Goal: Task Accomplishment & Management: Use online tool/utility

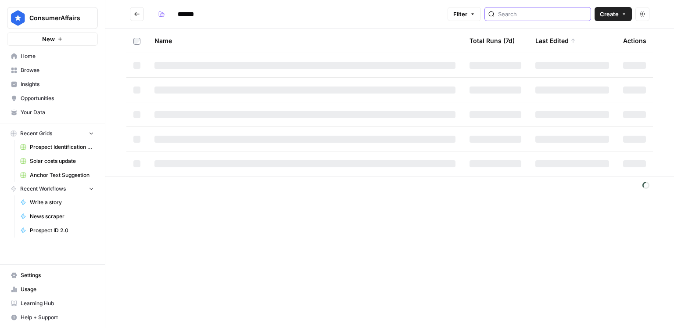
click at [570, 13] on input "search" at bounding box center [542, 14] width 89 height 9
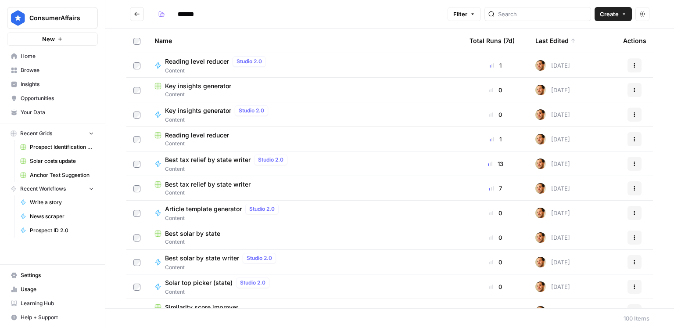
click at [224, 210] on span "Article template generator" at bounding box center [203, 209] width 77 height 9
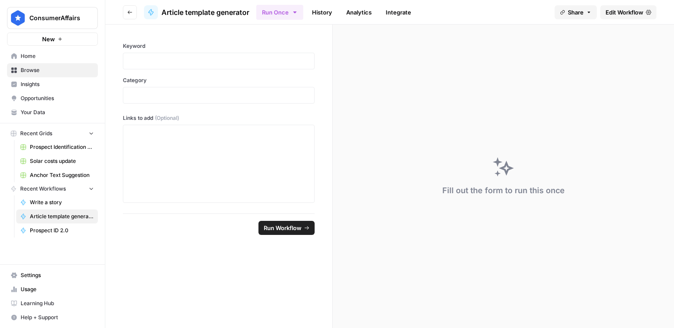
click at [644, 17] on link "Edit Workflow" at bounding box center [628, 12] width 56 height 14
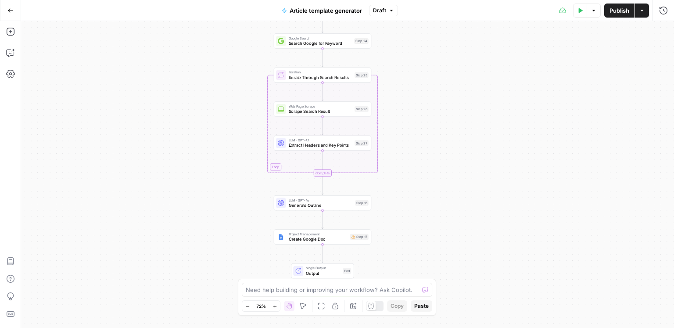
drag, startPoint x: 547, startPoint y: 184, endPoint x: 522, endPoint y: 148, distance: 43.8
click at [522, 148] on div "Workflow Input Settings Inputs Google Search Search Google for Keyword Step 24 …" at bounding box center [347, 174] width 653 height 307
drag, startPoint x: 158, startPoint y: 89, endPoint x: 141, endPoint y: 130, distance: 44.5
click at [141, 130] on div "Workflow Input Settings Inputs Google Search Search Google for Keyword Step 24 …" at bounding box center [347, 174] width 653 height 307
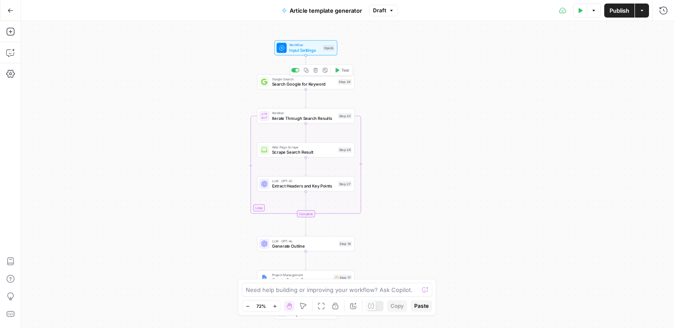
click at [277, 86] on span "Search Google for Keyword" at bounding box center [303, 84] width 63 height 6
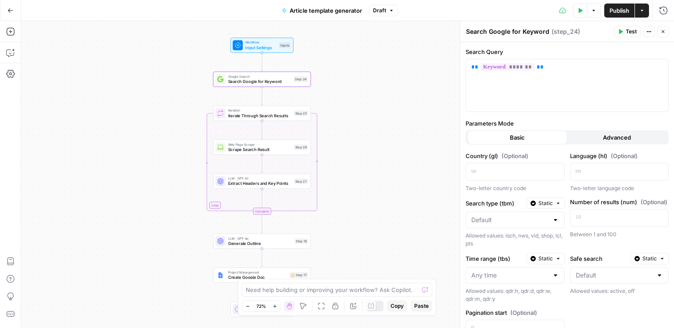
drag, startPoint x: 229, startPoint y: 99, endPoint x: 185, endPoint y: 96, distance: 44.0
click at [185, 96] on div "Workflow Input Settings Inputs Google Search Search Google for Keyword Step 24 …" at bounding box center [347, 174] width 653 height 307
click at [592, 140] on button "Advanced" at bounding box center [618, 137] width 100 height 14
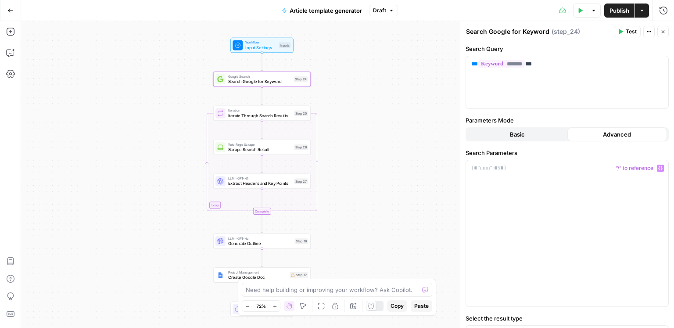
scroll to position [4, 0]
click at [525, 137] on span "Basic" at bounding box center [517, 133] width 15 height 9
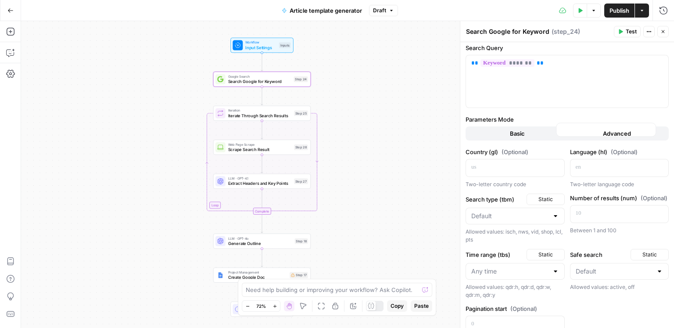
scroll to position [0, 0]
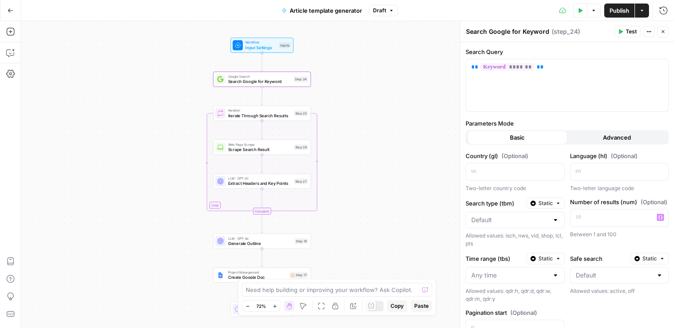
click at [590, 140] on button "Advanced" at bounding box center [618, 137] width 100 height 14
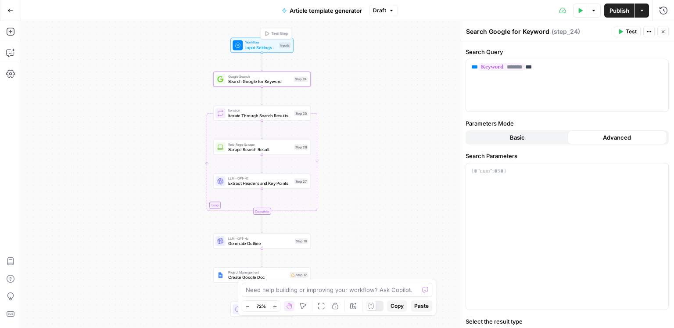
click at [266, 48] on span "Input Settings" at bounding box center [260, 47] width 31 height 6
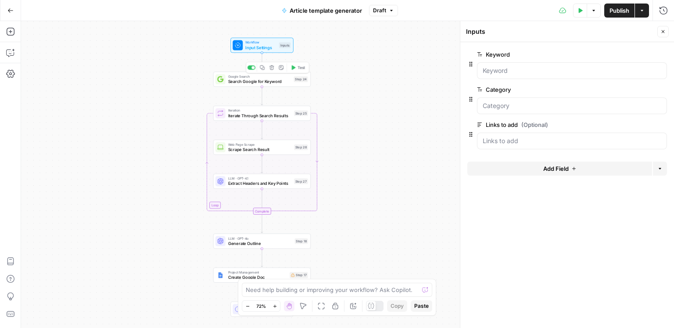
click at [282, 81] on span "Search Google for Keyword" at bounding box center [259, 81] width 63 height 6
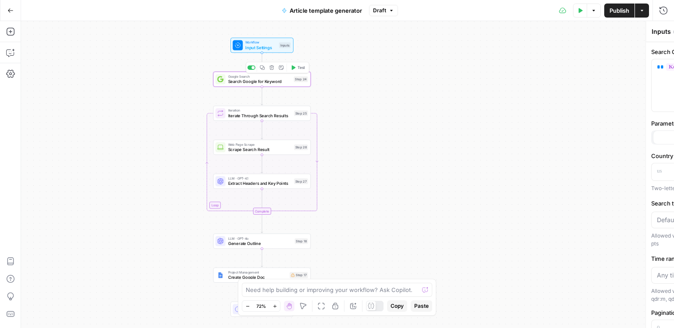
type textarea "Search Google for Keyword"
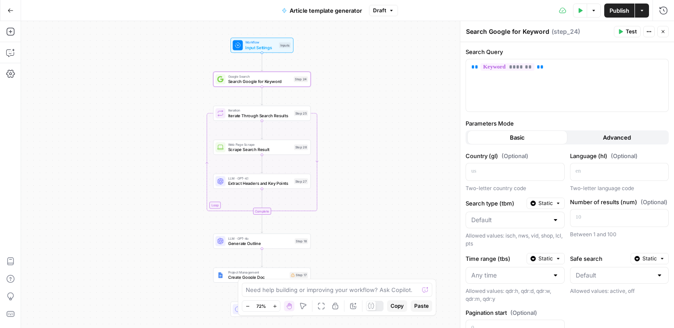
click at [253, 182] on span "Extract Headers and Key Points" at bounding box center [260, 183] width 64 height 6
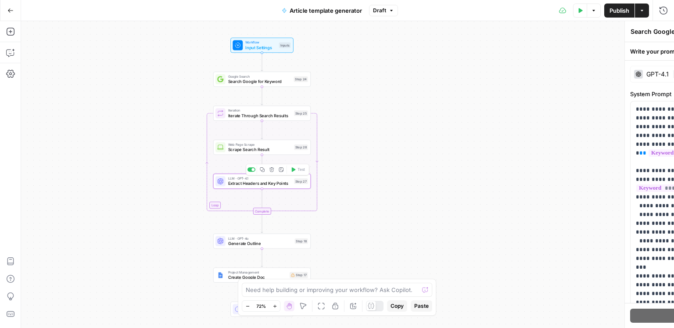
type textarea "Extract Headers and Key Points"
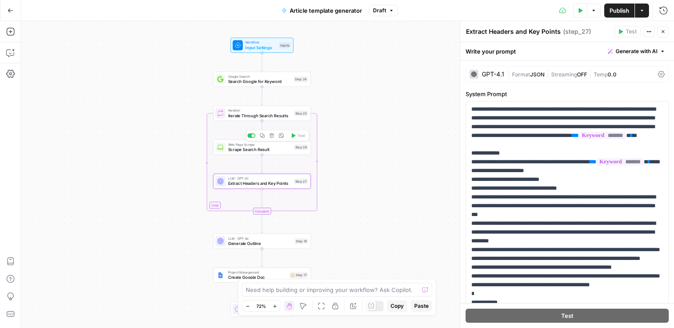
click at [257, 146] on span "Scrape Search Result" at bounding box center [260, 149] width 64 height 6
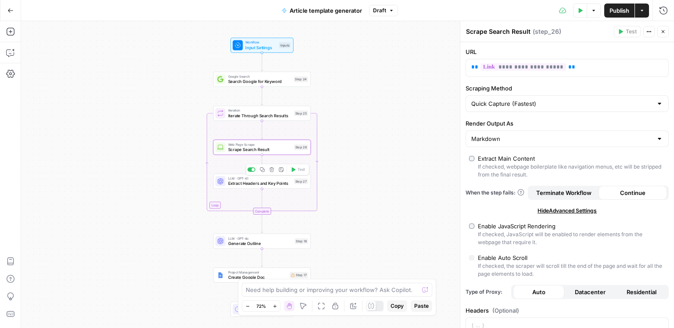
click at [256, 180] on span "LLM · GPT-4.1" at bounding box center [260, 178] width 64 height 5
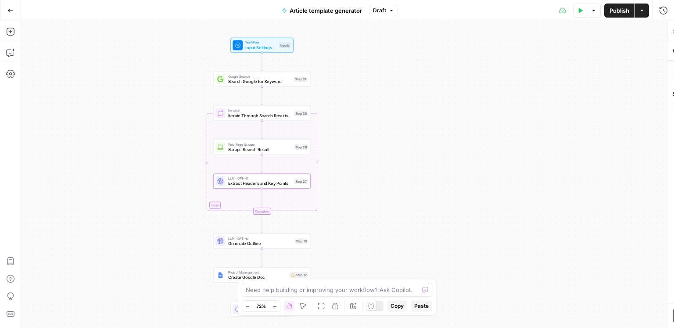
type textarea "Extract Headers and Key Points"
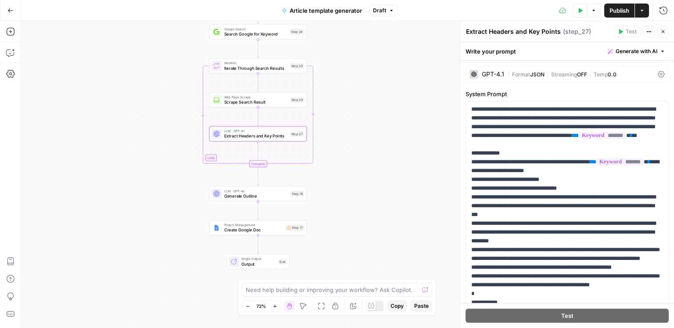
drag, startPoint x: 144, startPoint y: 173, endPoint x: 142, endPoint y: 141, distance: 32.2
click at [142, 141] on div "Workflow Input Settings Inputs Google Search Search Google for Keyword Step 24 …" at bounding box center [347, 174] width 653 height 307
click at [280, 134] on span "Extract Headers and Key Points" at bounding box center [256, 136] width 64 height 6
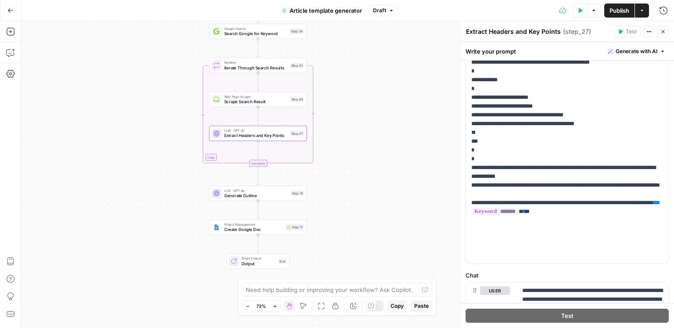
scroll to position [307, 0]
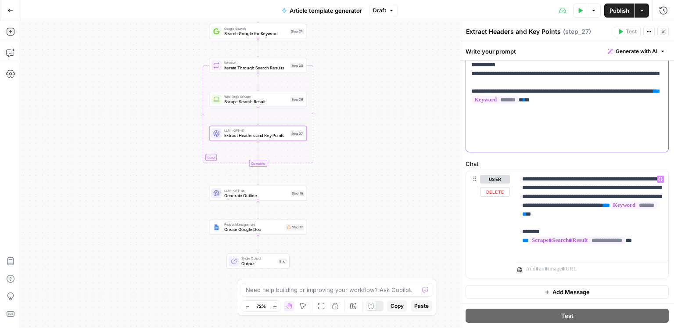
click at [555, 200] on p "**********" at bounding box center [592, 214] width 141 height 79
click at [262, 195] on span "Generate Outline" at bounding box center [256, 195] width 64 height 6
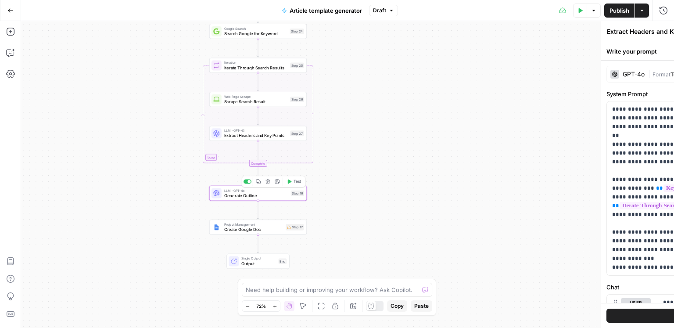
type textarea "Generate Outline"
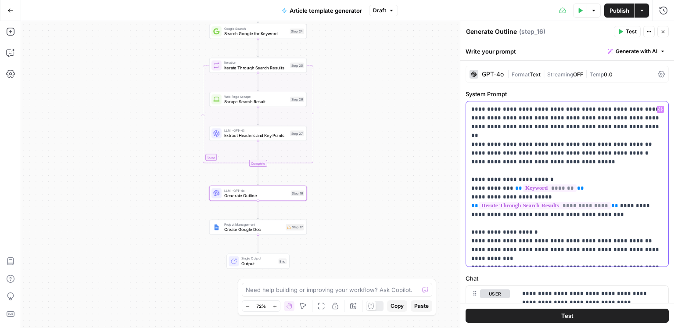
click at [525, 145] on p "**********" at bounding box center [567, 184] width 192 height 158
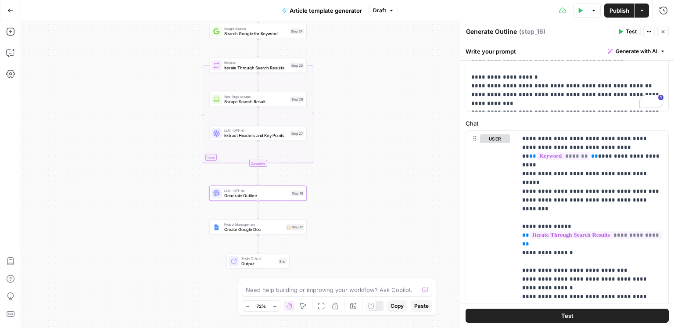
scroll to position [186, 0]
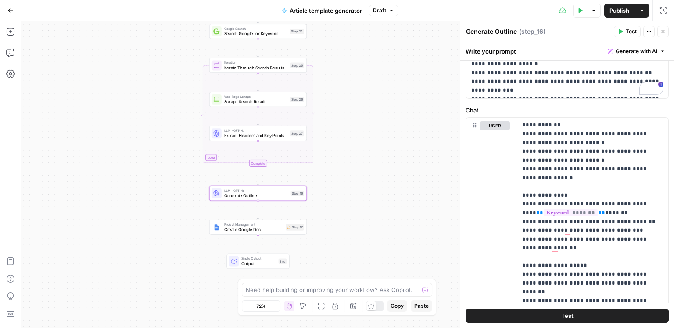
scroll to position [245, 0]
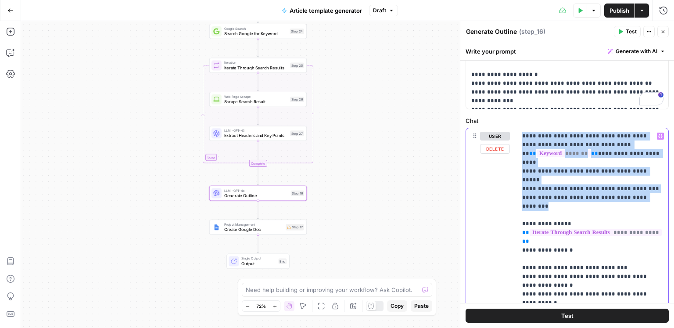
drag, startPoint x: 522, startPoint y: 137, endPoint x: 651, endPoint y: 181, distance: 136.0
copy p "**********"
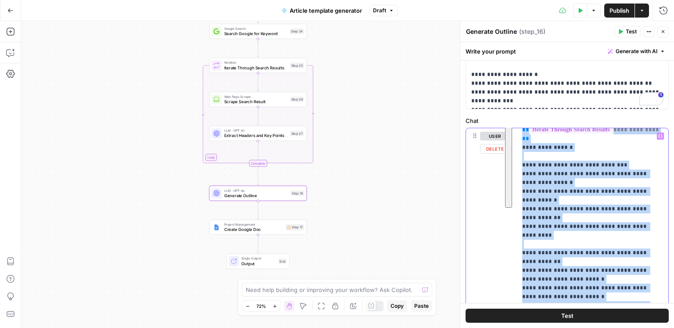
drag, startPoint x: 523, startPoint y: 197, endPoint x: 600, endPoint y: 271, distance: 107.7
copy p "**********"
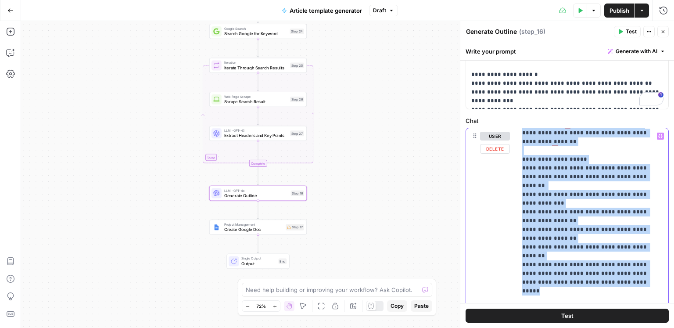
drag, startPoint x: 522, startPoint y: 184, endPoint x: 615, endPoint y: 222, distance: 99.6
copy p "**********"
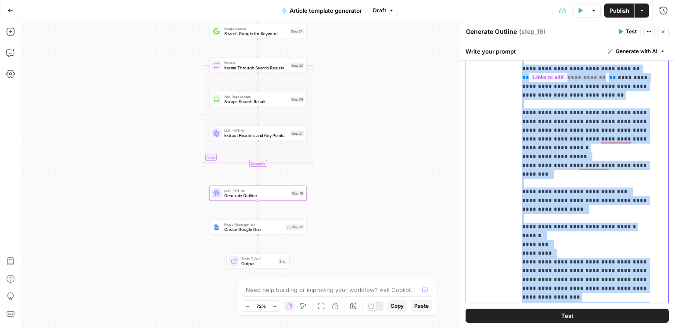
drag, startPoint x: 529, startPoint y: 241, endPoint x: 614, endPoint y: 218, distance: 87.9
click at [614, 218] on div "**********" at bounding box center [593, 194] width 152 height 358
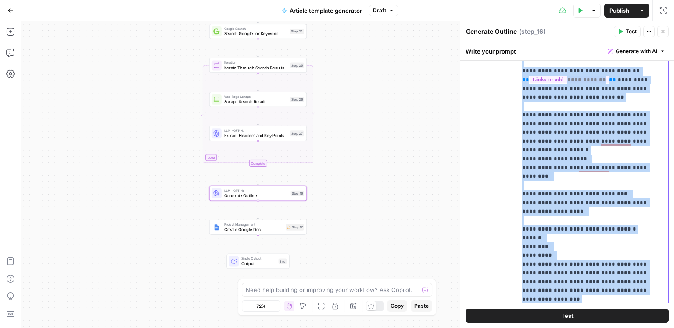
copy p "**********"
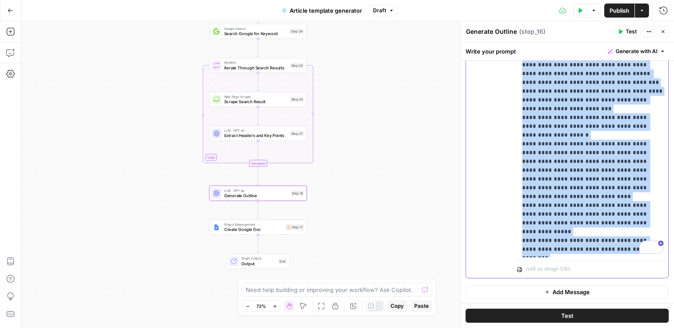
drag, startPoint x: 521, startPoint y: 237, endPoint x: 590, endPoint y: 249, distance: 69.9
click at [590, 249] on div "**********" at bounding box center [593, 78] width 152 height 358
copy p "**********"
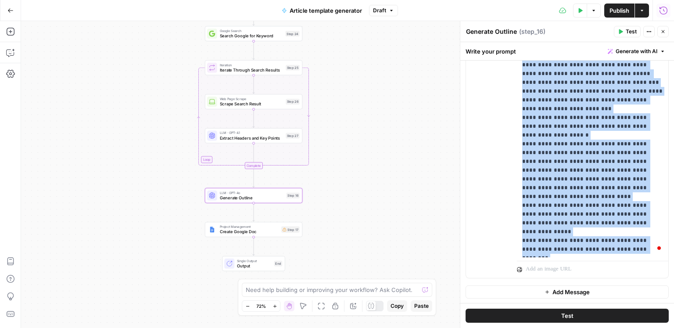
click at [658, 11] on button "Run History" at bounding box center [664, 11] width 14 height 14
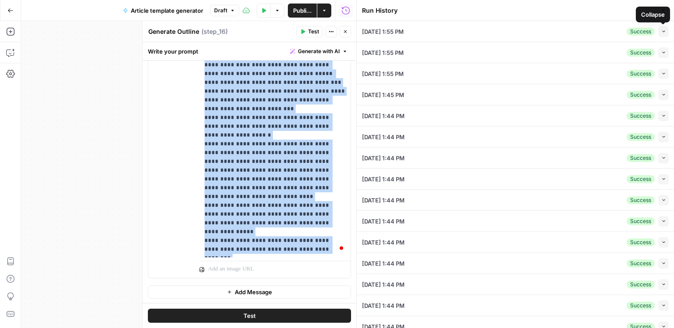
click at [662, 30] on icon "button" at bounding box center [664, 31] width 5 height 5
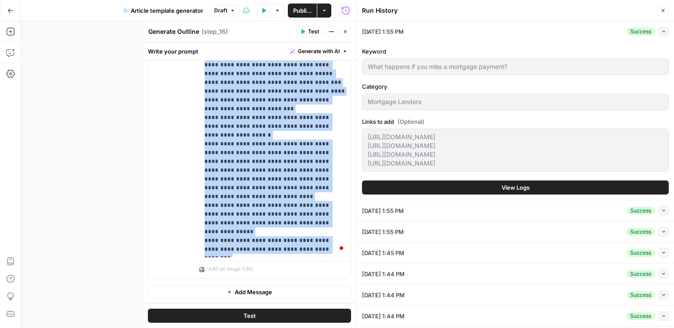
click at [406, 183] on button "View Logs" at bounding box center [515, 187] width 307 height 14
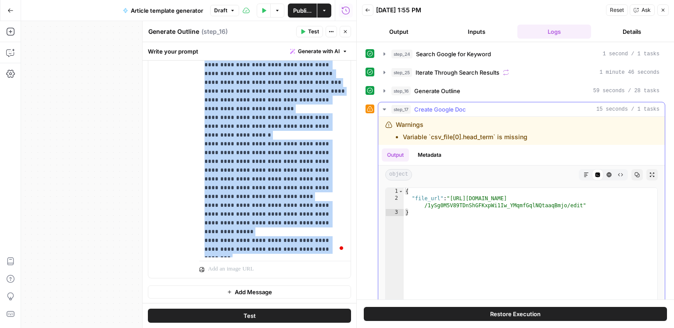
click at [583, 169] on button "Markdown" at bounding box center [586, 174] width 11 height 11
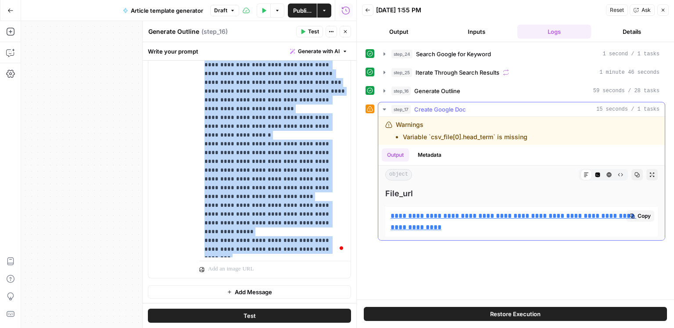
click at [431, 215] on link "**********" at bounding box center [514, 221] width 246 height 18
click at [664, 12] on icon "button" at bounding box center [663, 9] width 5 height 5
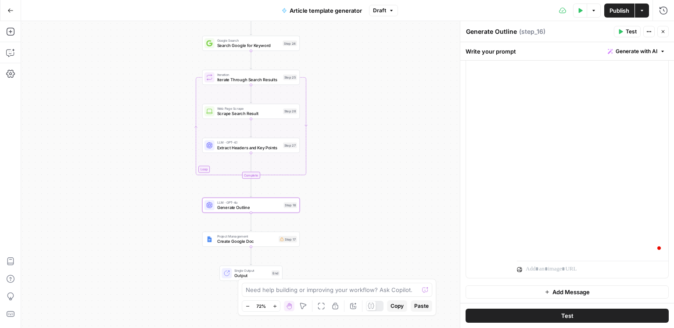
drag, startPoint x: 363, startPoint y: 119, endPoint x: 359, endPoint y: 134, distance: 15.1
click at [360, 134] on div "Workflow Input Settings Inputs Google Search Search Google for Keyword Step 24 …" at bounding box center [347, 174] width 653 height 307
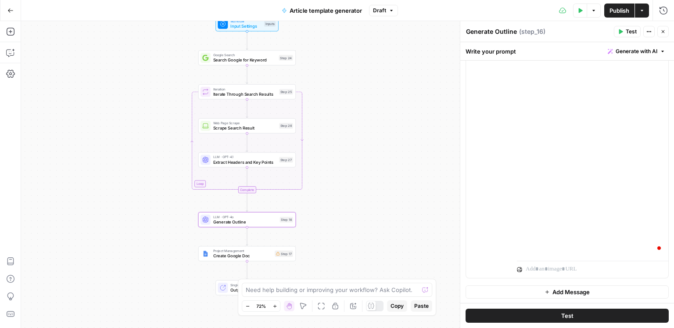
click at [266, 162] on span "Extract Headers and Key Points" at bounding box center [245, 162] width 64 height 6
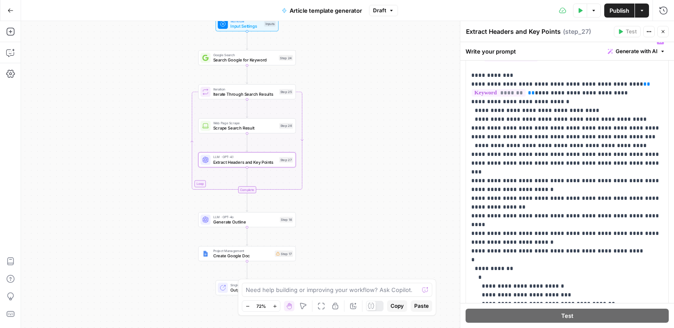
scroll to position [81, 0]
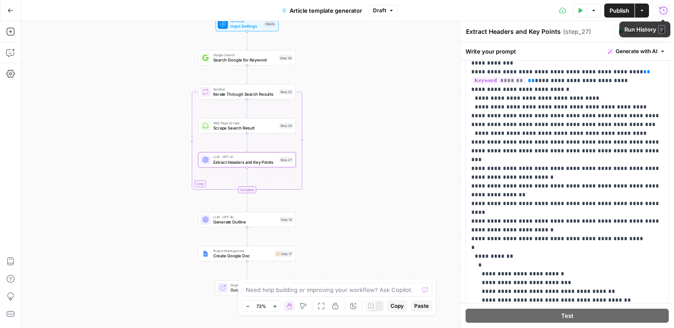
click at [663, 7] on icon "button" at bounding box center [663, 10] width 9 height 9
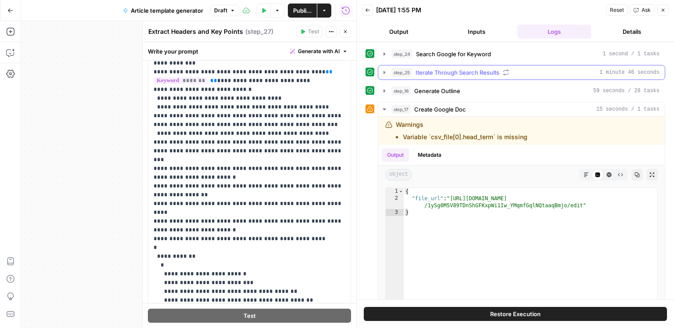
click at [471, 76] on span "Iterate Through Search Results" at bounding box center [458, 72] width 84 height 9
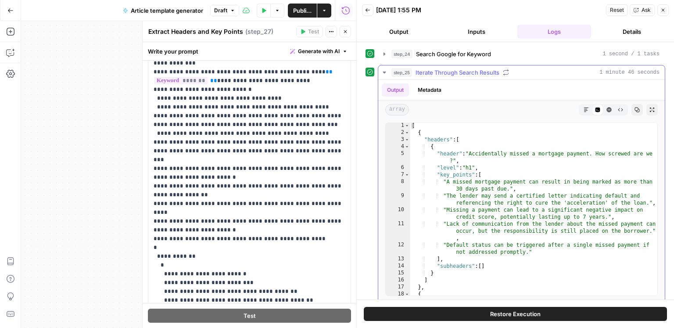
scroll to position [0, 0]
click at [455, 48] on button "step_24 Search Google for Keyword 1 second / 1 tasks" at bounding box center [521, 54] width 287 height 14
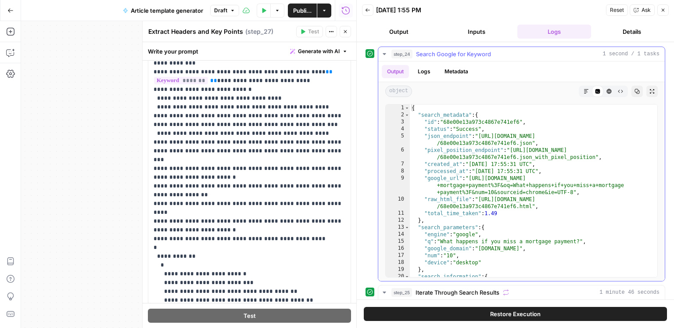
click at [452, 50] on span "Search Google for Keyword" at bounding box center [453, 54] width 75 height 9
click at [470, 30] on button "Inputs" at bounding box center [477, 32] width 74 height 14
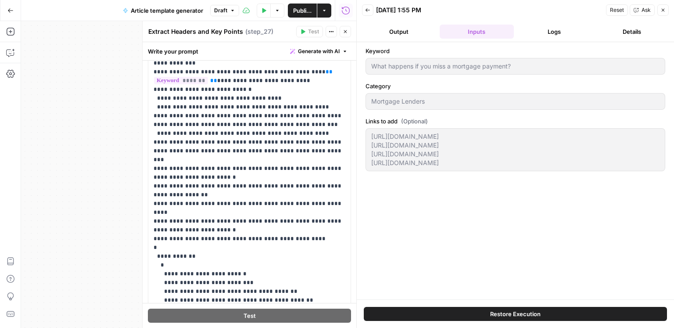
click at [370, 60] on div "What happens if you miss a mortgage payment?" at bounding box center [516, 66] width 300 height 17
click at [631, 29] on button "Details" at bounding box center [632, 32] width 74 height 14
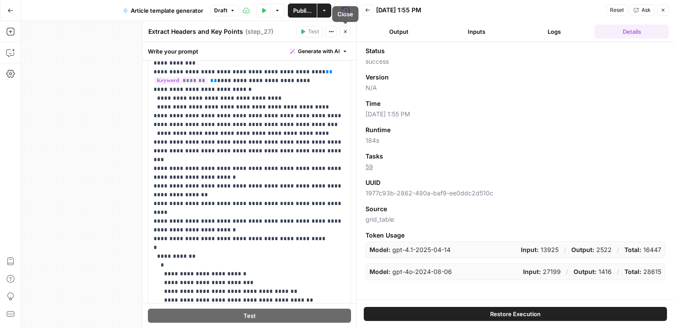
click at [350, 33] on button "Close" at bounding box center [345, 31] width 11 height 11
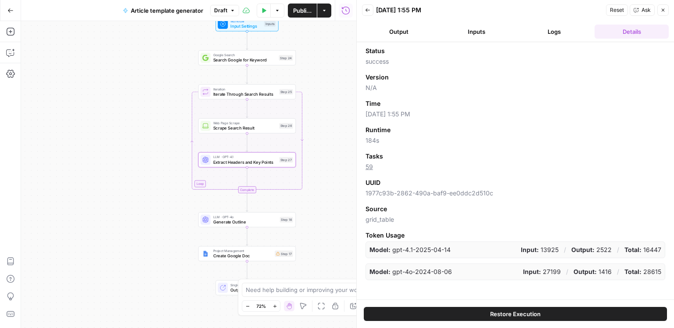
click at [665, 8] on icon "button" at bounding box center [663, 9] width 5 height 5
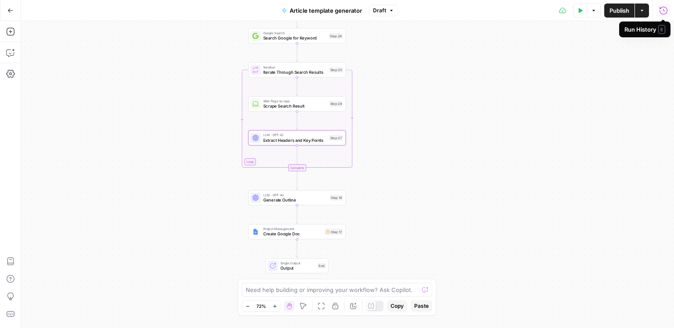
drag, startPoint x: 385, startPoint y: 172, endPoint x: 438, endPoint y: 147, distance: 57.9
click at [438, 147] on div "Workflow Input Settings Inputs Google Search Search Google for Keyword Step 24 …" at bounding box center [347, 174] width 653 height 307
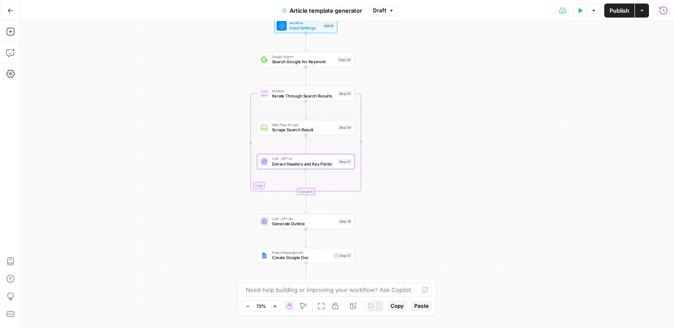
drag, startPoint x: 432, startPoint y: 147, endPoint x: 438, endPoint y: 173, distance: 26.6
click at [438, 173] on div "Workflow Input Settings Inputs Google Search Search Google for Keyword Step 24 …" at bounding box center [347, 174] width 653 height 307
click at [13, 35] on icon "button" at bounding box center [10, 32] width 8 height 8
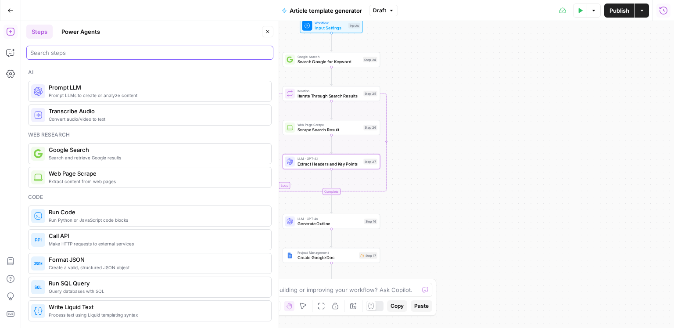
click at [80, 54] on input "search" at bounding box center [149, 52] width 239 height 9
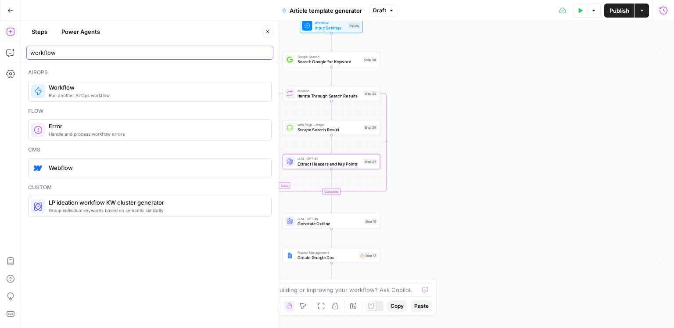
type input "workflow"
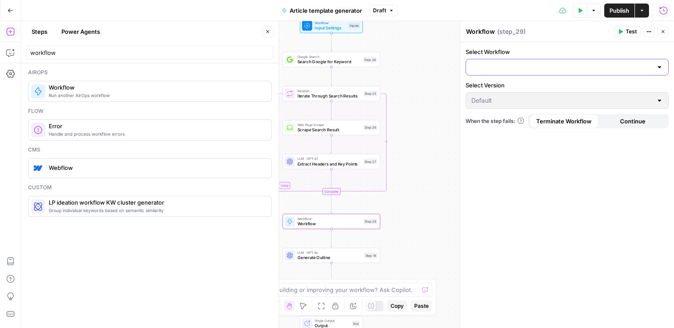
click at [519, 68] on input "Select Workflow" at bounding box center [561, 67] width 181 height 9
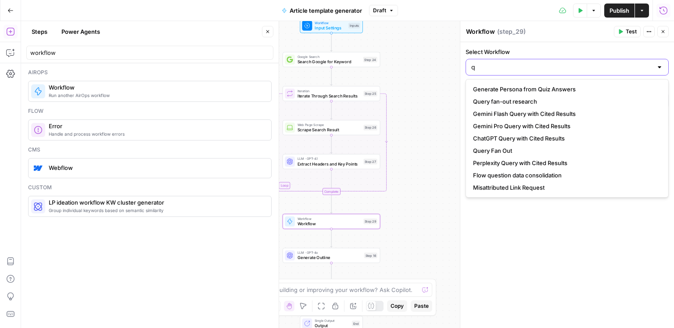
type input "q"
click at [512, 100] on span "Query fan-out research" at bounding box center [565, 101] width 185 height 9
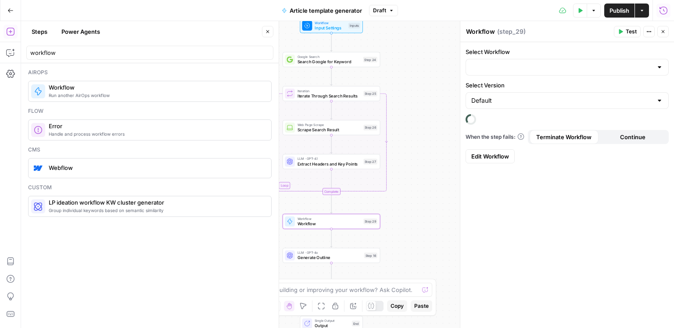
type input "Query fan-out research"
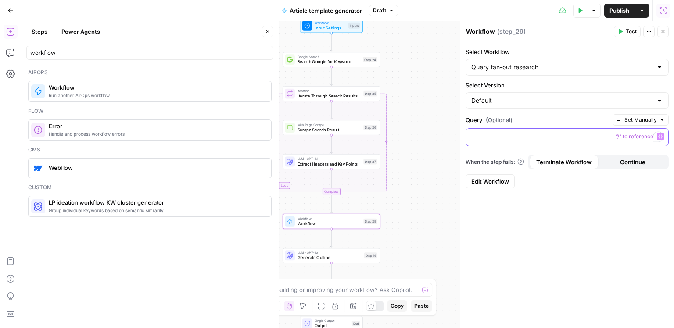
click at [568, 135] on p "To enrich screen reader interactions, please activate Accessibility in Grammarl…" at bounding box center [567, 136] width 192 height 9
click at [663, 137] on button "Variables Menu" at bounding box center [660, 136] width 7 height 7
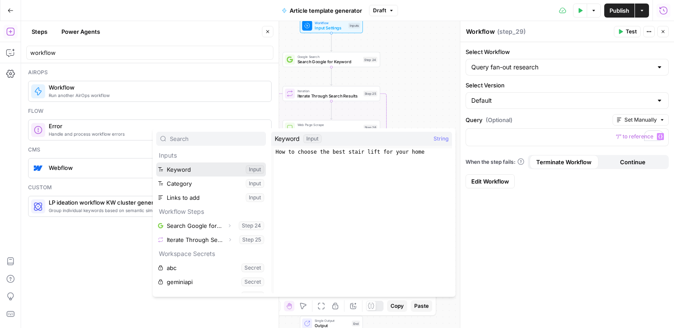
click at [250, 165] on button "Select variable Keyword" at bounding box center [211, 169] width 110 height 14
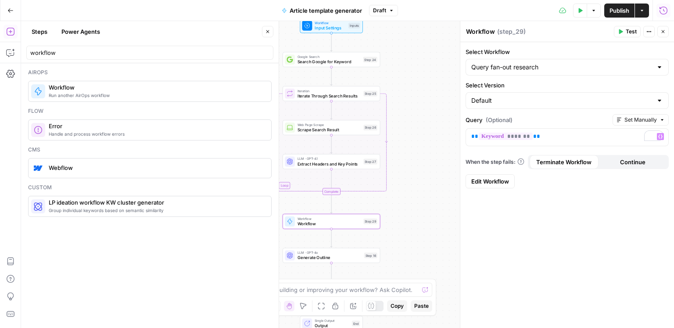
click at [270, 30] on icon "button" at bounding box center [267, 31] width 5 height 5
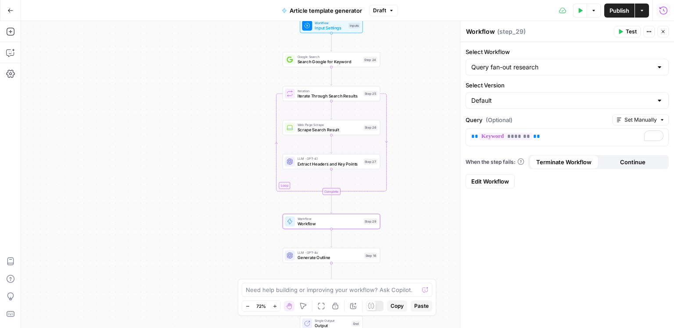
click at [665, 35] on button "Close" at bounding box center [663, 31] width 11 height 11
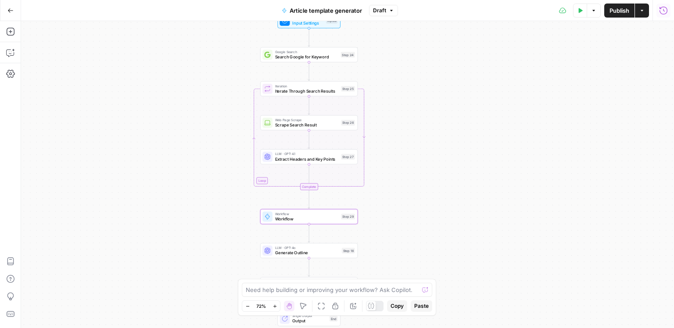
drag, startPoint x: 548, startPoint y: 115, endPoint x: 525, endPoint y: 110, distance: 22.9
click at [525, 110] on div "Workflow Input Settings Inputs Google Search Search Google for Keyword Step 24 …" at bounding box center [347, 174] width 653 height 307
click at [288, 215] on span "Workflow" at bounding box center [307, 213] width 64 height 5
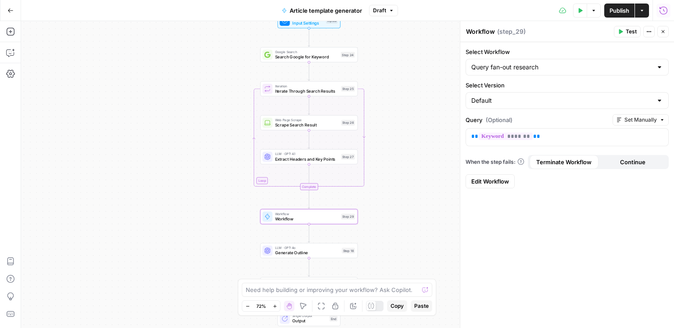
click at [489, 35] on textarea "Workflow" at bounding box center [480, 31] width 29 height 9
type textarea "W"
type textarea "Query fan out"
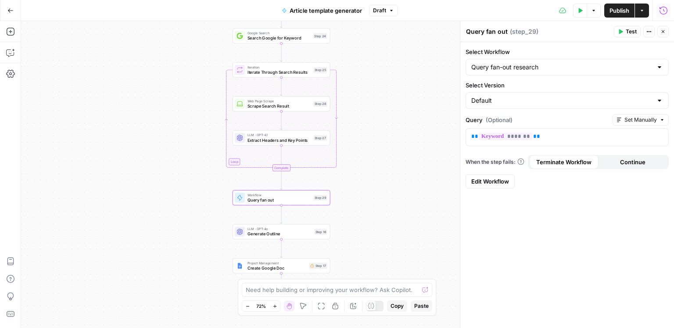
drag, startPoint x: 435, startPoint y: 112, endPoint x: 410, endPoint y: 96, distance: 29.8
click at [410, 96] on div "Workflow Input Settings Inputs Google Search Search Google for Keyword Step 24 …" at bounding box center [347, 174] width 653 height 307
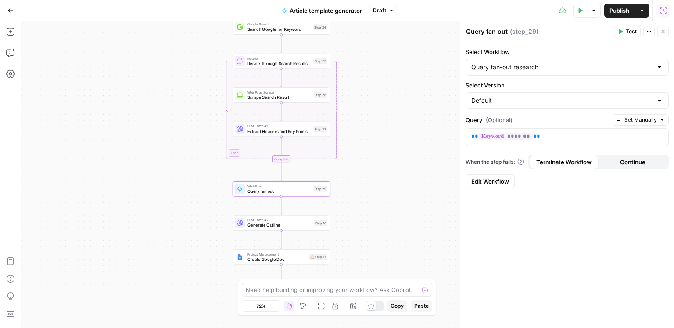
click at [384, 107] on div "Workflow Input Settings Inputs Google Search Search Google for Keyword Step 24 …" at bounding box center [347, 174] width 653 height 307
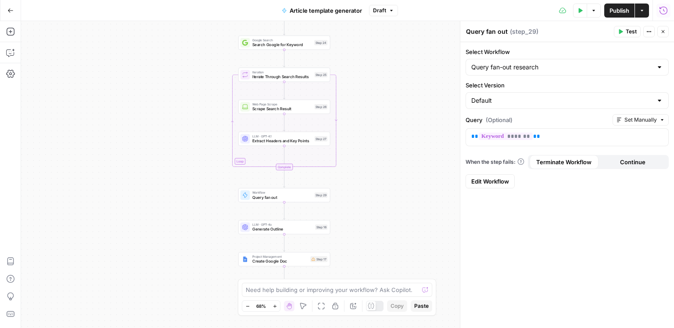
drag, startPoint x: 386, startPoint y: 105, endPoint x: 383, endPoint y: 116, distance: 11.4
click at [383, 116] on div "Workflow Input Settings Inputs Google Search Search Google for Keyword Step 24 …" at bounding box center [347, 174] width 653 height 307
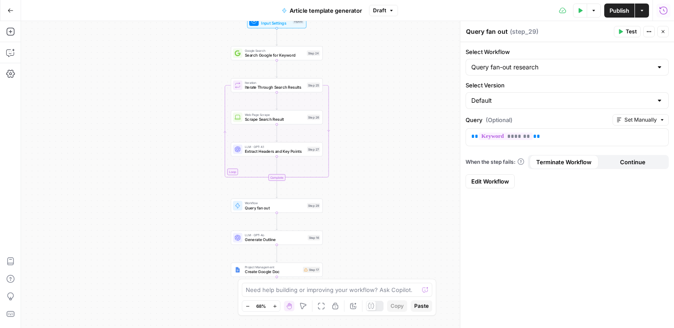
click at [375, 127] on div "Workflow Input Settings Inputs Google Search Search Google for Keyword Step 24 …" at bounding box center [347, 174] width 653 height 307
click at [308, 197] on button "Test" at bounding box center [311, 195] width 18 height 8
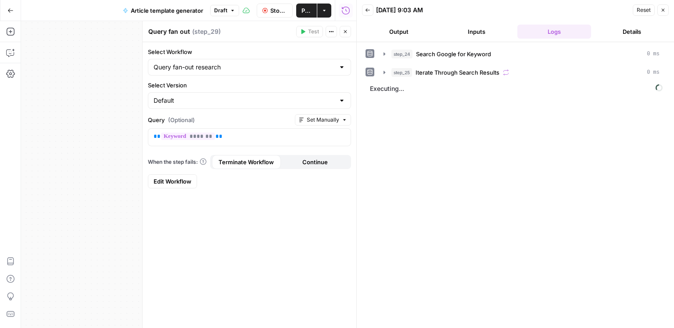
click at [349, 32] on button "Close" at bounding box center [345, 31] width 11 height 11
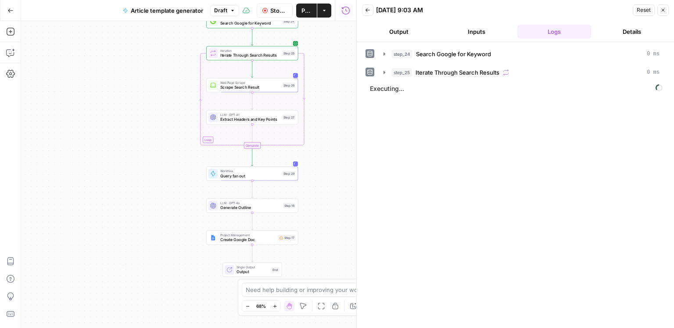
drag, startPoint x: 134, startPoint y: 208, endPoint x: 109, endPoint y: 176, distance: 40.7
click at [109, 176] on div "Workflow Input Settings Inputs Google Search Search Google for Keyword Step 24 …" at bounding box center [188, 174] width 335 height 307
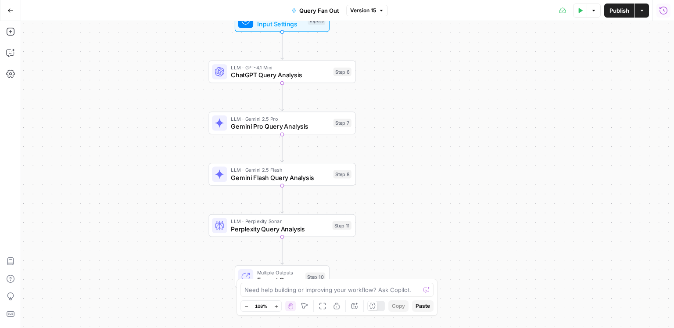
drag, startPoint x: 576, startPoint y: 140, endPoint x: 510, endPoint y: 115, distance: 70.8
click at [510, 115] on div "Workflow Input Settings Inputs LLM · GPT-4.1 Mini ChatGPT Query Analysis Step 6…" at bounding box center [347, 174] width 653 height 307
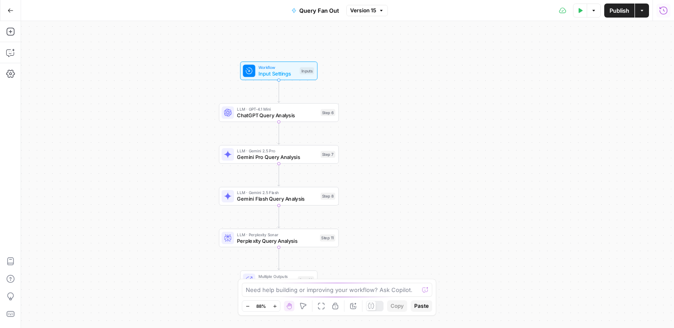
drag, startPoint x: 512, startPoint y: 113, endPoint x: 473, endPoint y: 144, distance: 50.2
click at [473, 144] on div "Workflow Input Settings Inputs LLM · GPT-4.1 Mini ChatGPT Query Analysis Step 6…" at bounding box center [347, 174] width 653 height 307
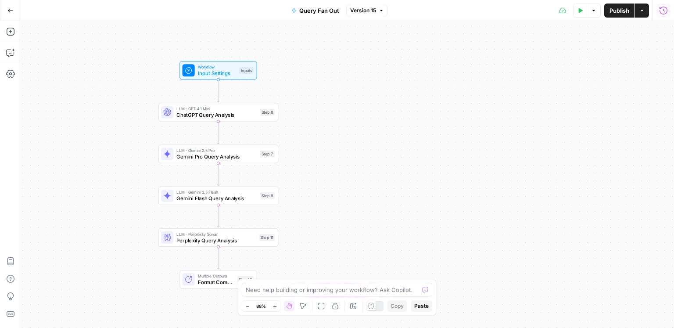
drag, startPoint x: 470, startPoint y: 141, endPoint x: 408, endPoint y: 141, distance: 62.3
click at [409, 141] on div "Workflow Input Settings Inputs LLM · GPT-4.1 Mini ChatGPT Query Analysis Step 6…" at bounding box center [347, 174] width 653 height 307
click at [181, 109] on span "LLM · GPT-4.1 Mini" at bounding box center [216, 108] width 80 height 6
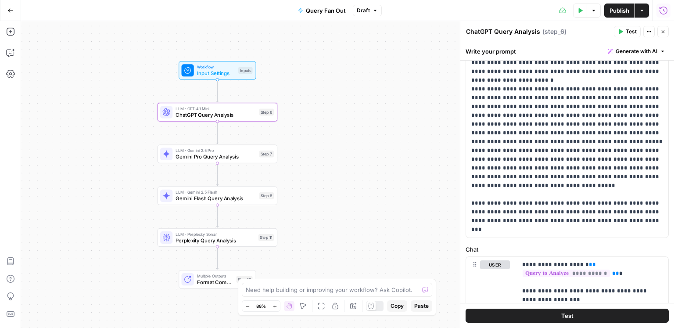
scroll to position [234, 0]
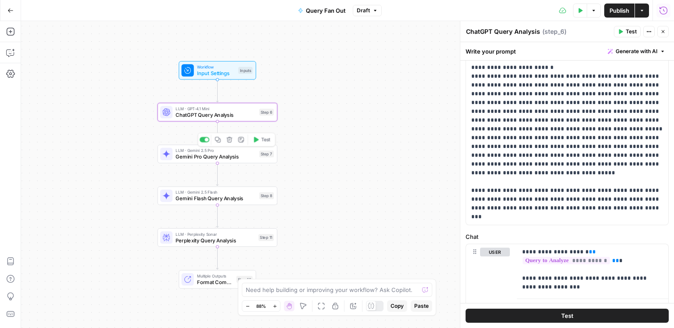
click at [198, 160] on span "Gemini Pro Query Analysis" at bounding box center [216, 157] width 80 height 8
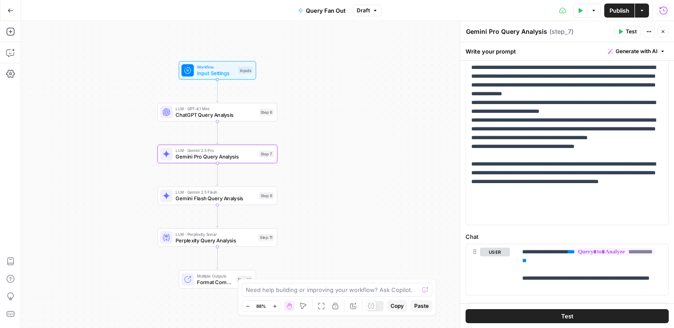
click at [240, 107] on span "LLM · GPT-4.1 Mini" at bounding box center [216, 108] width 80 height 6
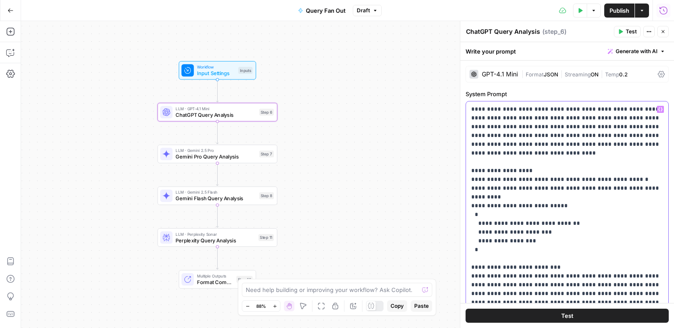
click at [546, 132] on p "**********" at bounding box center [567, 293] width 192 height 377
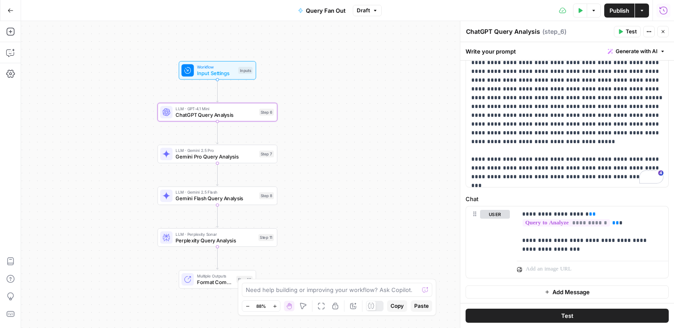
scroll to position [22, 0]
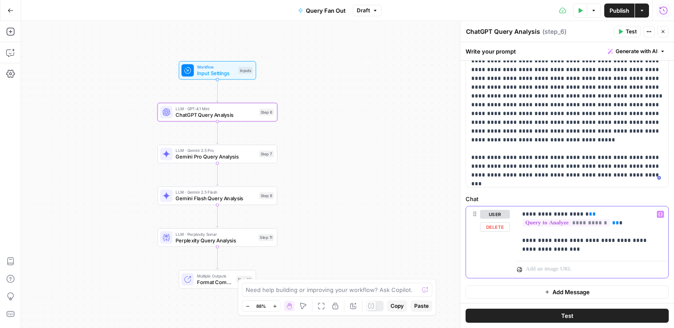
click at [589, 239] on p "**********" at bounding box center [592, 232] width 141 height 44
click at [660, 13] on icon "button" at bounding box center [663, 10] width 9 height 9
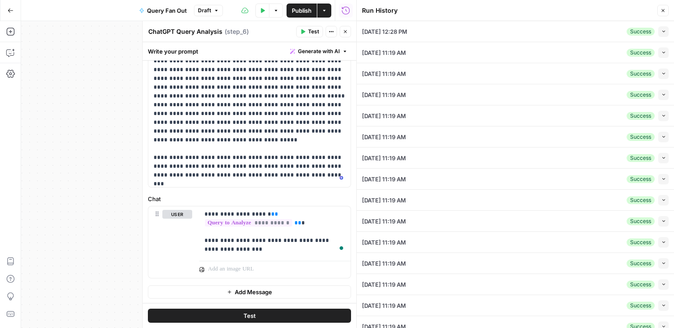
click at [662, 32] on icon "button" at bounding box center [664, 31] width 5 height 5
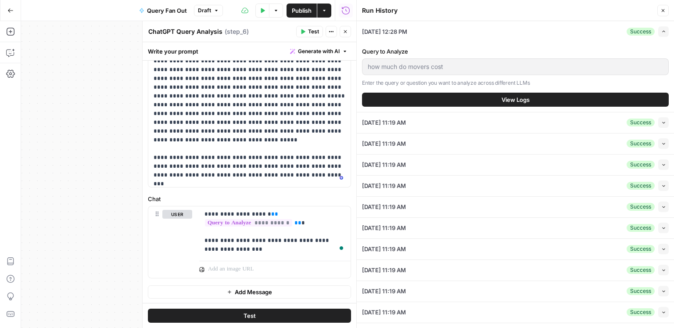
click at [542, 97] on button "View Logs" at bounding box center [515, 100] width 307 height 14
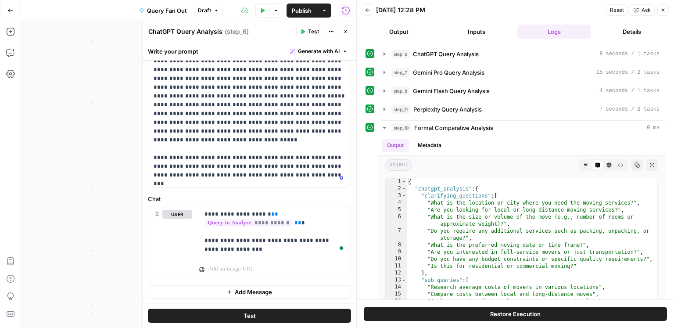
click at [622, 32] on button "Details" at bounding box center [632, 32] width 74 height 14
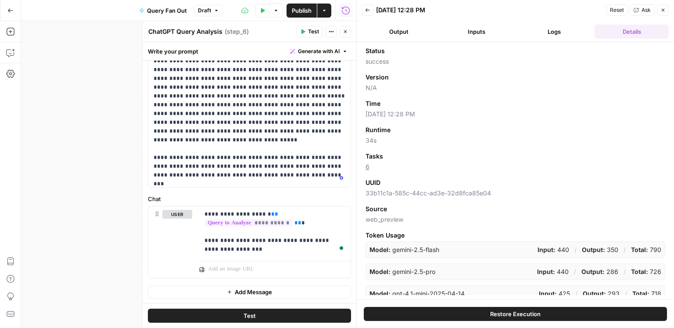
click at [554, 25] on button "Logs" at bounding box center [555, 32] width 74 height 14
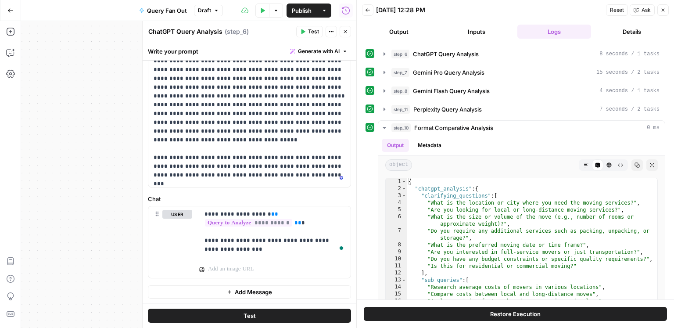
click at [414, 32] on button "Output" at bounding box center [399, 32] width 74 height 14
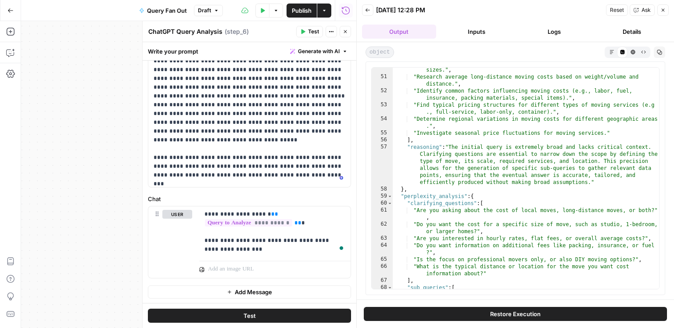
scroll to position [510, 0]
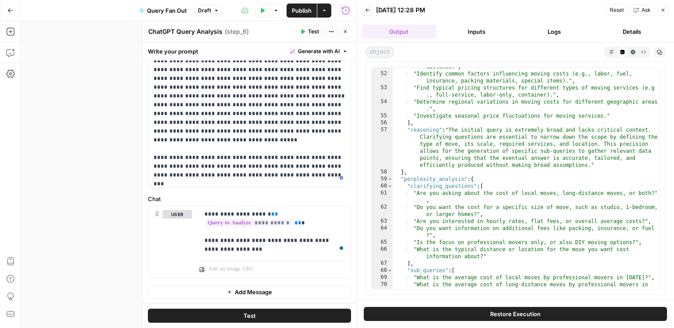
type textarea "**********"
click at [467, 78] on div ""Research average long-distance moving costs based on weight/volume and distanc…" at bounding box center [526, 181] width 267 height 250
click at [663, 54] on button "Copy" at bounding box center [659, 52] width 11 height 11
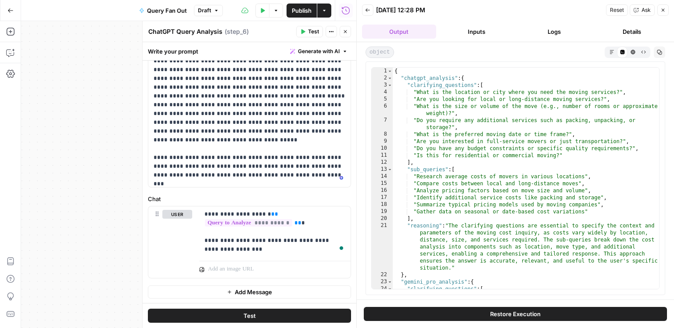
scroll to position [27, 0]
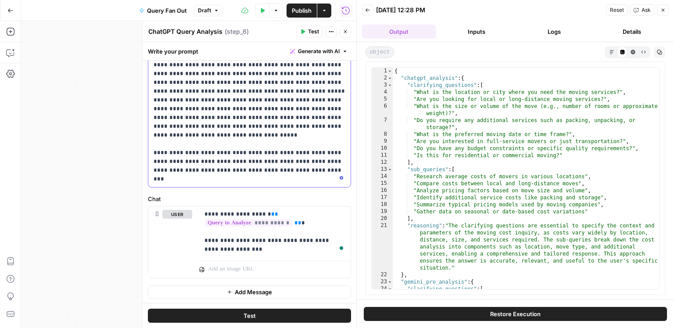
drag, startPoint x: 232, startPoint y: 174, endPoint x: 147, endPoint y: 164, distance: 84.8
click at [148, 164] on div "**********" at bounding box center [249, 8] width 203 height 359
copy p "**********"
click at [346, 30] on icon "button" at bounding box center [345, 31] width 5 height 5
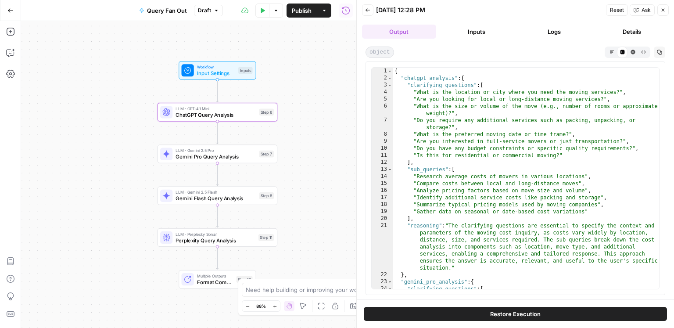
click at [262, 13] on button "Test Data" at bounding box center [262, 11] width 14 height 14
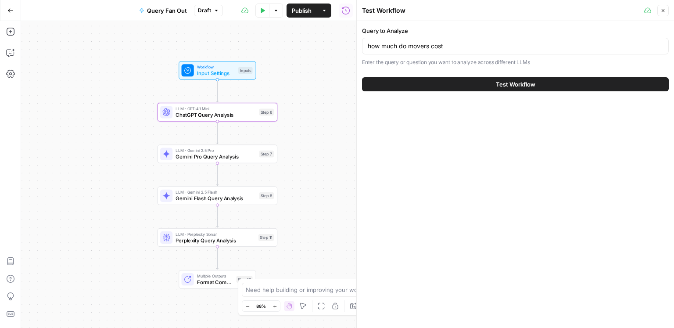
click at [502, 81] on span "Test Workflow" at bounding box center [516, 84] width 40 height 9
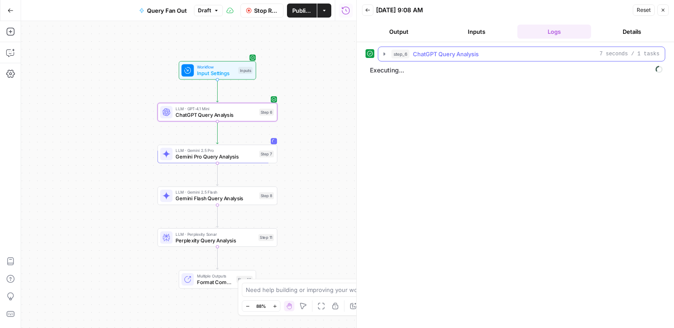
click at [449, 52] on span "ChatGPT Query Analysis" at bounding box center [446, 54] width 66 height 9
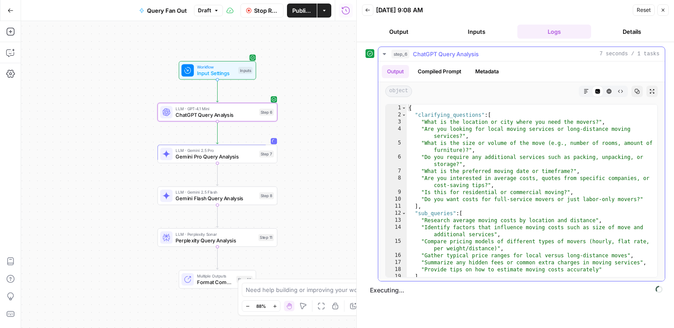
click at [449, 52] on span "ChatGPT Query Analysis" at bounding box center [446, 54] width 66 height 9
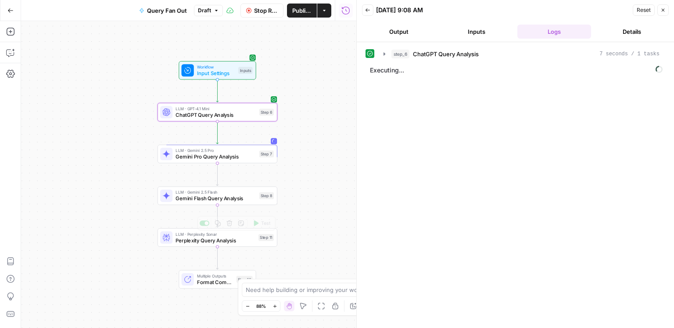
click at [210, 285] on span "Format Comparative Analysis" at bounding box center [215, 282] width 36 height 8
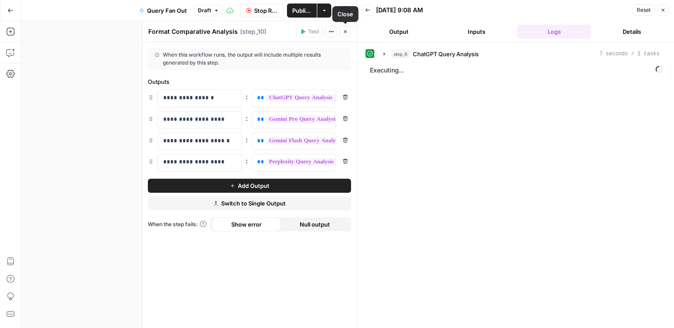
click at [349, 31] on button "Close" at bounding box center [345, 31] width 11 height 11
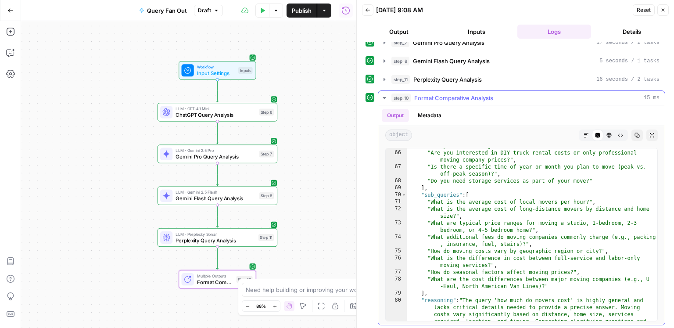
scroll to position [803, 0]
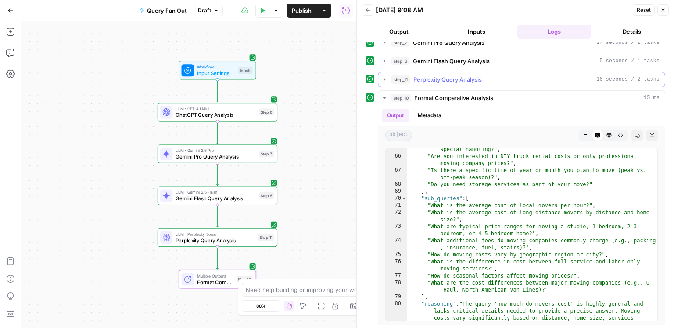
click at [473, 81] on span "Perplexity Query Analysis" at bounding box center [447, 79] width 68 height 9
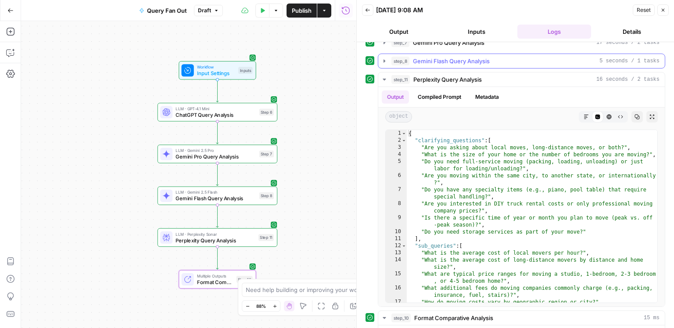
click at [469, 61] on span "Gemini Flash Query Analysis" at bounding box center [451, 61] width 77 height 9
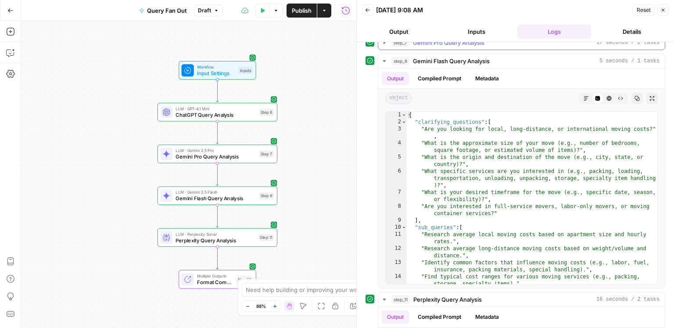
click at [461, 46] on span "Gemini Pro Query Analysis" at bounding box center [449, 42] width 72 height 9
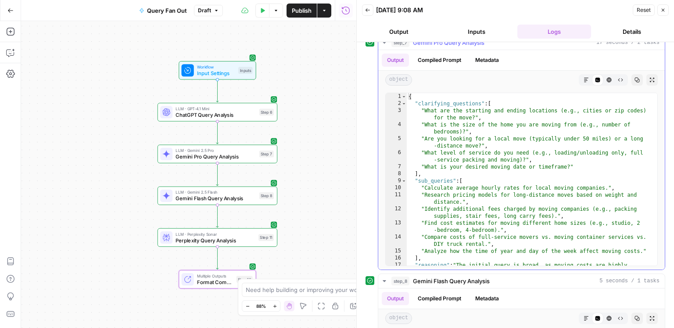
scroll to position [26, 0]
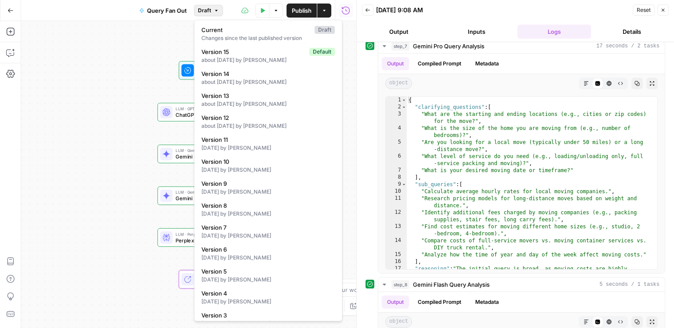
click at [209, 10] on span "Draft" at bounding box center [204, 11] width 13 height 8
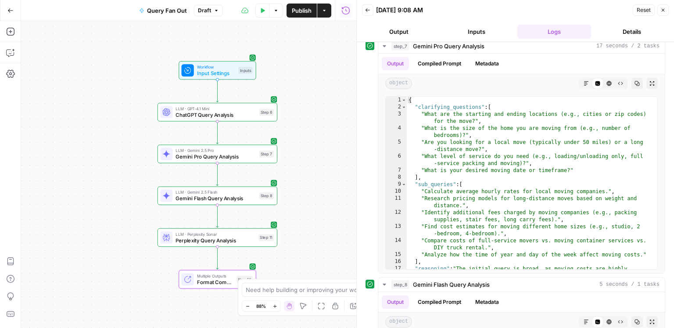
click at [483, 36] on button "Inputs" at bounding box center [477, 32] width 74 height 14
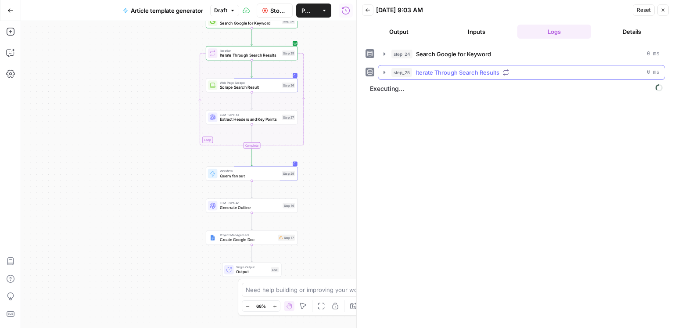
click at [481, 73] on span "Iterate Through Search Results" at bounding box center [458, 72] width 84 height 9
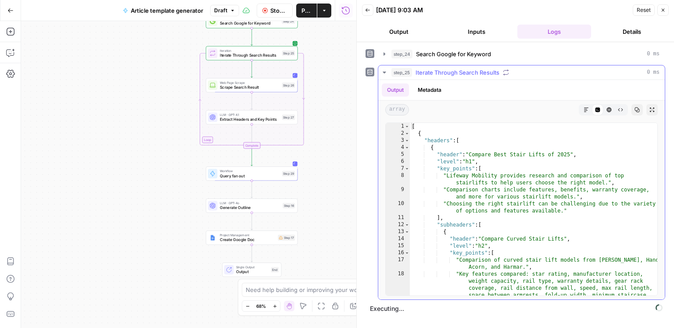
click at [481, 73] on span "Iterate Through Search Results" at bounding box center [458, 72] width 84 height 9
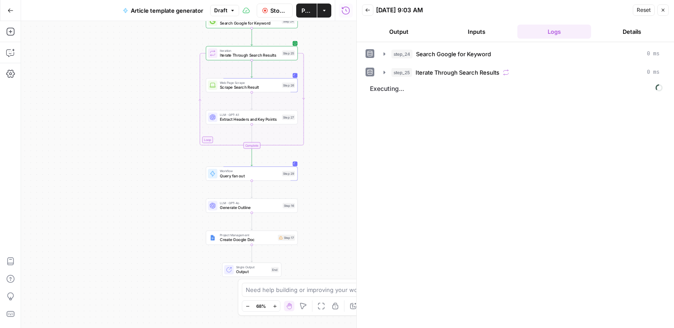
click at [639, 30] on button "Details" at bounding box center [632, 32] width 74 height 14
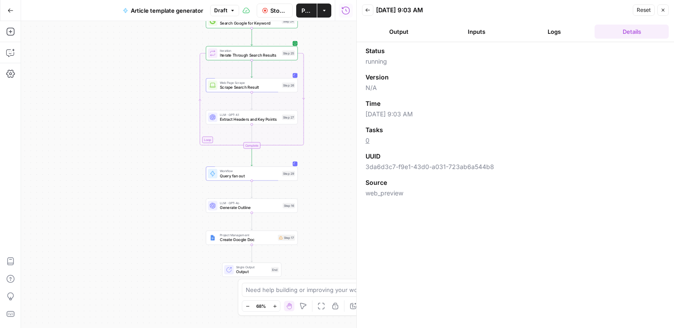
click at [586, 34] on button "Logs" at bounding box center [555, 32] width 74 height 14
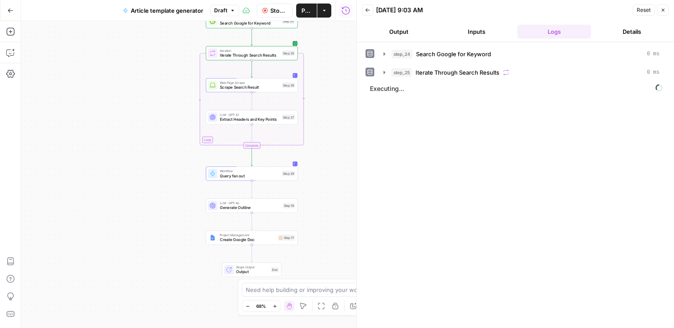
click at [562, 33] on button "Logs" at bounding box center [555, 32] width 74 height 14
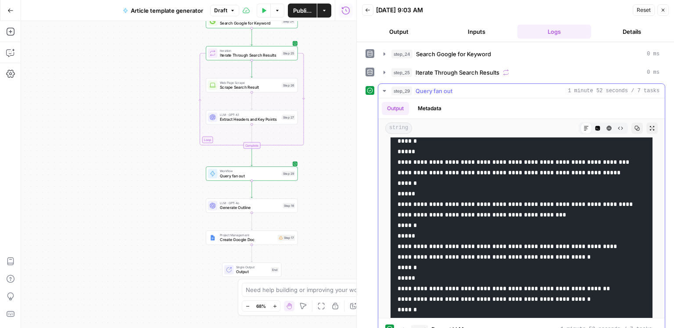
scroll to position [1032, 0]
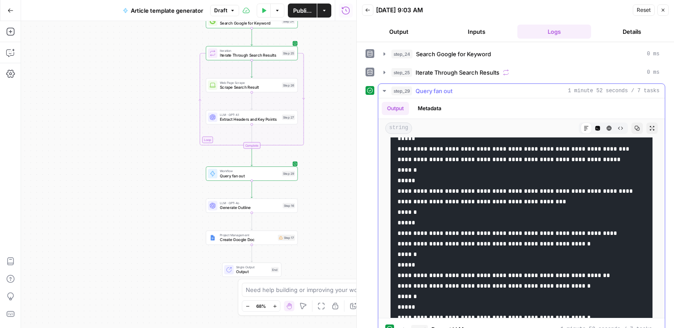
click at [596, 129] on icon "button" at bounding box center [597, 128] width 5 height 5
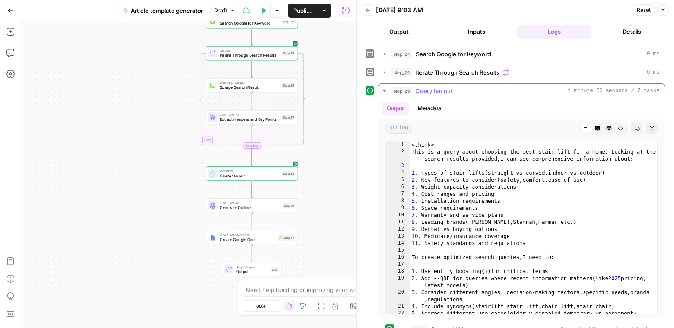
scroll to position [0, 0]
click at [613, 128] on button "HTML Viewer" at bounding box center [609, 127] width 11 height 11
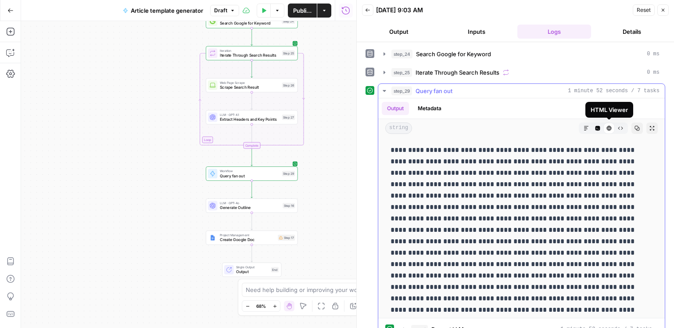
click at [620, 128] on icon "button" at bounding box center [620, 128] width 5 height 5
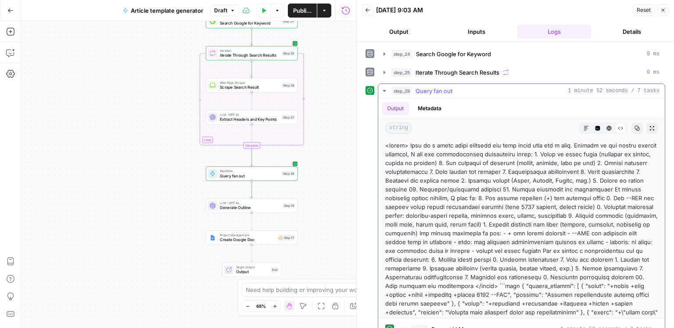
click at [589, 129] on icon "button" at bounding box center [586, 128] width 5 height 5
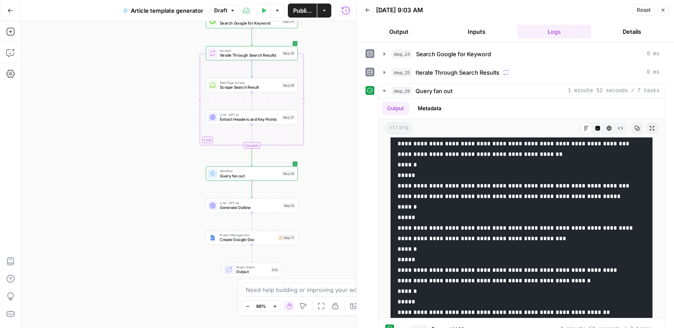
scroll to position [16, 0]
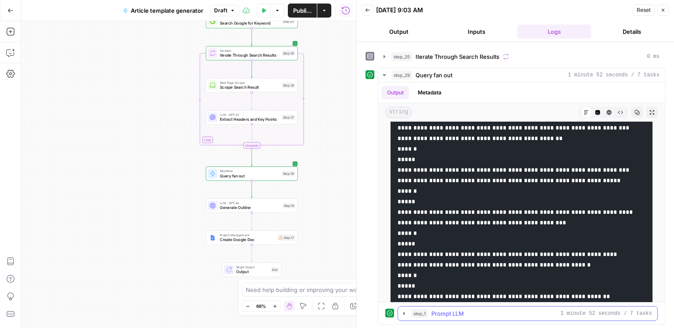
click at [453, 316] on span "Prompt LLM" at bounding box center [447, 313] width 32 height 9
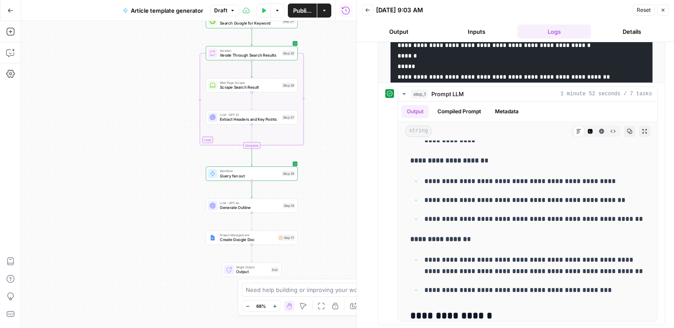
scroll to position [3441, 0]
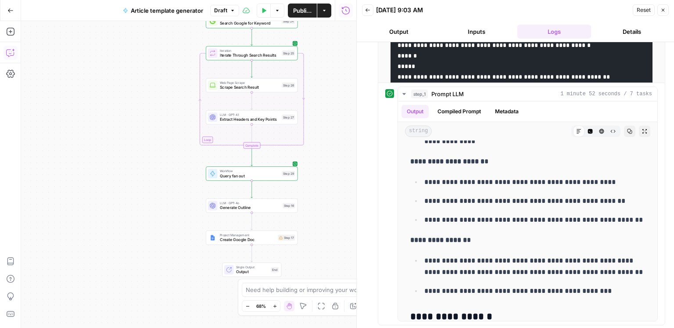
click at [15, 56] on button "Copilot" at bounding box center [11, 53] width 14 height 14
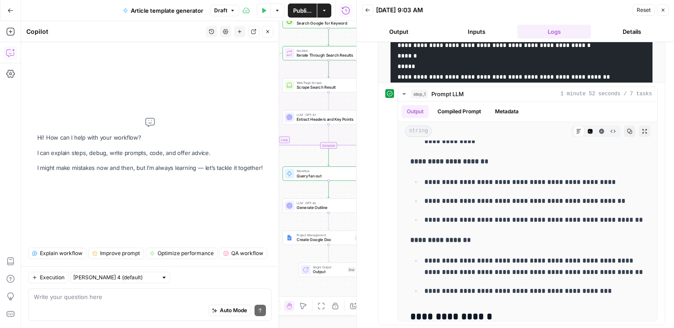
click at [86, 299] on textarea at bounding box center [150, 296] width 232 height 9
click at [201, 300] on textarea "why is step 29 outputting like that...the prompts within that workflow specify:" at bounding box center [150, 296] width 232 height 9
paste textarea "Do not include any introductory or closing remarks. Only return the JSON object…"
type textarea "why is step 29 outputting like that...the prompts within that workflow specify:…"
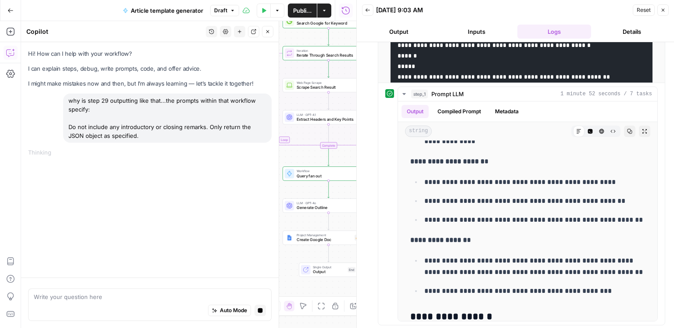
click at [611, 35] on button "Details" at bounding box center [632, 32] width 74 height 14
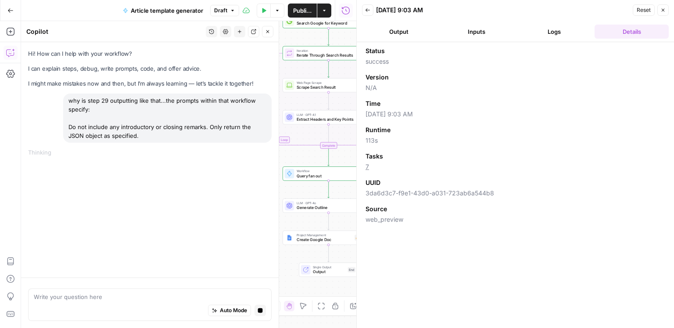
scroll to position [0, 0]
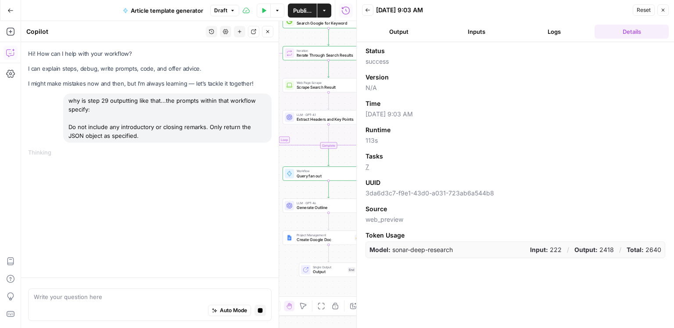
click at [665, 12] on icon "button" at bounding box center [663, 9] width 5 height 5
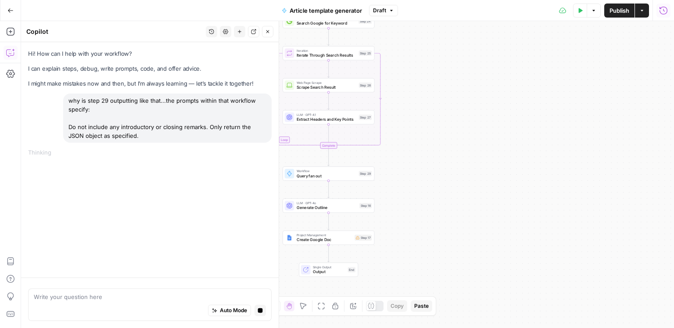
click at [361, 174] on div "Step 29" at bounding box center [365, 173] width 13 height 5
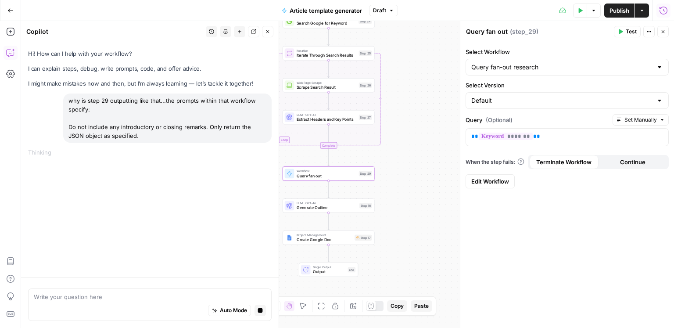
click at [659, 12] on icon "button" at bounding box center [663, 10] width 9 height 9
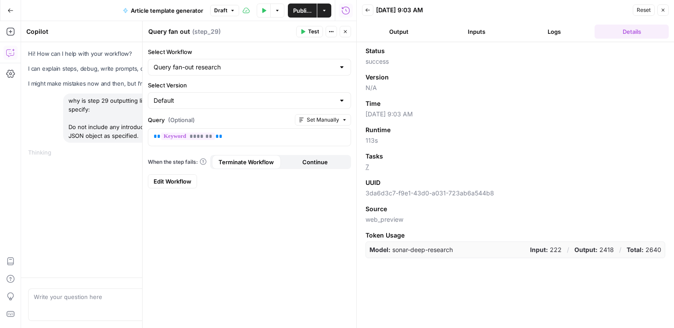
click at [551, 34] on button "Logs" at bounding box center [555, 32] width 74 height 14
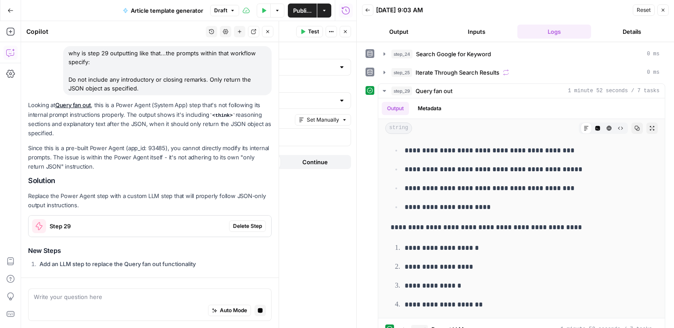
scroll to position [40, 0]
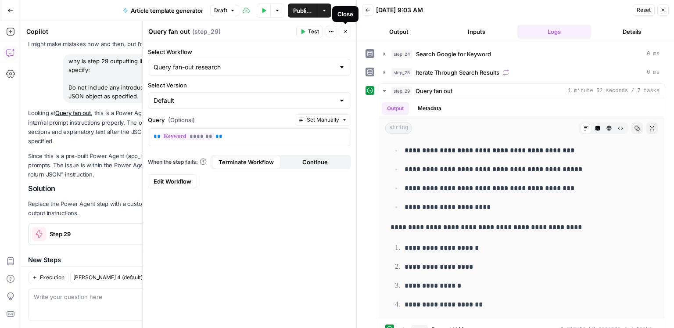
click at [345, 34] on icon "button" at bounding box center [345, 31] width 5 height 5
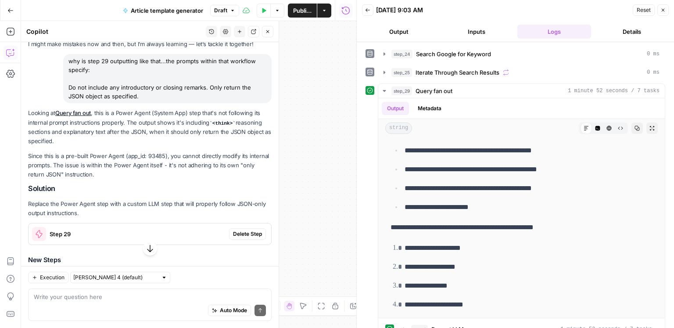
click at [269, 33] on icon "button" at bounding box center [267, 31] width 5 height 5
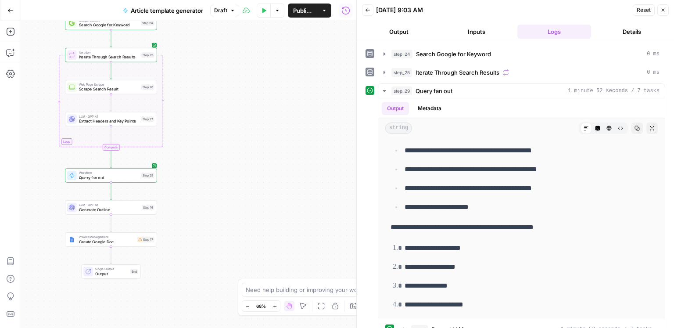
drag, startPoint x: 225, startPoint y: 131, endPoint x: 332, endPoint y: 132, distance: 107.6
click at [333, 132] on div "Workflow Input Settings Inputs Google Search Search Google for Keyword Step 24 …" at bounding box center [188, 174] width 335 height 307
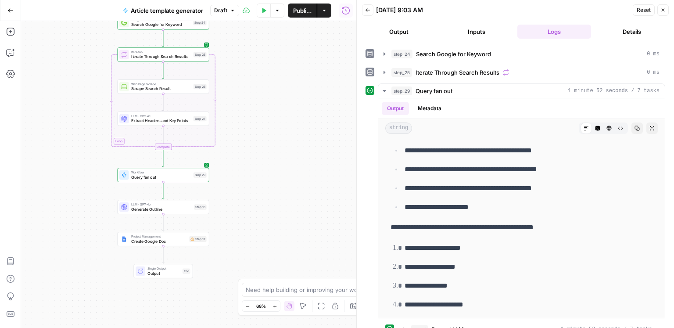
drag, startPoint x: 234, startPoint y: 145, endPoint x: 299, endPoint y: 141, distance: 65.1
click at [299, 141] on div "Workflow Input Settings Inputs Google Search Search Google for Keyword Step 24 …" at bounding box center [188, 174] width 335 height 307
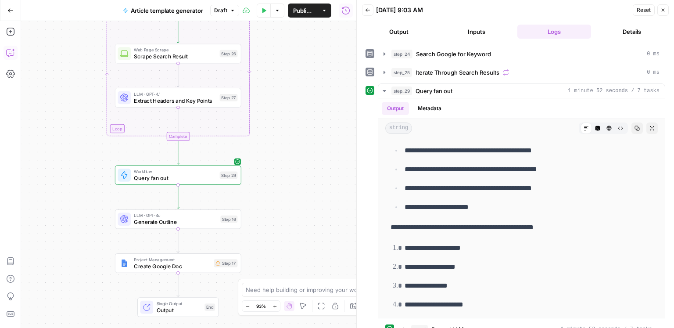
click at [11, 49] on icon "button" at bounding box center [10, 52] width 9 height 9
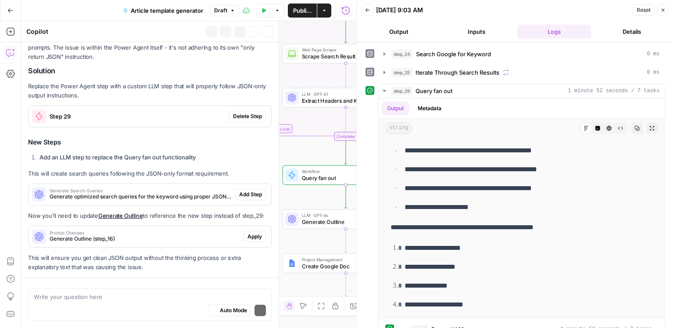
scroll to position [183, 0]
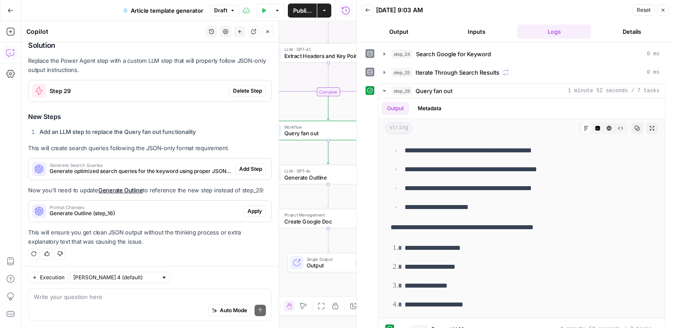
click at [119, 298] on textarea at bounding box center [150, 296] width 232 height 9
type textarea "what are you talking about? it's not a power step, it's a workflow I built"
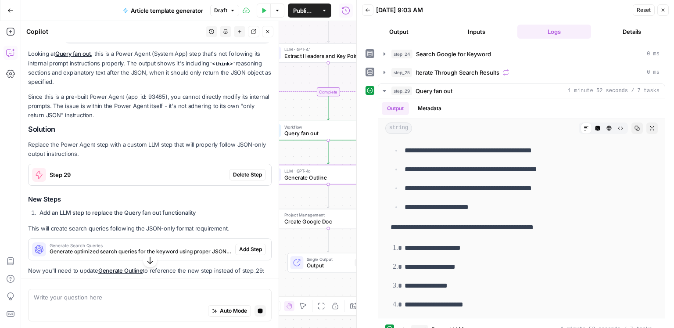
scroll to position [93, 0]
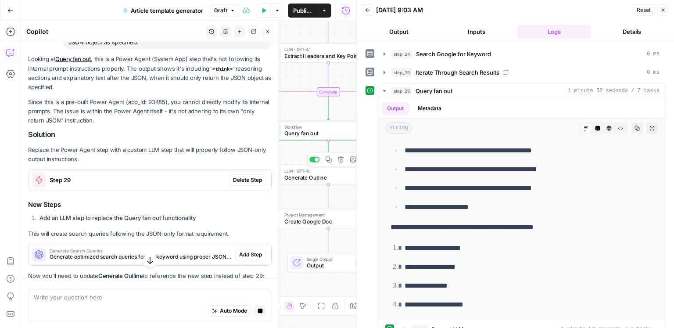
click at [312, 133] on span "Query fan out" at bounding box center [325, 133] width 83 height 8
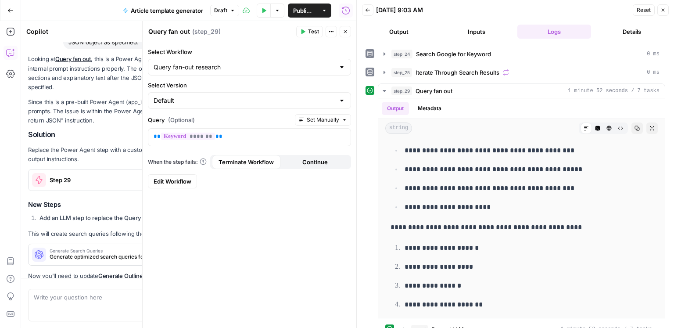
drag, startPoint x: 347, startPoint y: 32, endPoint x: 328, endPoint y: 47, distance: 24.1
click at [347, 32] on icon "button" at bounding box center [345, 31] width 5 height 5
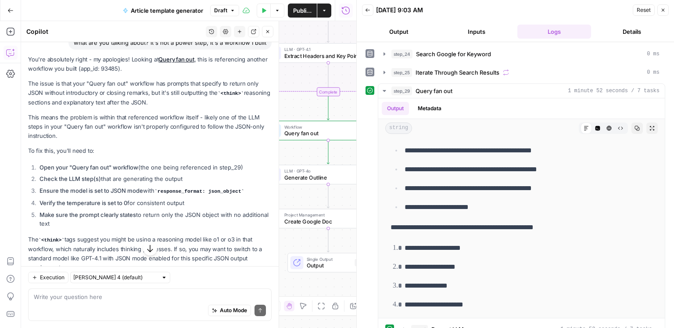
scroll to position [448, 0]
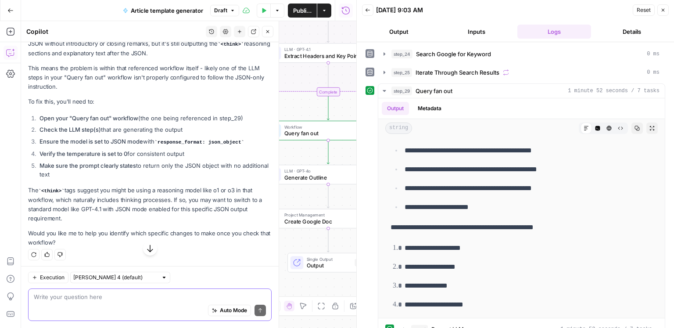
click at [130, 294] on textarea at bounding box center [150, 296] width 232 height 9
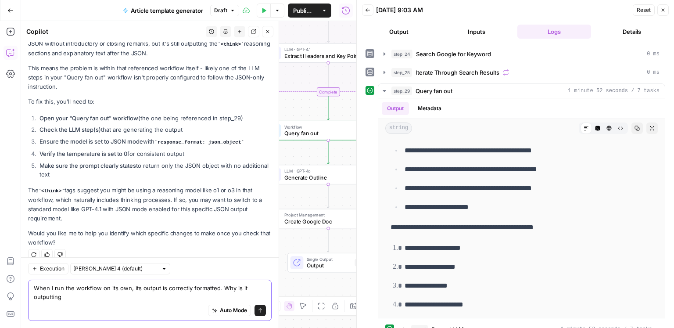
scroll to position [457, 0]
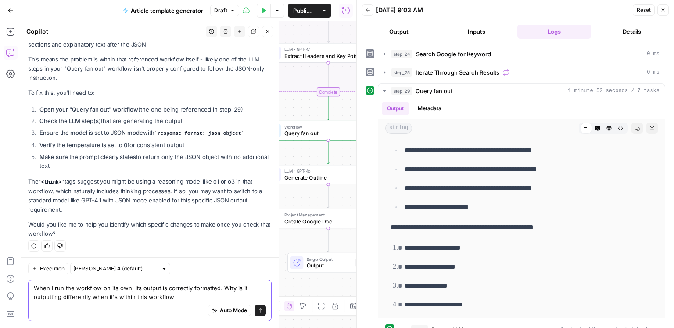
type textarea "When I run the workflow on its own, its output is correctly formatted. Why is i…"
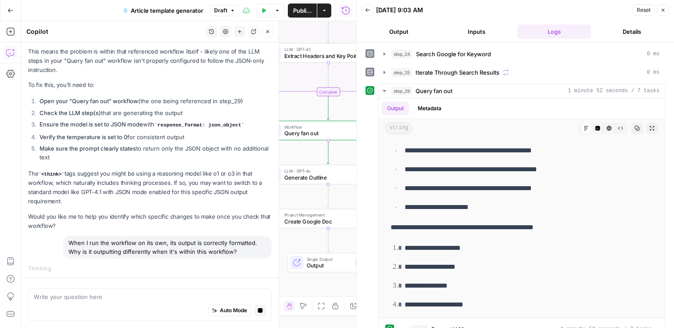
scroll to position [499, 0]
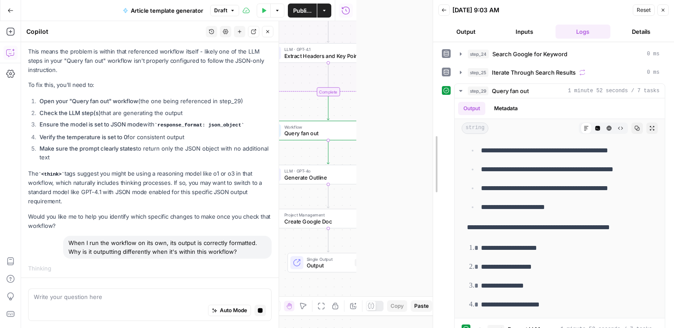
drag, startPoint x: 359, startPoint y: 196, endPoint x: 435, endPoint y: 194, distance: 76.8
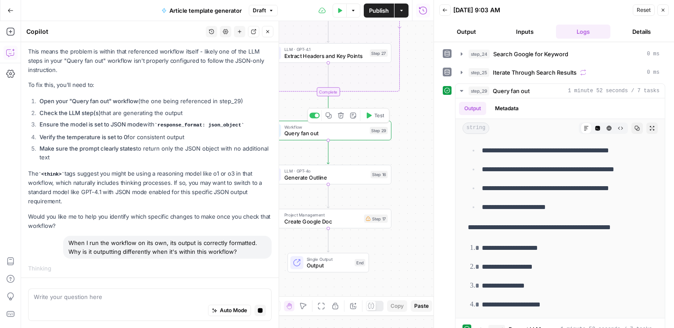
click at [327, 134] on span "Query fan out" at bounding box center [325, 133] width 83 height 8
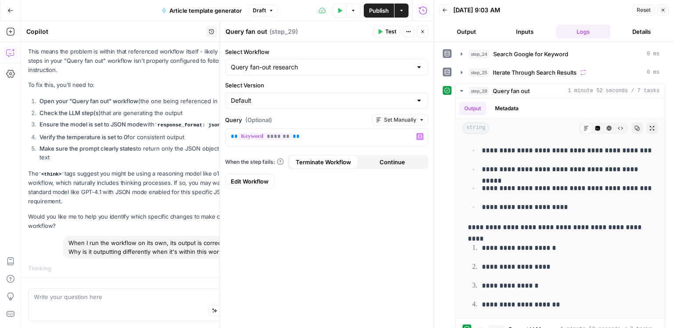
click at [308, 108] on form "Select Workflow Query fan-out research Select Version Default Query (Optional) …" at bounding box center [327, 117] width 214 height 151
click at [308, 102] on input "Select Version" at bounding box center [321, 100] width 181 height 9
drag, startPoint x: 308, startPoint y: 102, endPoint x: 315, endPoint y: 19, distance: 83.7
click at [308, 102] on input "Select Version" at bounding box center [321, 100] width 181 height 9
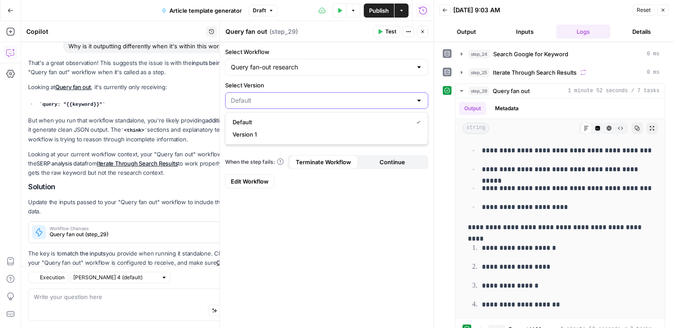
scroll to position [699, 0]
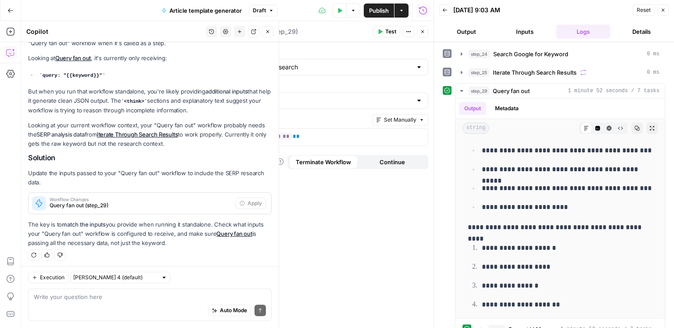
click at [144, 155] on h2 "Solution" at bounding box center [150, 158] width 244 height 8
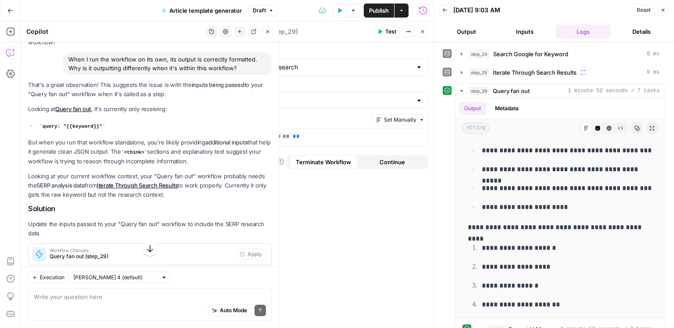
scroll to position [643, 0]
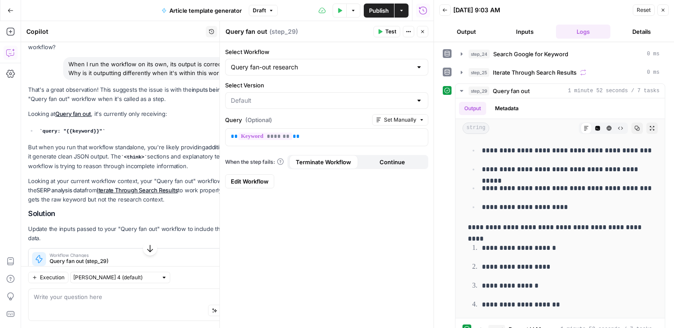
click at [326, 255] on div "Select Workflow Query fan-out research Select Version Query (Optional) Set Manu…" at bounding box center [327, 185] width 214 height 286
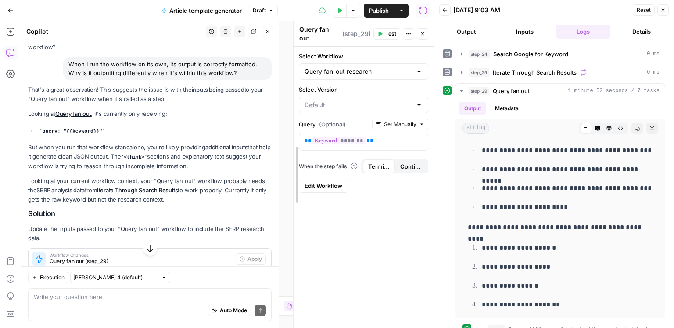
drag, startPoint x: 223, startPoint y: 245, endPoint x: 379, endPoint y: 256, distance: 157.1
click at [119, 298] on textarea at bounding box center [150, 296] width 232 height 9
type textarea "incorrect, the input is identical"
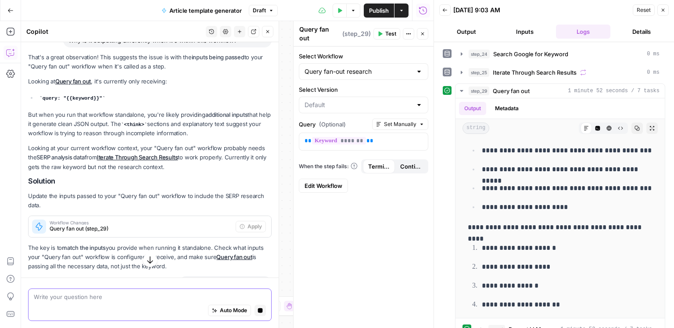
scroll to position [703, 0]
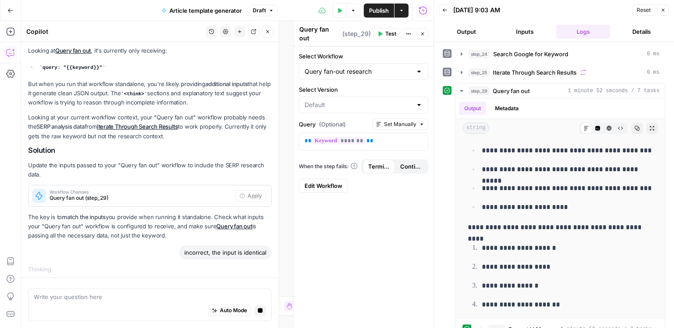
click at [113, 194] on span "Query fan out (step_29)" at bounding box center [141, 198] width 183 height 8
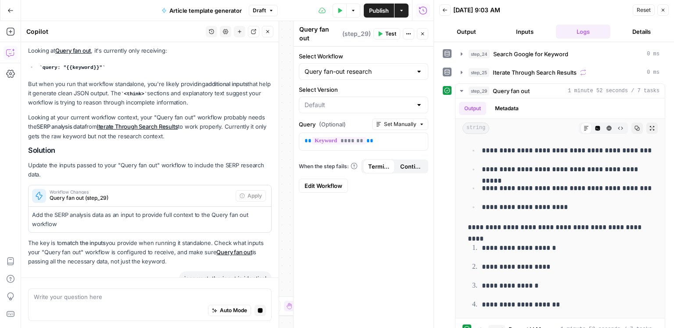
click at [111, 194] on span "Query fan out (step_29)" at bounding box center [141, 198] width 183 height 8
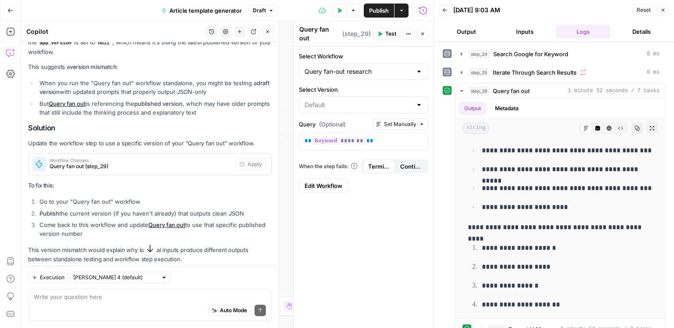
scroll to position [958, 0]
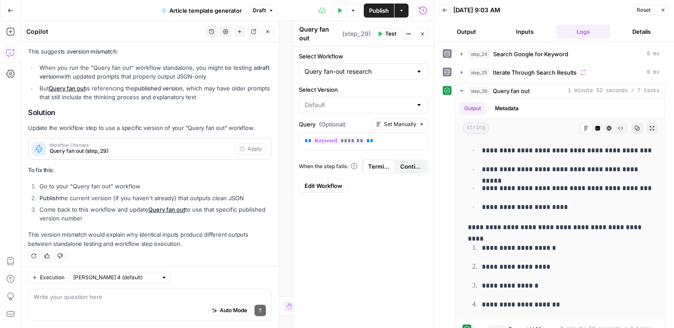
click at [197, 303] on div "Auto Mode Send" at bounding box center [150, 310] width 232 height 19
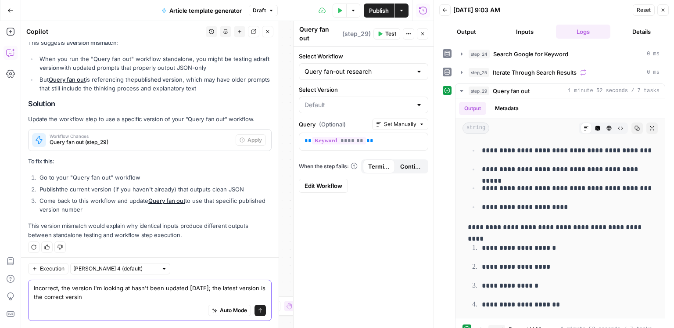
type textarea "Incorrect, the version I'm looking at hasn't been updated in 2 months; the late…"
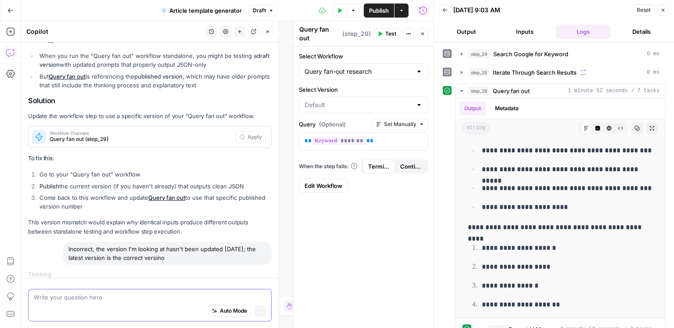
scroll to position [971, 0]
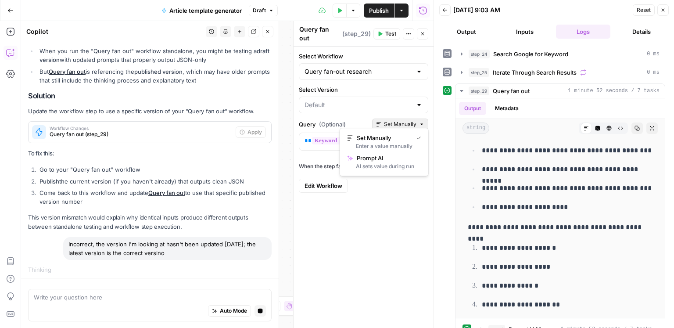
click at [394, 122] on span "Set Manually" at bounding box center [400, 124] width 32 height 8
click at [333, 181] on span "Edit Workflow" at bounding box center [324, 185] width 38 height 9
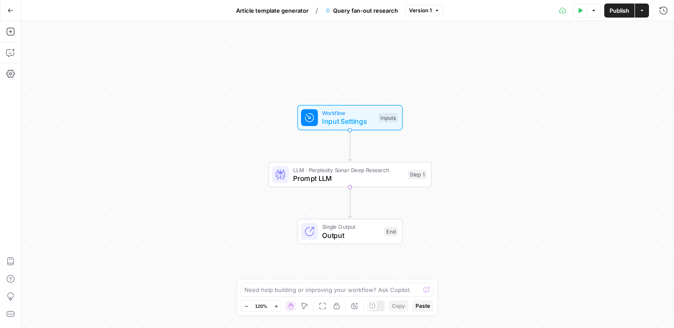
click at [17, 13] on button "Go Back" at bounding box center [11, 11] width 16 height 16
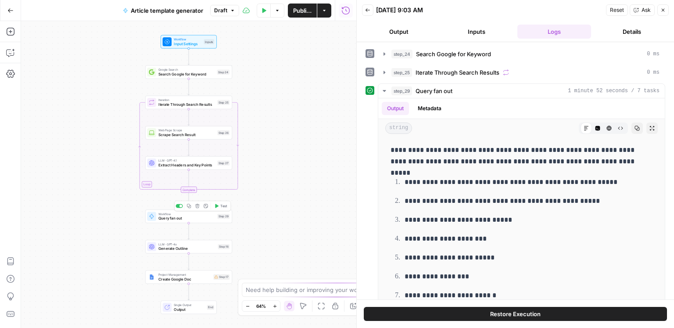
click at [186, 219] on span "Query fan out" at bounding box center [186, 219] width 57 height 6
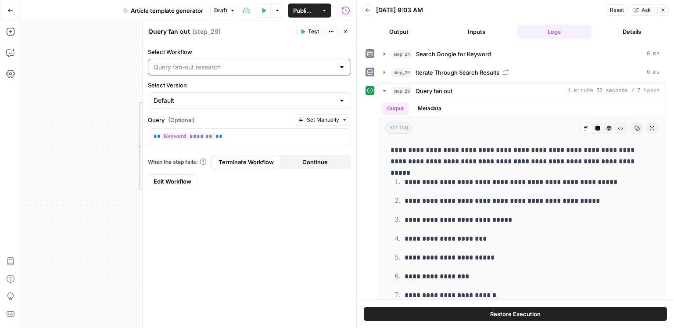
click at [262, 70] on input "Select Workflow" at bounding box center [244, 67] width 181 height 9
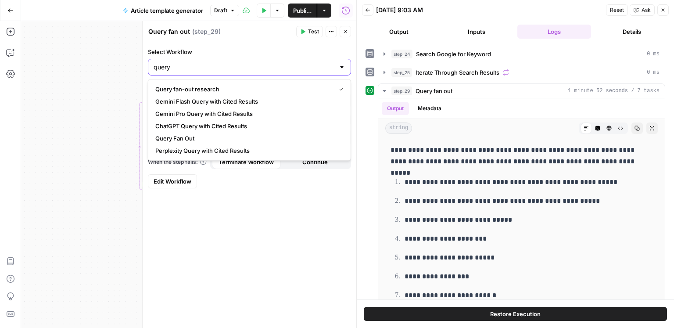
type input "query"
click at [196, 137] on span "Query Fan Out" at bounding box center [247, 138] width 185 height 9
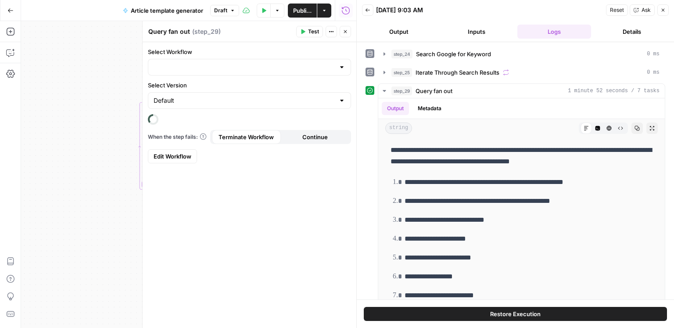
type input "Query Fan Out"
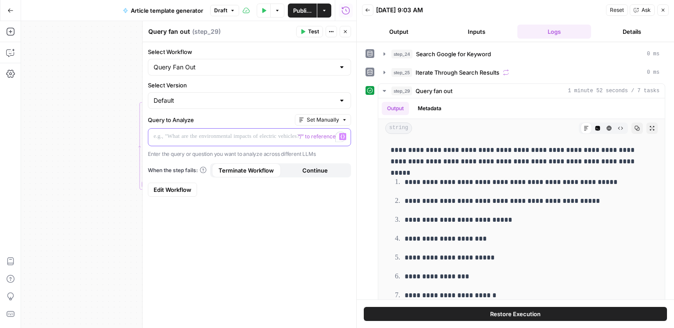
click at [266, 134] on p "To enrich screen reader interactions, please activate Accessibility in Grammarl…" at bounding box center [250, 136] width 192 height 9
click at [341, 136] on icon "button" at bounding box center [343, 136] width 4 height 4
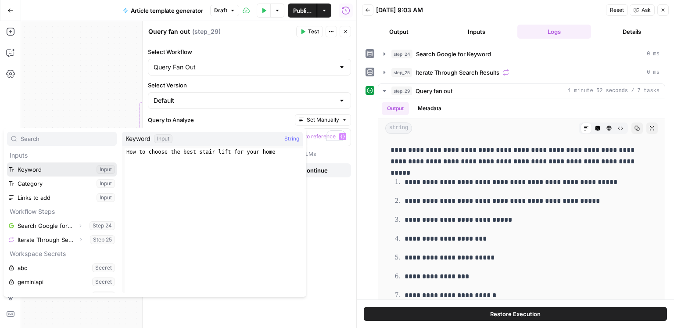
click at [72, 163] on button "Select variable Keyword" at bounding box center [62, 169] width 110 height 14
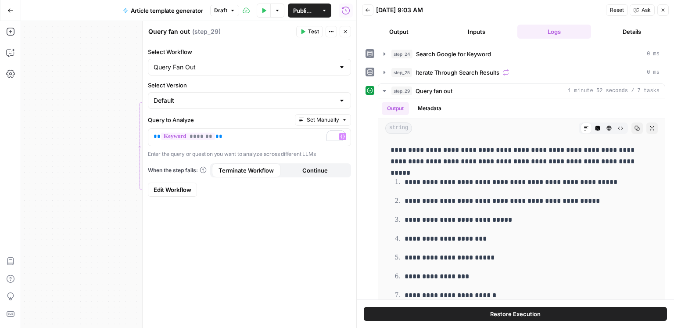
drag, startPoint x: 92, startPoint y: 101, endPoint x: 68, endPoint y: 101, distance: 24.1
click at [68, 101] on div "Workflow Input Settings Inputs Google Search Search Google for Keyword Step 24 …" at bounding box center [188, 174] width 335 height 307
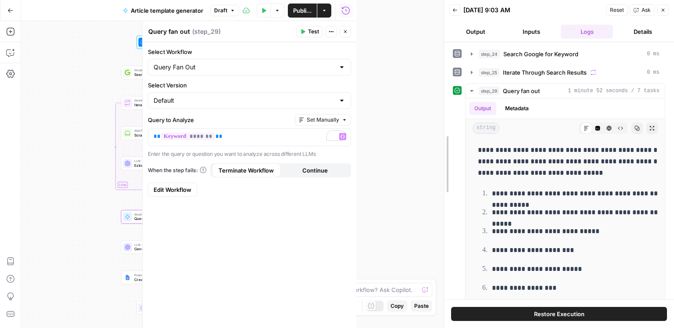
drag, startPoint x: 354, startPoint y: 132, endPoint x: 503, endPoint y: 137, distance: 148.9
click at [449, 137] on div at bounding box center [444, 164] width 9 height 328
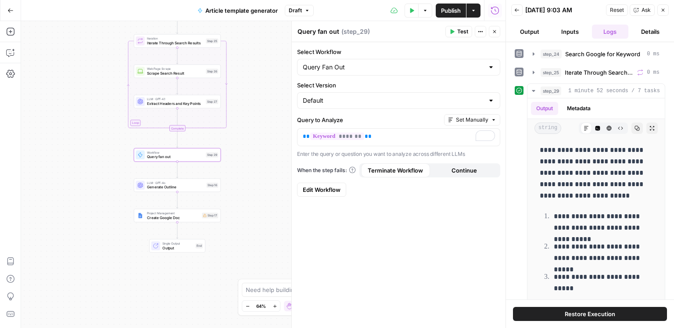
drag, startPoint x: 237, startPoint y: 198, endPoint x: 249, endPoint y: 137, distance: 62.9
click at [249, 137] on div "Workflow Input Settings Inputs Google Search Search Google for Keyword Step 24 …" at bounding box center [263, 174] width 485 height 307
click at [11, 34] on icon "button" at bounding box center [10, 31] width 9 height 9
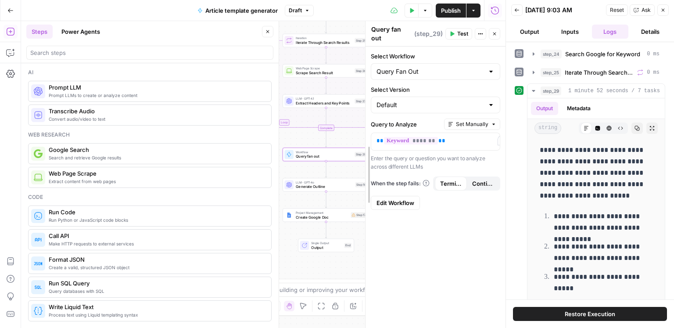
drag, startPoint x: 295, startPoint y: 174, endPoint x: 443, endPoint y: 176, distance: 147.5
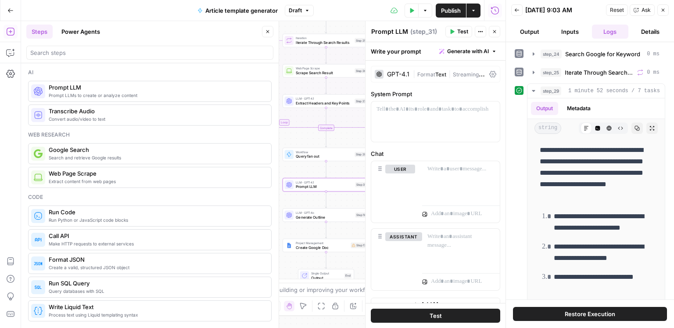
click at [387, 32] on textarea "Prompt LLM" at bounding box center [389, 31] width 37 height 9
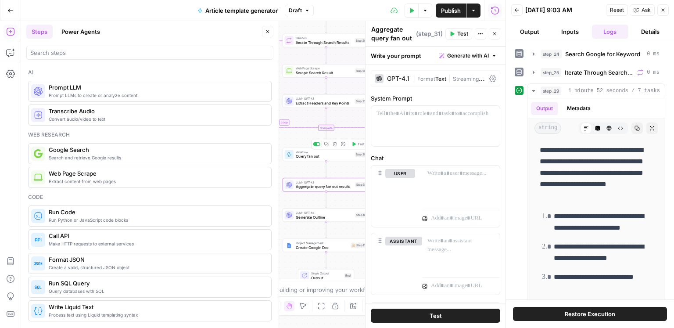
click at [358, 145] on span "Test" at bounding box center [361, 143] width 7 height 5
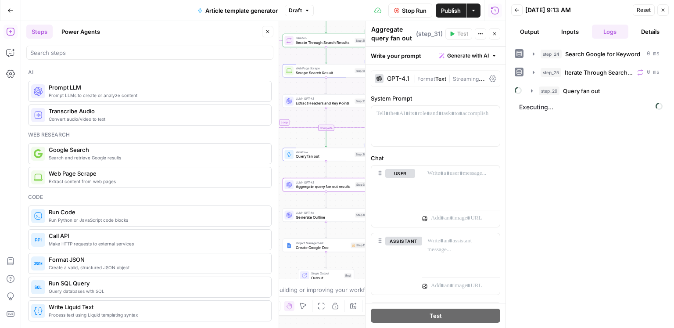
click at [410, 39] on textarea "Aggregate query fan out results" at bounding box center [392, 38] width 43 height 26
type textarea "Aggregate query fan out results"
click at [403, 119] on div at bounding box center [435, 126] width 129 height 40
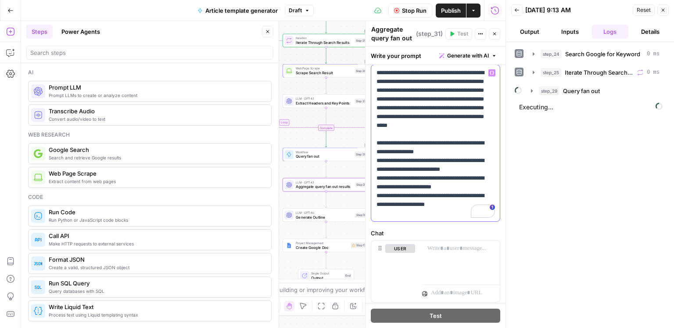
scroll to position [93, 0]
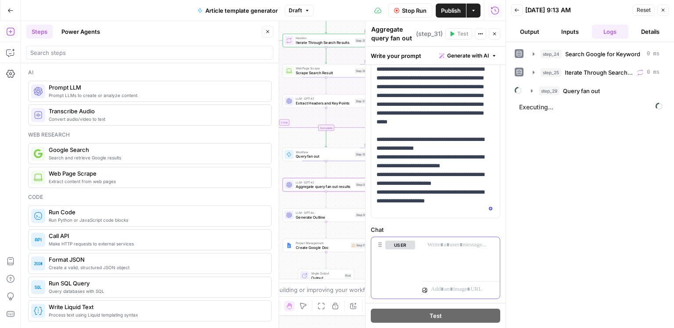
click at [443, 253] on div at bounding box center [461, 257] width 78 height 40
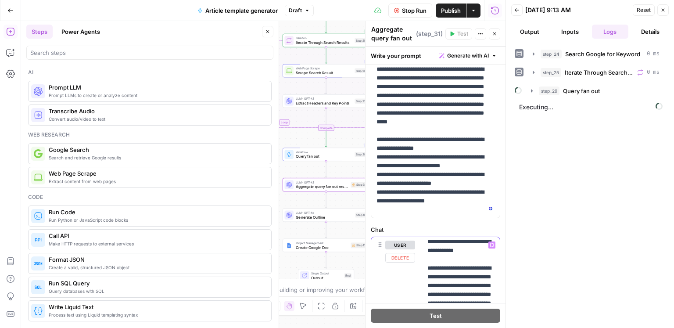
scroll to position [0, 0]
drag, startPoint x: 428, startPoint y: 270, endPoint x: 426, endPoint y: 236, distance: 34.3
drag, startPoint x: 423, startPoint y: 257, endPoint x: 417, endPoint y: 194, distance: 63.0
click at [0, 0] on form "**********" at bounding box center [0, 0] width 0 height 0
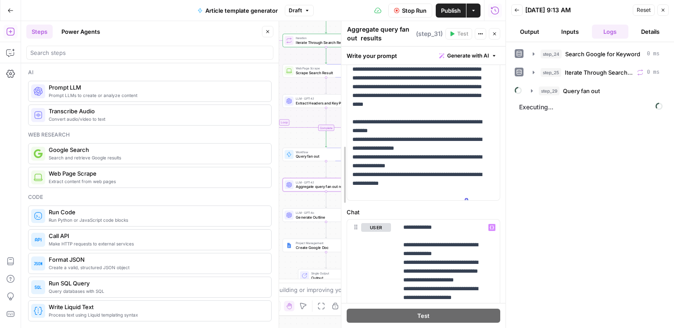
scroll to position [76, 0]
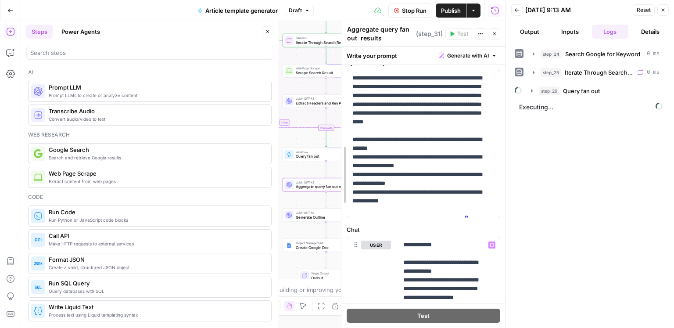
drag, startPoint x: 368, startPoint y: 217, endPoint x: 298, endPoint y: 217, distance: 70.2
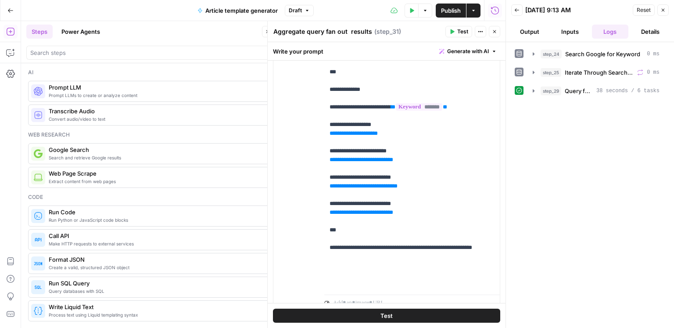
scroll to position [565, 0]
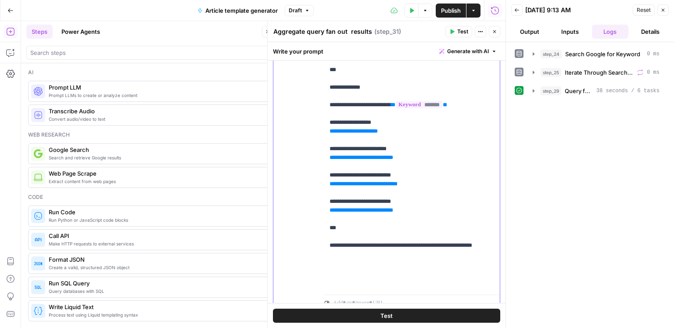
click at [354, 134] on span "**********" at bounding box center [354, 131] width 40 height 6
click at [563, 89] on div "step_29 Query fan out 38 seconds / 6 tasks" at bounding box center [600, 90] width 119 height 9
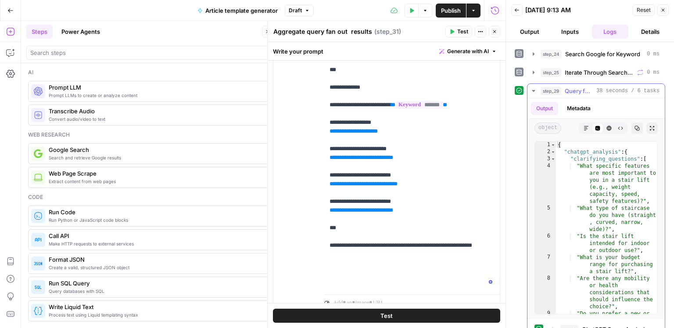
type textarea "**********"
drag, startPoint x: 617, startPoint y: 153, endPoint x: 566, endPoint y: 152, distance: 50.9
click at [566, 152] on div "{ "chatgpt_analysis" : { "clarifying_questions" : [ "What specific features are…" at bounding box center [607, 238] width 102 height 194
click at [374, 134] on span "**********" at bounding box center [354, 131] width 40 height 6
drag, startPoint x: 388, startPoint y: 173, endPoint x: 357, endPoint y: 176, distance: 30.9
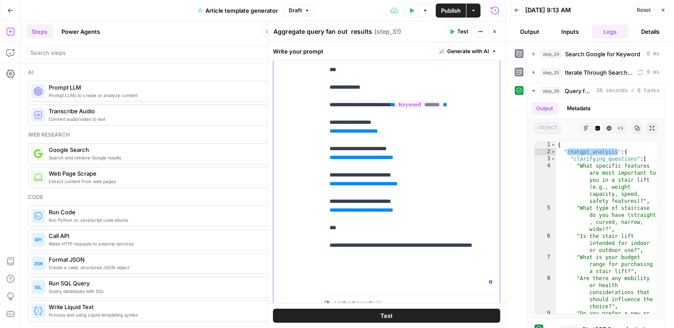
paste div "To enrich screen reader interactions, please activate Accessibility in Grammarl…"
drag, startPoint x: 422, startPoint y: 174, endPoint x: 315, endPoint y: 171, distance: 107.1
click at [315, 171] on div "**********" at bounding box center [386, 122] width 226 height 378
drag, startPoint x: 425, startPoint y: 172, endPoint x: 301, endPoint y: 171, distance: 123.8
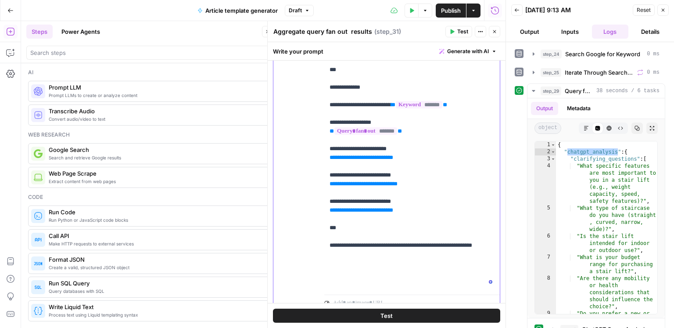
click at [301, 171] on div "**********" at bounding box center [386, 122] width 226 height 378
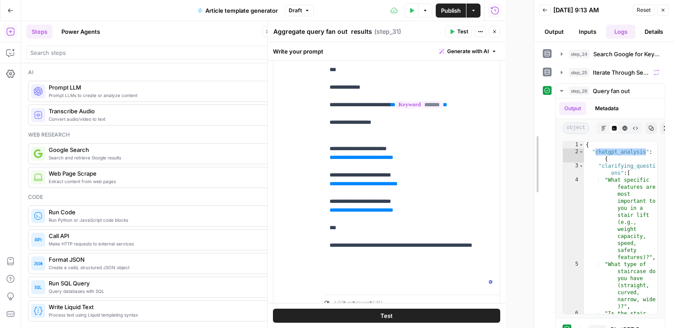
drag, startPoint x: 505, startPoint y: 123, endPoint x: 546, endPoint y: 125, distance: 40.8
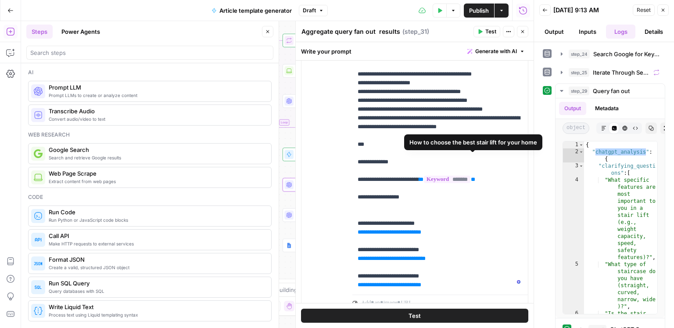
scroll to position [0, 0]
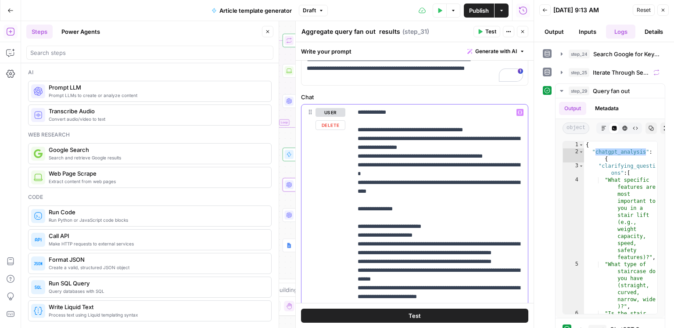
click at [520, 109] on button "Variables Menu" at bounding box center [520, 112] width 7 height 7
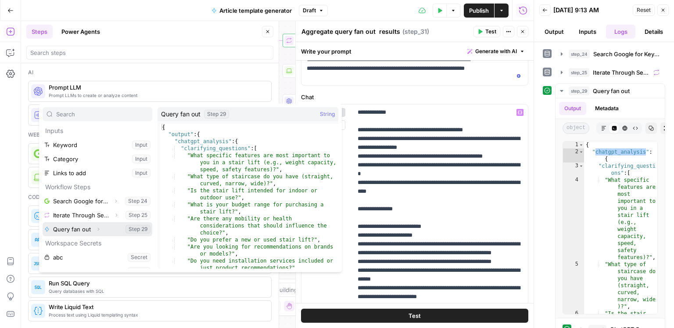
click at [97, 228] on icon "button" at bounding box center [98, 228] width 5 height 5
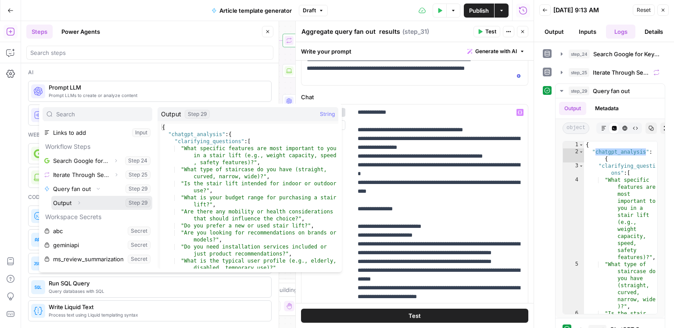
click at [79, 204] on icon "button" at bounding box center [78, 202] width 5 height 5
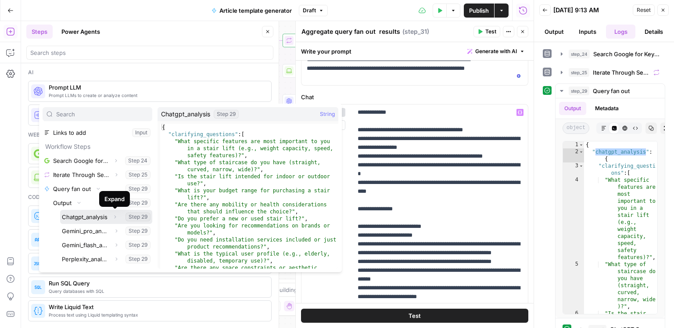
click at [114, 218] on icon "button" at bounding box center [114, 216] width 5 height 5
click at [90, 218] on button "Select variable Chatgpt_analysis" at bounding box center [106, 217] width 92 height 14
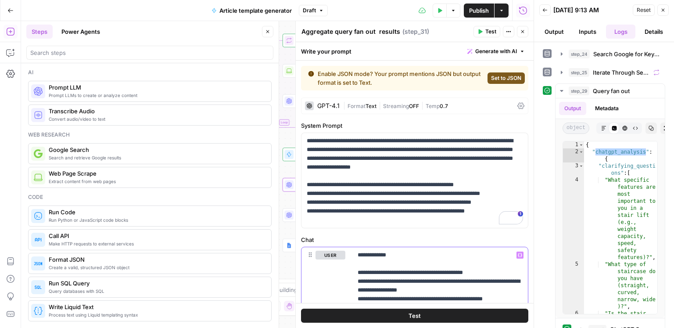
drag, startPoint x: 521, startPoint y: 253, endPoint x: 501, endPoint y: 244, distance: 21.6
click at [521, 253] on icon "button" at bounding box center [520, 255] width 4 height 4
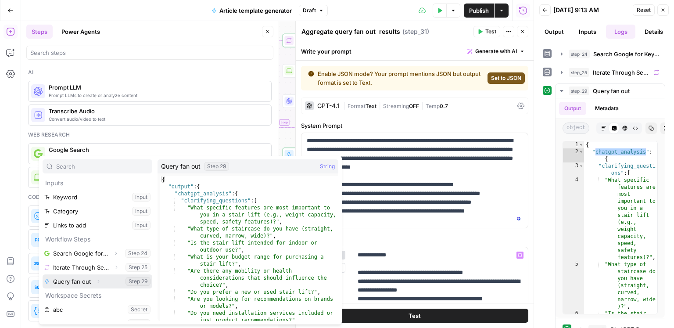
click at [105, 283] on button "Select variable Query fan out" at bounding box center [98, 281] width 110 height 14
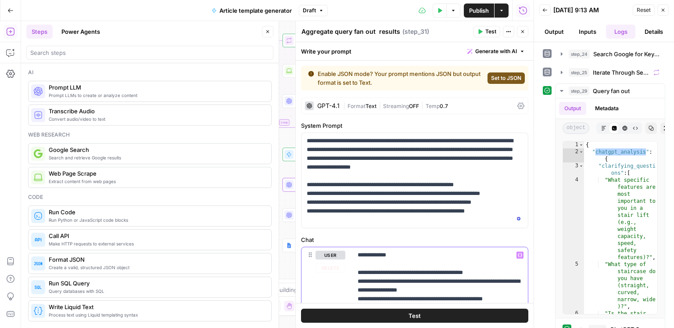
click at [519, 254] on icon "button" at bounding box center [520, 255] width 4 height 4
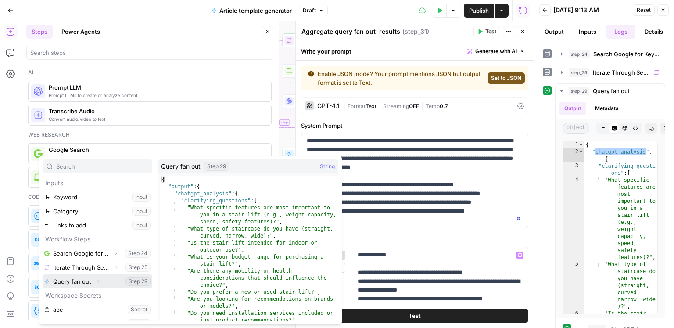
click at [97, 283] on icon "button" at bounding box center [98, 281] width 5 height 5
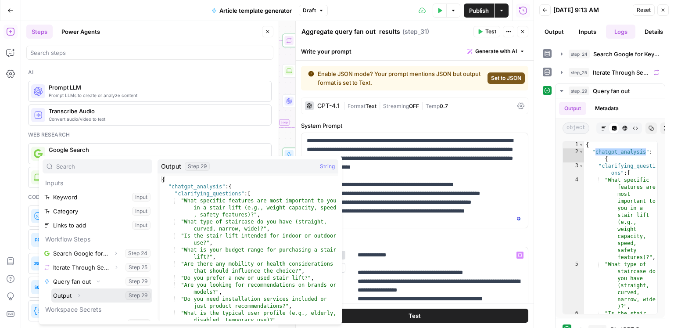
click at [79, 297] on icon "button" at bounding box center [78, 295] width 5 height 5
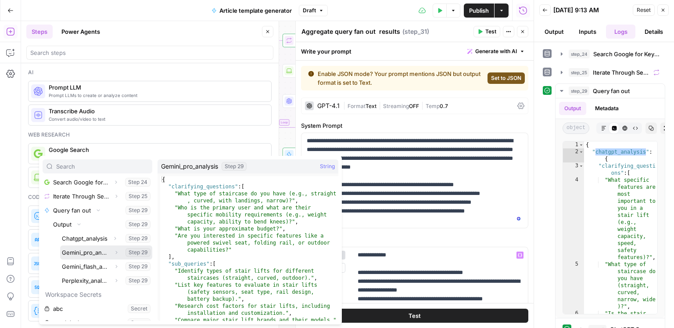
click at [100, 252] on button "Select variable Gemini_pro_analysis" at bounding box center [106, 252] width 92 height 14
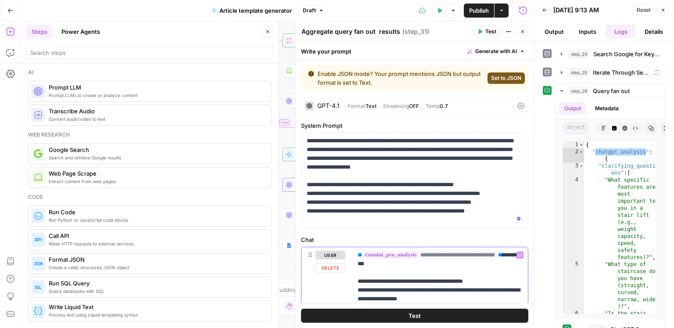
click at [520, 255] on icon "button" at bounding box center [520, 255] width 4 height 4
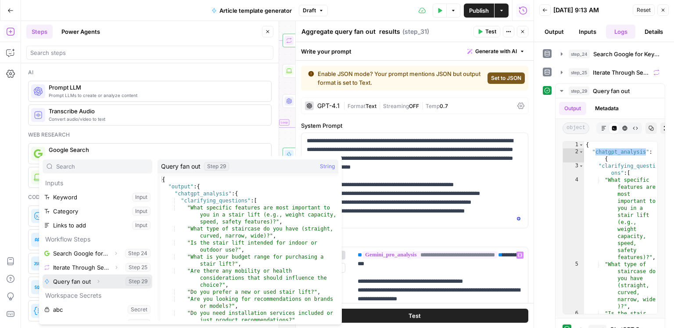
click at [96, 280] on icon "button" at bounding box center [98, 281] width 5 height 5
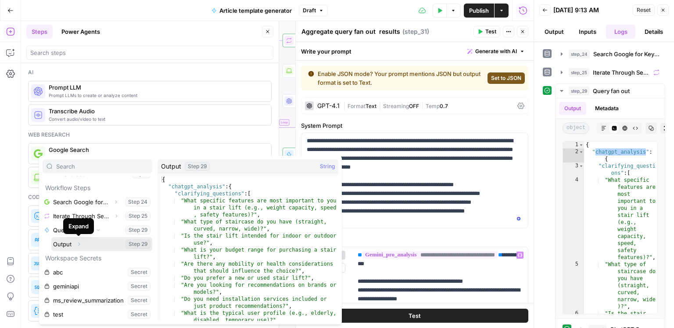
click at [79, 247] on button "Expand" at bounding box center [78, 243] width 11 height 11
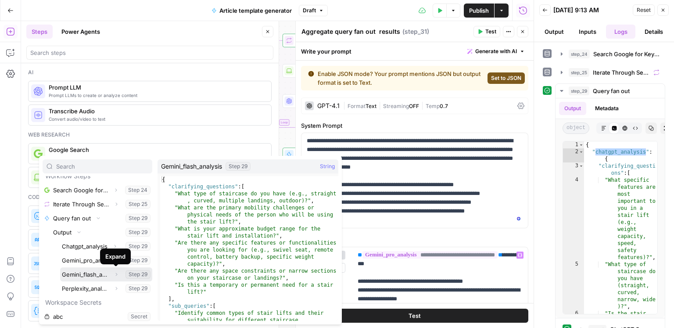
click at [116, 277] on icon "button" at bounding box center [116, 274] width 5 height 5
click at [89, 276] on button "Select variable Gemini_flash_analysis" at bounding box center [106, 274] width 92 height 14
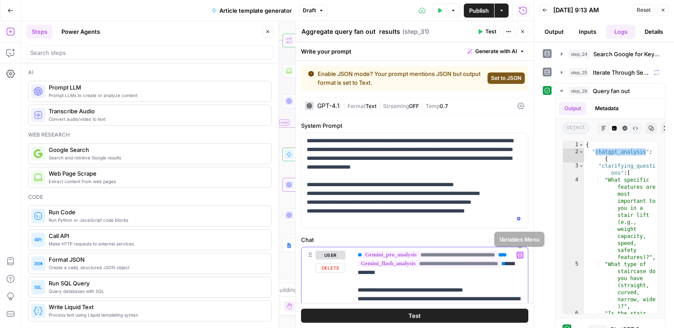
click at [519, 255] on icon "button" at bounding box center [520, 255] width 4 height 4
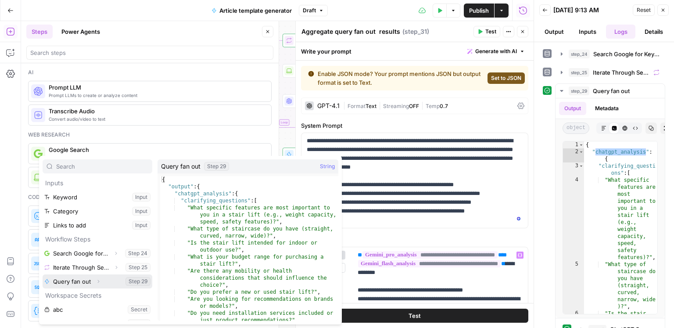
click at [99, 281] on icon "button" at bounding box center [98, 281] width 5 height 5
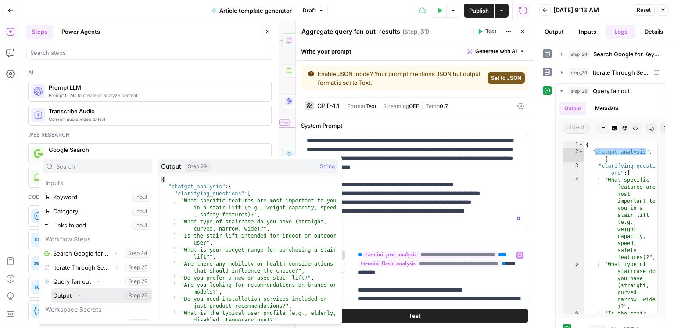
click at [80, 295] on icon "button" at bounding box center [78, 295] width 5 height 5
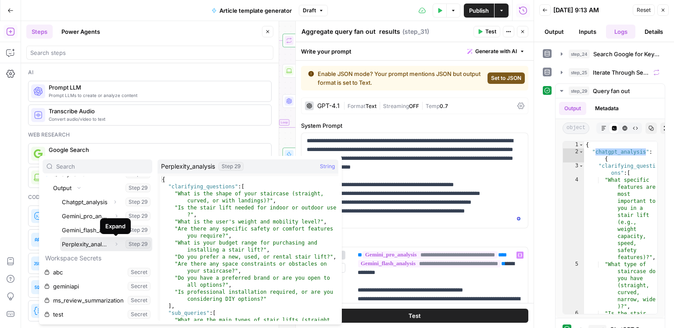
click at [102, 244] on button "Select variable Perplexity_analysis" at bounding box center [106, 244] width 92 height 14
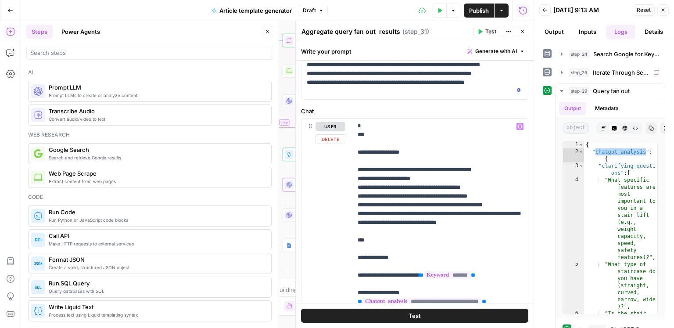
scroll to position [162, 0]
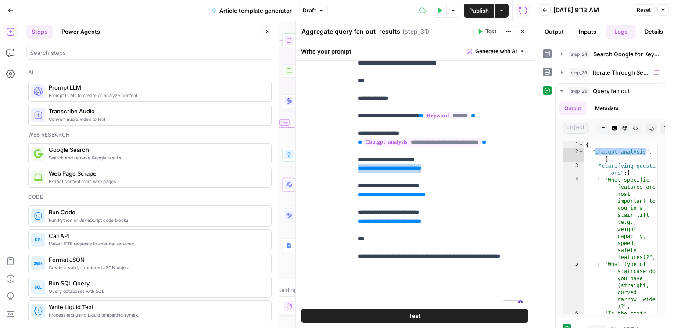
drag, startPoint x: 445, startPoint y: 215, endPoint x: 353, endPoint y: 215, distance: 91.3
click at [353, 215] on div "**********" at bounding box center [440, 138] width 176 height 358
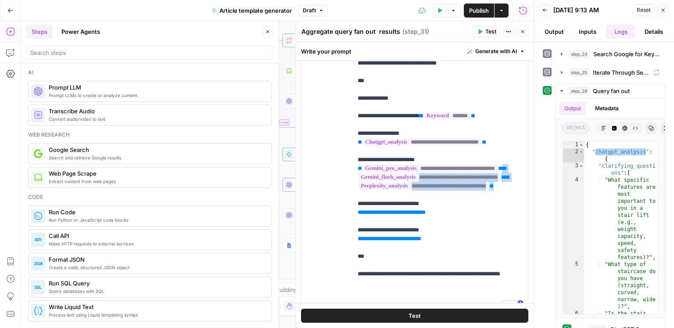
drag, startPoint x: 522, startPoint y: 264, endPoint x: 349, endPoint y: 237, distance: 175.1
click at [349, 237] on div "**********" at bounding box center [415, 148] width 226 height 378
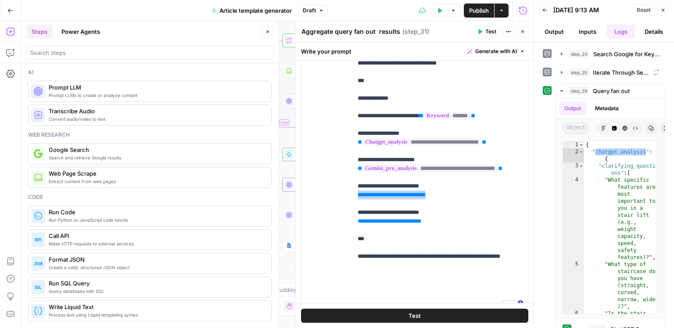
drag, startPoint x: 446, startPoint y: 257, endPoint x: 342, endPoint y: 254, distance: 104.5
click at [342, 254] on div "**********" at bounding box center [415, 148] width 226 height 378
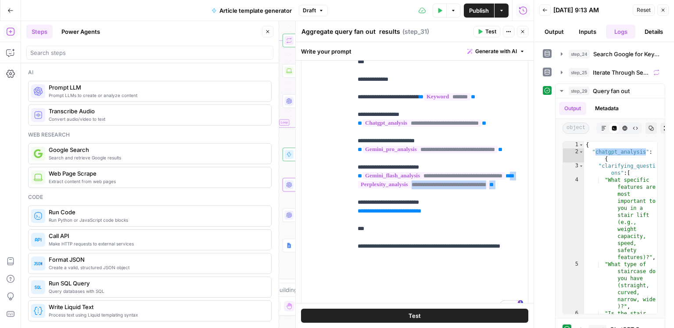
drag, startPoint x: 377, startPoint y: 267, endPoint x: 376, endPoint y: 256, distance: 11.0
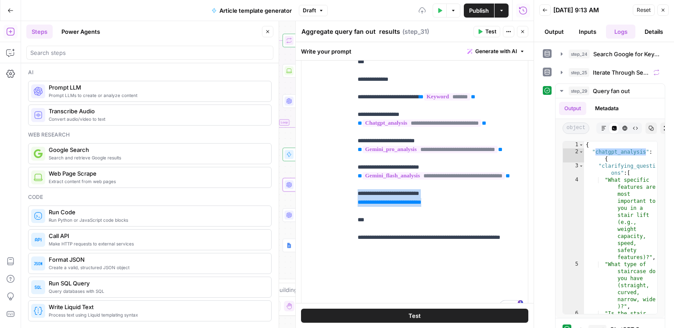
drag, startPoint x: 439, startPoint y: 280, endPoint x: 323, endPoint y: 274, distance: 115.6
click at [323, 274] on div "**********" at bounding box center [415, 148] width 226 height 378
click at [323, 274] on div "user Delete" at bounding box center [331, 148] width 30 height 371
drag, startPoint x: 398, startPoint y: 282, endPoint x: 345, endPoint y: 279, distance: 52.8
click at [345, 279] on div "**********" at bounding box center [415, 148] width 226 height 378
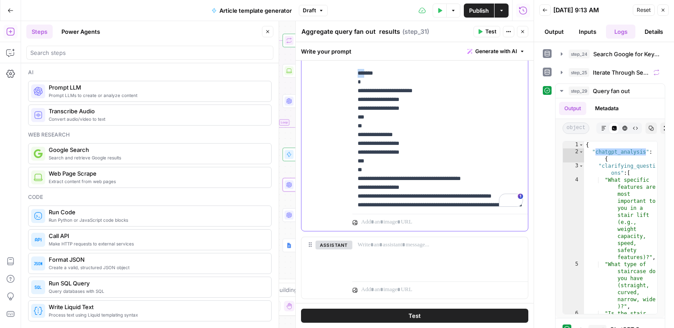
drag, startPoint x: 363, startPoint y: 97, endPoint x: 337, endPoint y: 97, distance: 25.9
click at [337, 97] on div "**********" at bounding box center [415, 42] width 226 height 378
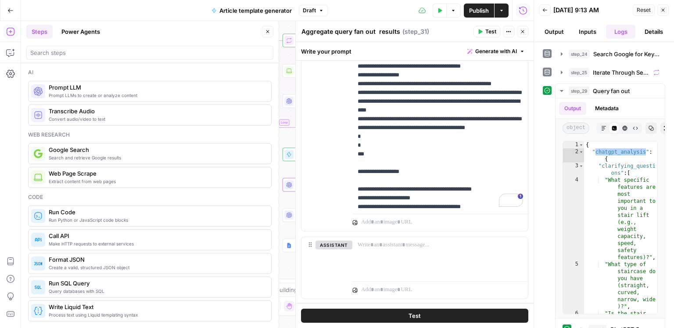
click at [485, 35] on span "Test" at bounding box center [490, 32] width 11 height 8
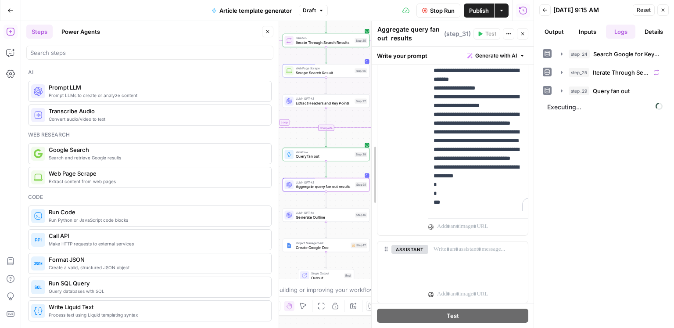
drag, startPoint x: 298, startPoint y: 175, endPoint x: 375, endPoint y: 180, distance: 76.9
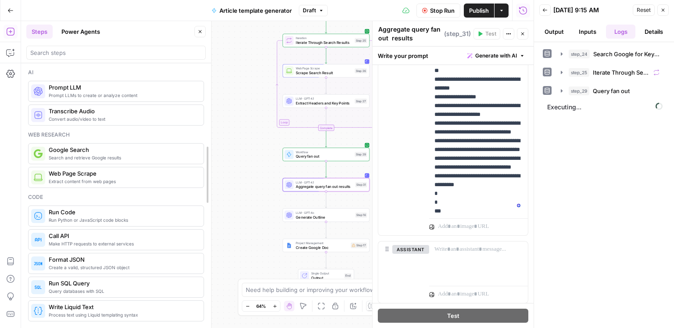
drag, startPoint x: 277, startPoint y: 181, endPoint x: 209, endPoint y: 184, distance: 67.6
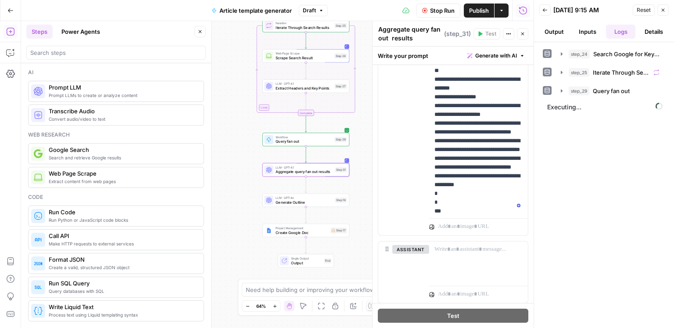
drag, startPoint x: 240, startPoint y: 205, endPoint x: 210, endPoint y: 185, distance: 35.6
click at [218, 188] on div "Workflow Input Settings Inputs Google Search Search Google for Keyword Step 24 …" at bounding box center [277, 174] width 513 height 307
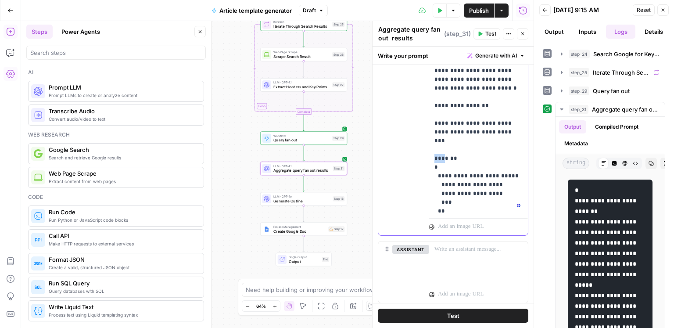
click at [467, 105] on p "**********" at bounding box center [479, 106] width 89 height 1378
click at [582, 139] on button "Metadata" at bounding box center [576, 143] width 34 height 13
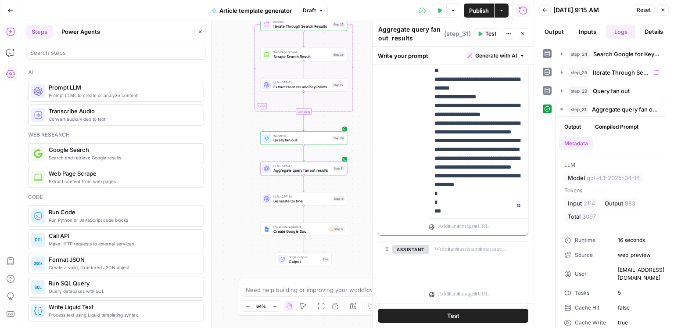
click at [469, 93] on p "**********" at bounding box center [479, 102] width 89 height 1370
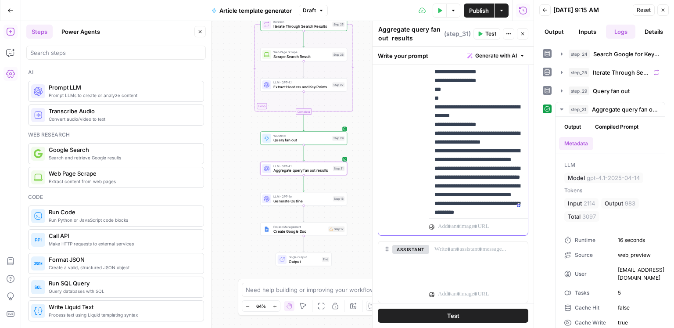
drag, startPoint x: 440, startPoint y: 104, endPoint x: 423, endPoint y: 104, distance: 16.7
click at [423, 104] on div "**********" at bounding box center [453, 46] width 150 height 378
drag, startPoint x: 471, startPoint y: 107, endPoint x: 427, endPoint y: 99, distance: 44.5
click at [427, 99] on div "**********" at bounding box center [453, 46] width 150 height 378
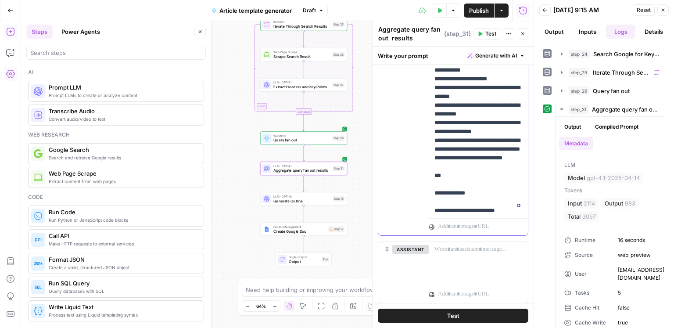
drag, startPoint x: 447, startPoint y: 157, endPoint x: 454, endPoint y: 148, distance: 11.0
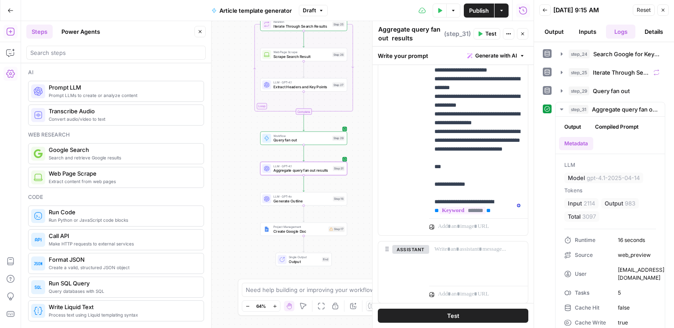
click at [487, 36] on span "Test" at bounding box center [490, 34] width 11 height 8
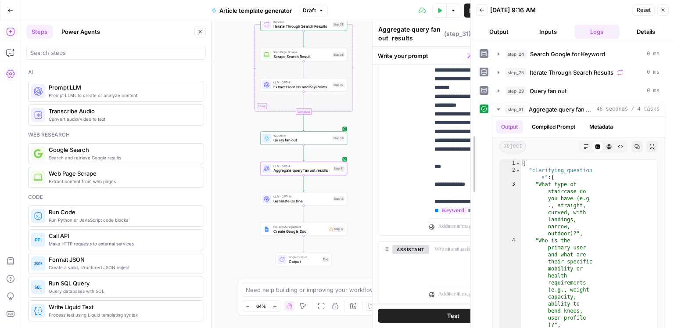
drag, startPoint x: 534, startPoint y: 194, endPoint x: 467, endPoint y: 194, distance: 66.7
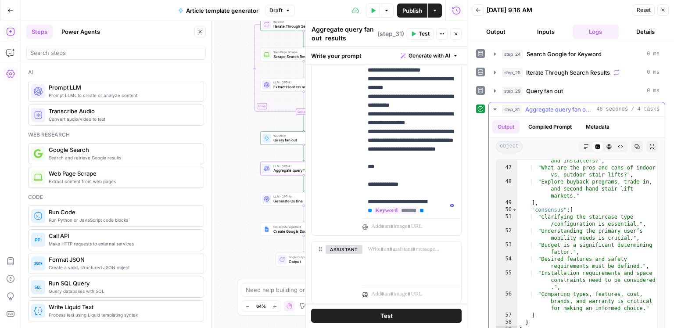
scroll to position [12, 0]
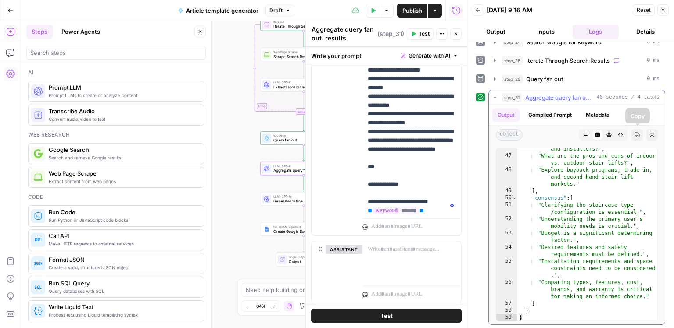
click at [635, 133] on icon "button" at bounding box center [637, 134] width 5 height 5
drag, startPoint x: 464, startPoint y: 167, endPoint x: 522, endPoint y: 166, distance: 57.9
click at [472, 166] on div at bounding box center [468, 164] width 9 height 328
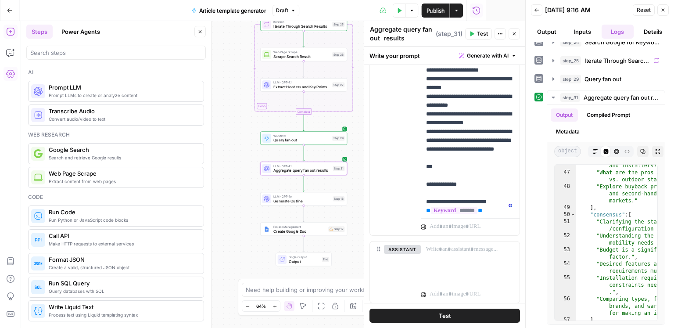
scroll to position [986, 0]
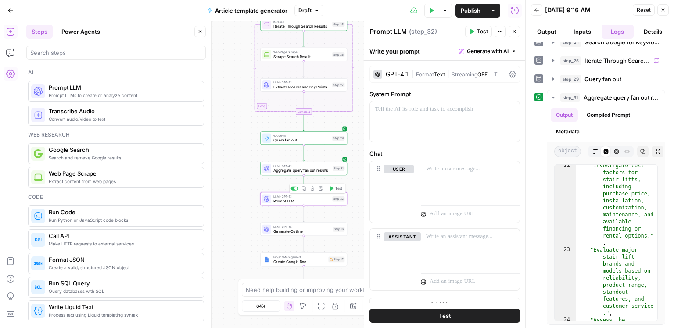
click at [283, 202] on span "Prompt LLM" at bounding box center [301, 201] width 57 height 6
click at [395, 27] on div "Prompt LLM Prompt LLM" at bounding box center [388, 31] width 41 height 11
click at [393, 31] on textarea "Prompt LLM" at bounding box center [388, 31] width 37 height 9
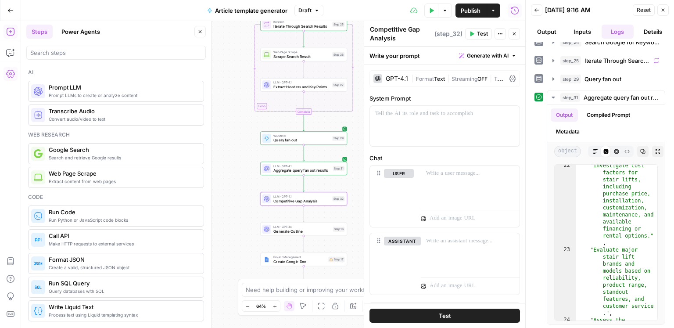
type textarea "Competitive Gap Analysis"
click at [464, 117] on p at bounding box center [444, 113] width 139 height 9
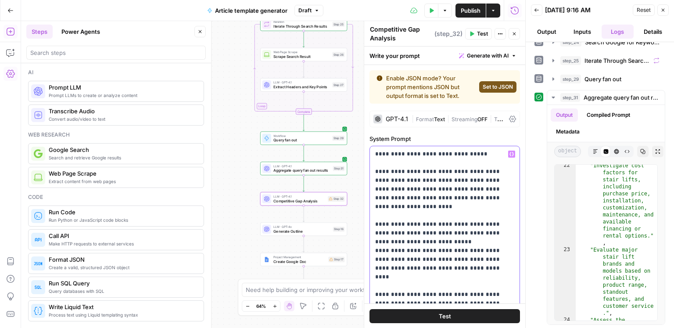
drag, startPoint x: 374, startPoint y: 169, endPoint x: 372, endPoint y: 146, distance: 23.8
click at [372, 146] on div "**********" at bounding box center [445, 325] width 150 height 358
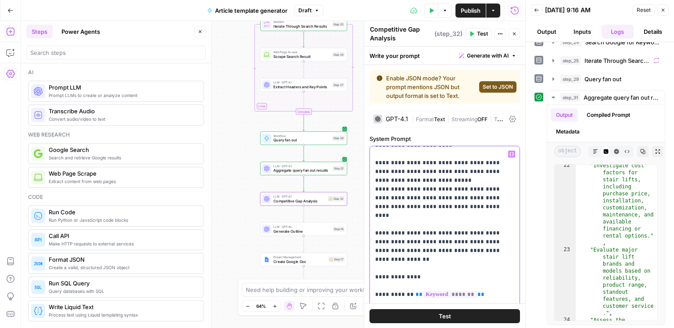
scroll to position [68, 0]
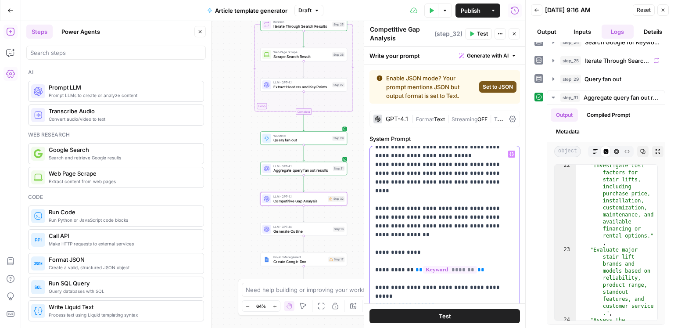
drag, startPoint x: 374, startPoint y: 226, endPoint x: 408, endPoint y: 227, distance: 33.8
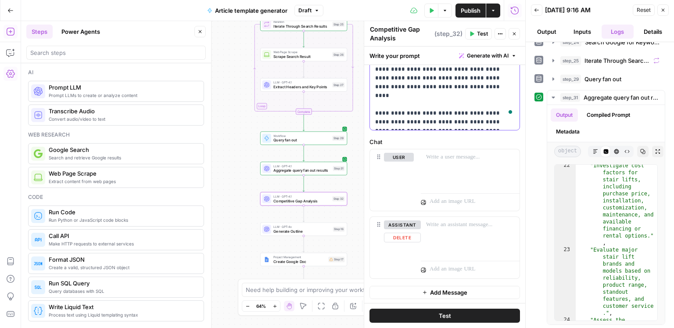
scroll to position [115, 0]
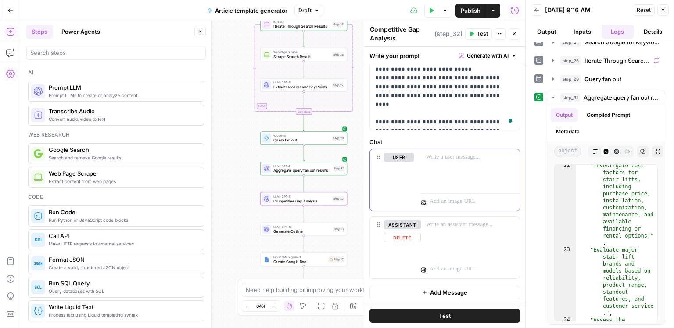
click at [438, 160] on p at bounding box center [470, 157] width 88 height 9
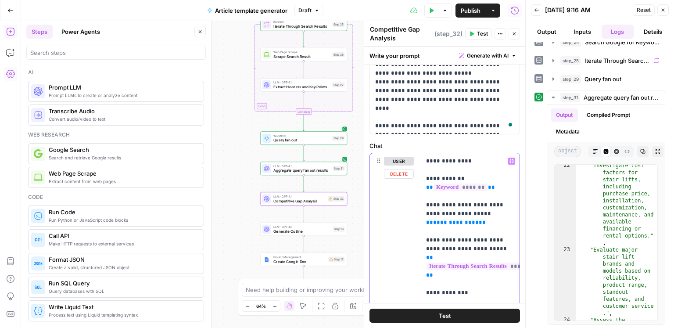
scroll to position [148, 0]
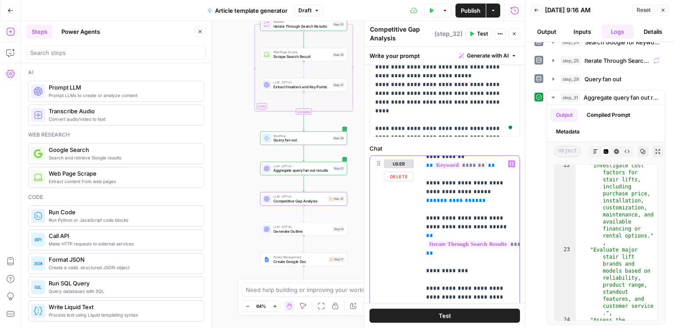
click at [450, 199] on span "**********" at bounding box center [456, 201] width 46 height 6
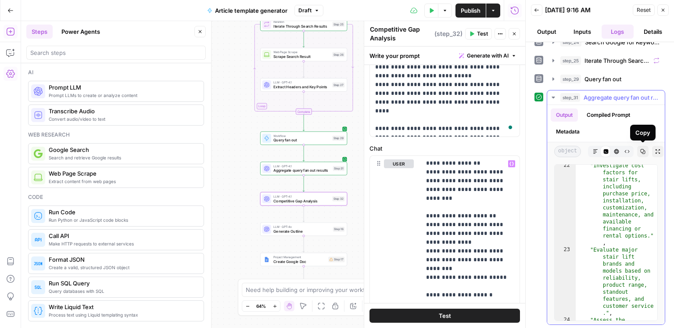
click at [644, 149] on icon "button" at bounding box center [642, 151] width 5 height 5
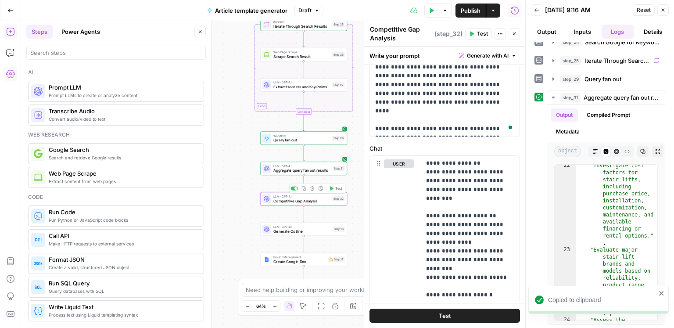
click at [336, 190] on span "Test" at bounding box center [338, 188] width 7 height 5
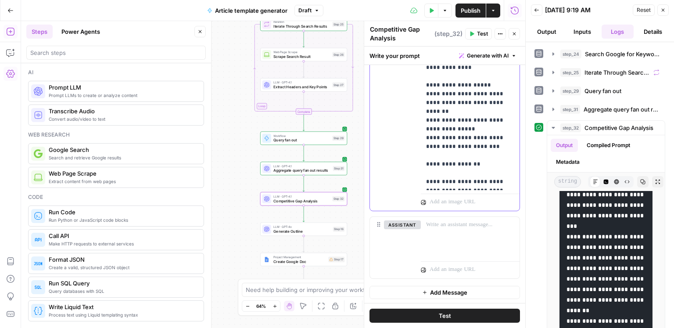
scroll to position [475, 0]
drag, startPoint x: 431, startPoint y: 136, endPoint x: 412, endPoint y: 135, distance: 18.9
click at [412, 135] on div "**********" at bounding box center [445, 21] width 150 height 378
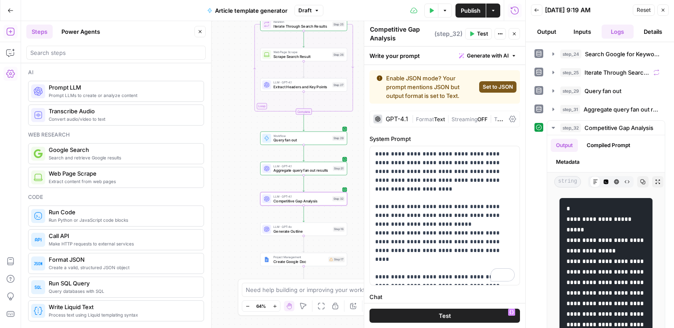
scroll to position [472, 0]
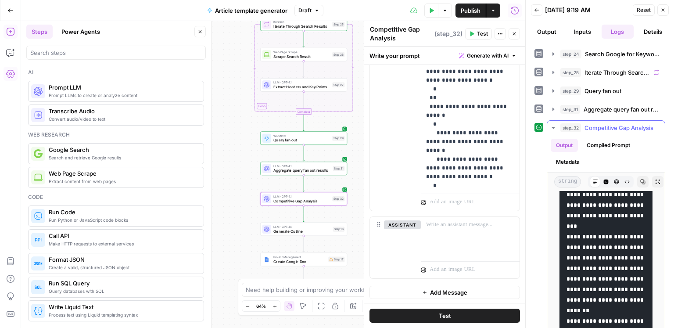
click at [641, 180] on icon "button" at bounding box center [643, 182] width 5 height 5
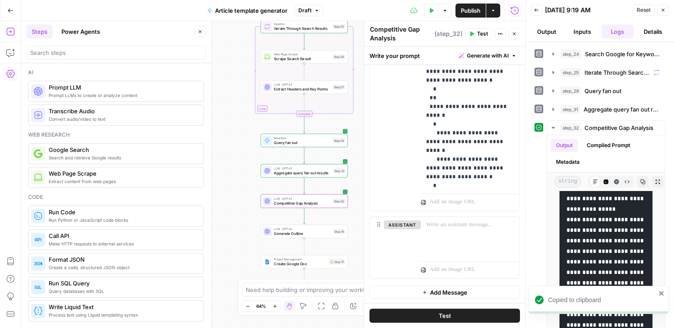
scroll to position [29, 0]
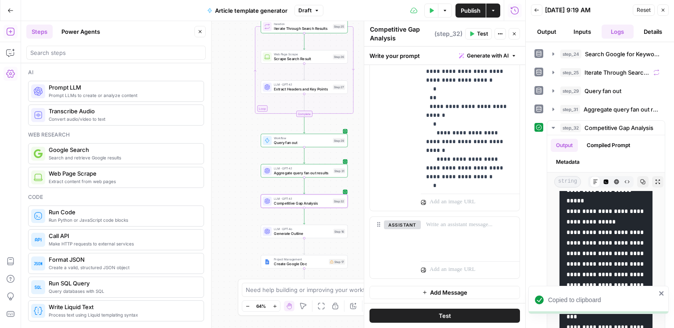
click at [573, 160] on button "Metadata" at bounding box center [568, 161] width 34 height 13
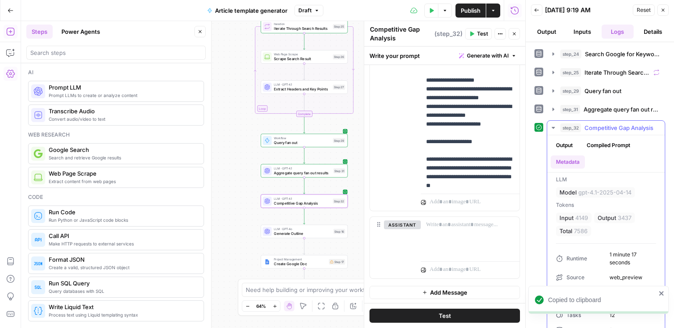
scroll to position [30, 0]
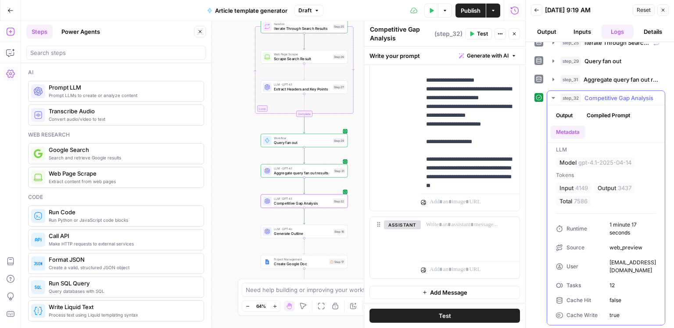
click at [581, 118] on ul "Output Compiled Prompt Metadata" at bounding box center [606, 124] width 111 height 30
click at [575, 117] on button "Output" at bounding box center [564, 115] width 27 height 13
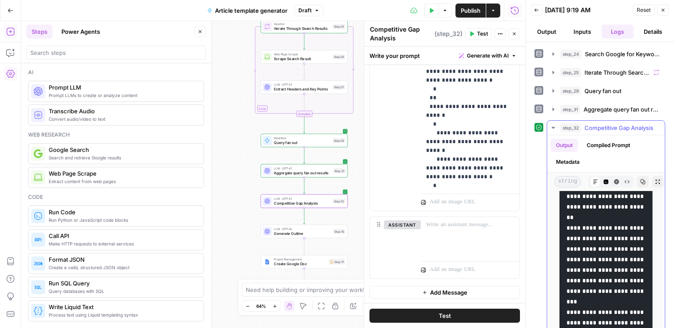
scroll to position [500, 0]
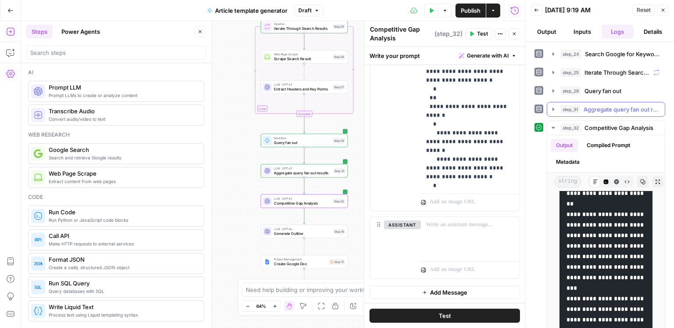
click at [608, 105] on span "Aggregate query fan out results" at bounding box center [622, 109] width 76 height 9
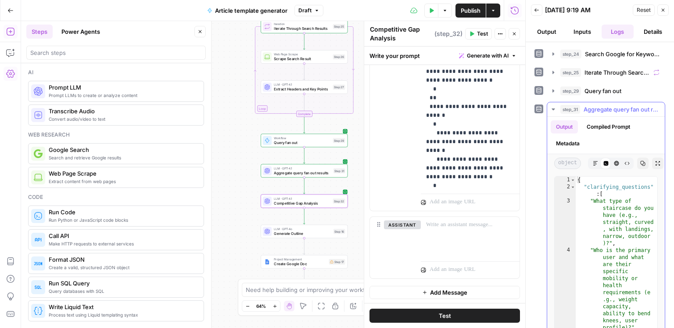
click at [608, 105] on span "Aggregate query fan out results" at bounding box center [622, 109] width 76 height 9
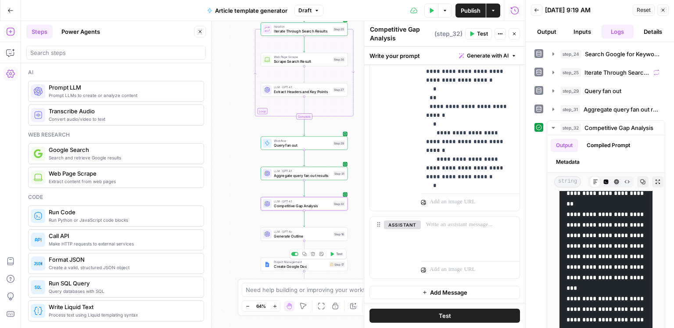
click at [306, 264] on span "Create Google Doc" at bounding box center [300, 266] width 53 height 6
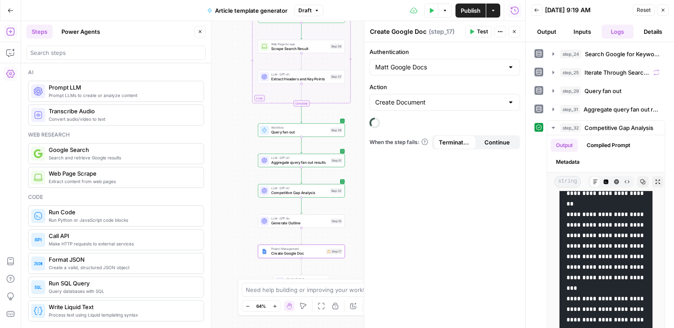
click at [235, 232] on div "Workflow Input Settings Inputs Google Search Search Google for Keyword Step 24 …" at bounding box center [273, 174] width 504 height 307
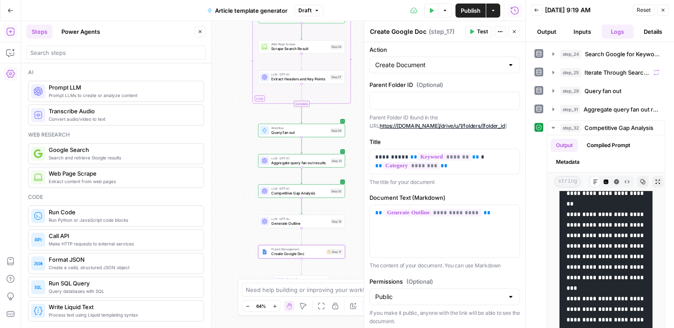
scroll to position [7, 0]
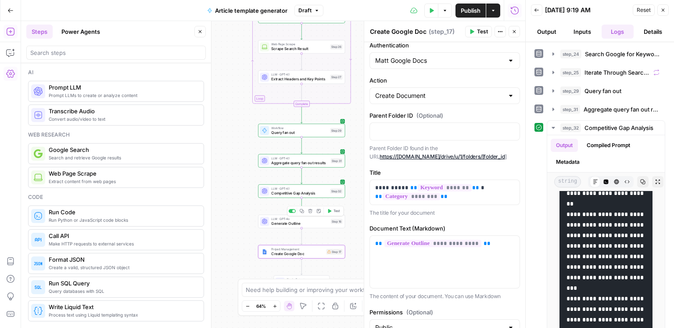
click at [300, 220] on span "Generate Outline" at bounding box center [299, 223] width 57 height 6
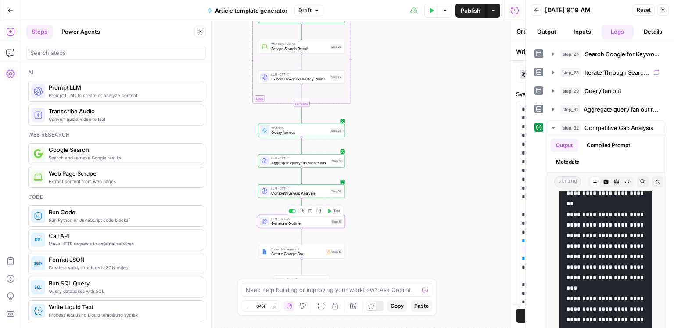
type textarea "Generate Outline"
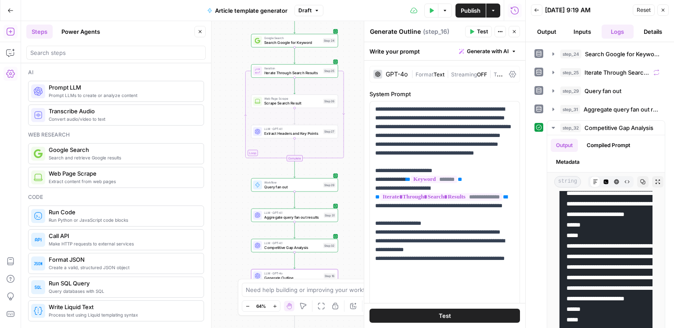
drag, startPoint x: 242, startPoint y: 140, endPoint x: 235, endPoint y: 195, distance: 54.9
click at [235, 195] on div "Workflow Input Settings Inputs Google Search Search Google for Keyword Step 24 …" at bounding box center [273, 174] width 504 height 307
drag, startPoint x: 302, startPoint y: 273, endPoint x: 309, endPoint y: 271, distance: 7.2
click at [302, 273] on span "LLM · GPT-4o" at bounding box center [292, 273] width 57 height 4
click at [664, 13] on button "Close" at bounding box center [663, 9] width 11 height 11
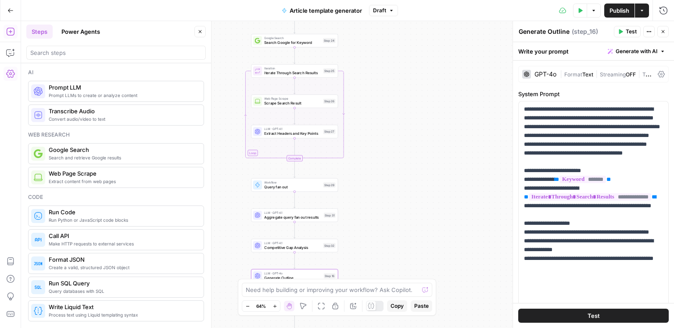
drag, startPoint x: 202, startPoint y: 32, endPoint x: 230, endPoint y: 47, distance: 31.4
click at [202, 32] on icon "button" at bounding box center [200, 31] width 5 height 5
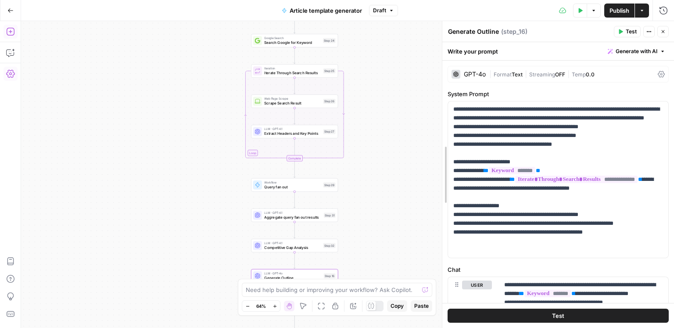
drag, startPoint x: 514, startPoint y: 137, endPoint x: 410, endPoint y: 139, distance: 104.0
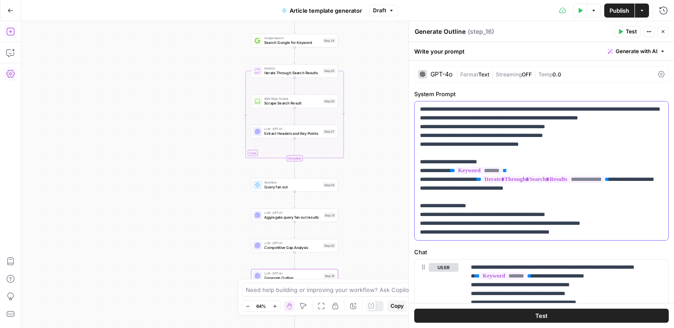
click at [498, 150] on p "**********" at bounding box center [542, 171] width 244 height 132
click at [482, 152] on p "**********" at bounding box center [542, 171] width 244 height 132
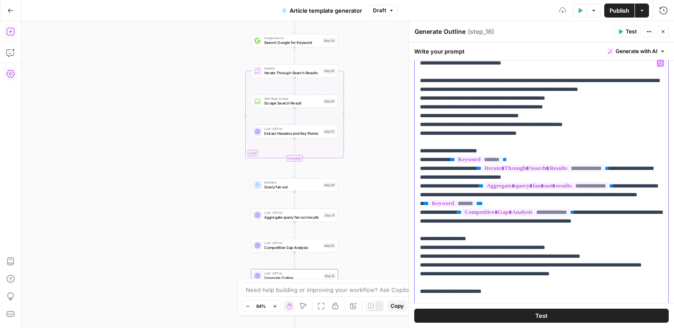
scroll to position [0, 0]
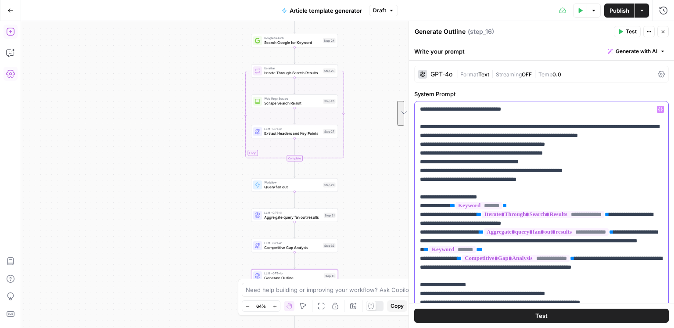
drag, startPoint x: 421, startPoint y: 126, endPoint x: 411, endPoint y: 108, distance: 20.6
click at [411, 108] on div "**********" at bounding box center [542, 174] width 266 height 307
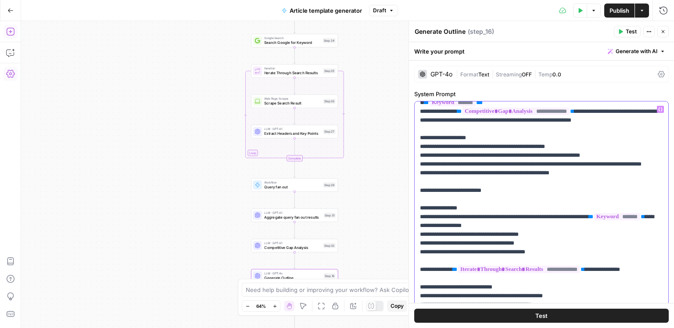
scroll to position [138, 0]
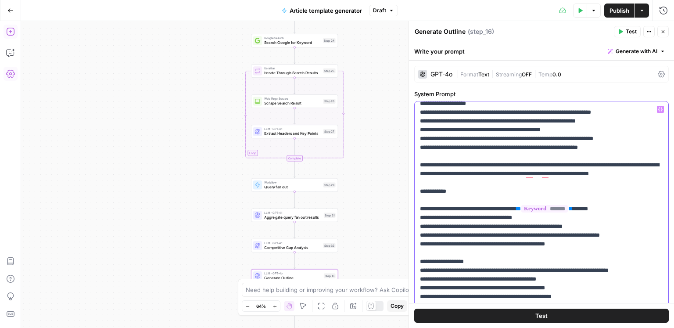
drag, startPoint x: 420, startPoint y: 227, endPoint x: 461, endPoint y: 226, distance: 41.7
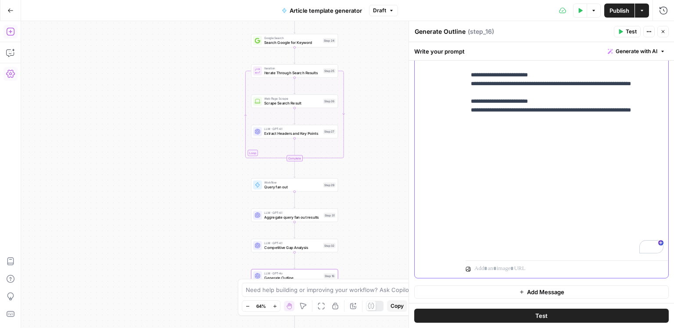
drag, startPoint x: 470, startPoint y: 121, endPoint x: 514, endPoint y: 129, distance: 45.1
click at [514, 129] on div "**********" at bounding box center [567, 78] width 203 height 358
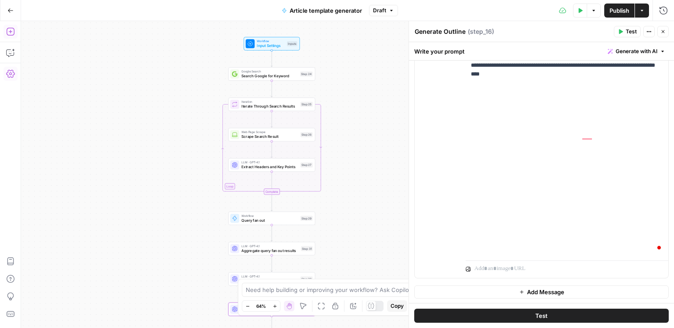
drag, startPoint x: 370, startPoint y: 96, endPoint x: 347, endPoint y: 129, distance: 40.4
click at [347, 129] on div "Workflow Input Settings Inputs Google Search Search Google for Keyword Step 24 …" at bounding box center [347, 174] width 653 height 307
click at [578, 10] on icon "button" at bounding box center [580, 10] width 5 height 5
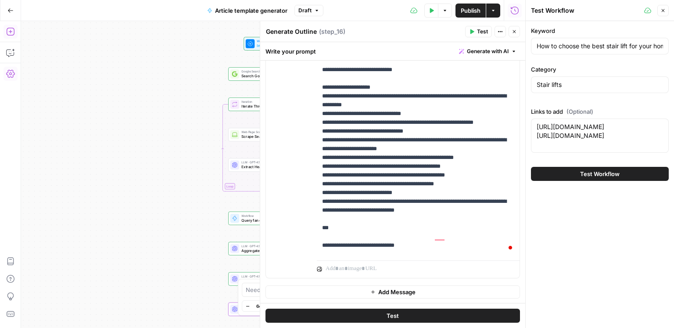
click at [586, 178] on span "Test Workflow" at bounding box center [600, 173] width 40 height 9
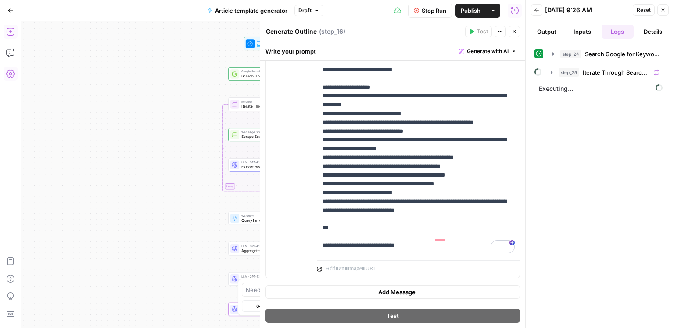
click at [541, 11] on button "Back" at bounding box center [536, 9] width 11 height 11
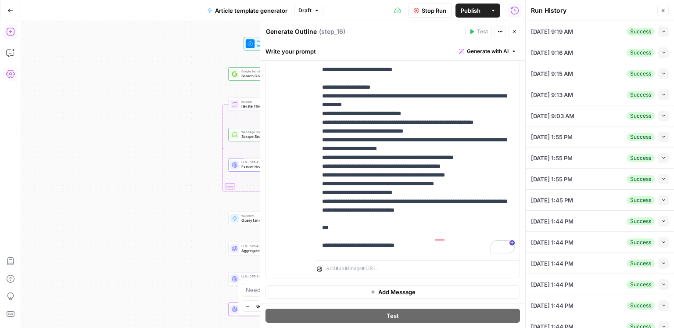
click at [664, 135] on icon "button" at bounding box center [664, 136] width 5 height 5
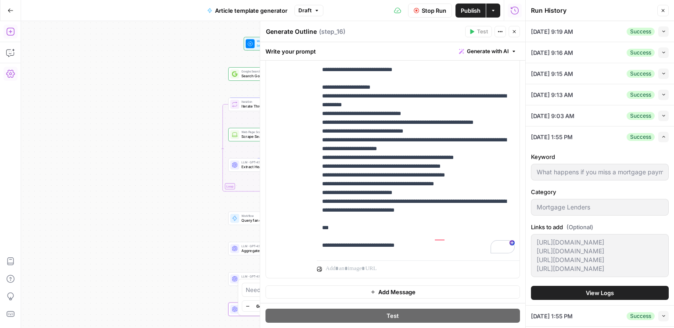
click at [664, 139] on button "Expand" at bounding box center [663, 137] width 11 height 11
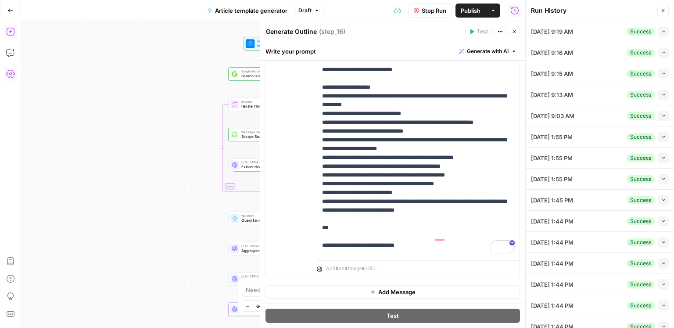
click at [663, 165] on div "10/03/25 at 1:55 PM Success Collapse" at bounding box center [600, 157] width 138 height 21
click at [664, 161] on button "Collapse" at bounding box center [663, 158] width 11 height 11
click at [665, 159] on icon "button" at bounding box center [664, 157] width 5 height 5
click at [665, 159] on icon "button" at bounding box center [663, 157] width 5 height 5
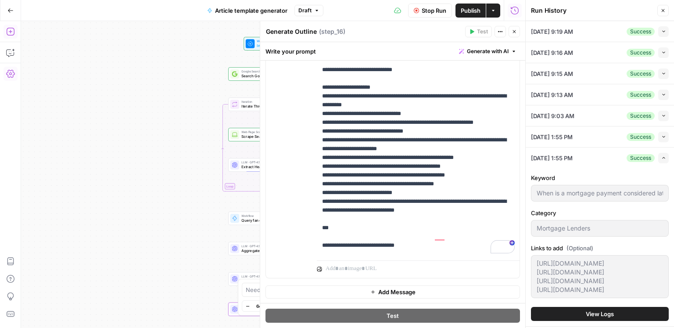
click at [665, 159] on icon "button" at bounding box center [664, 157] width 5 height 5
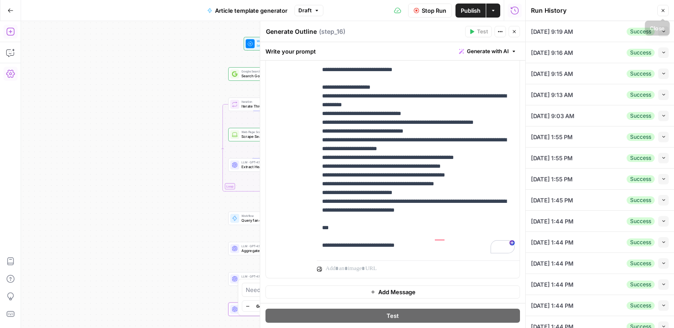
click at [661, 11] on icon "button" at bounding box center [663, 10] width 5 height 5
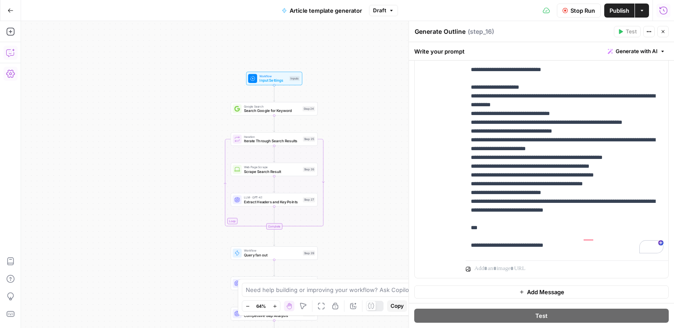
click at [665, 9] on icon "button" at bounding box center [663, 10] width 9 height 9
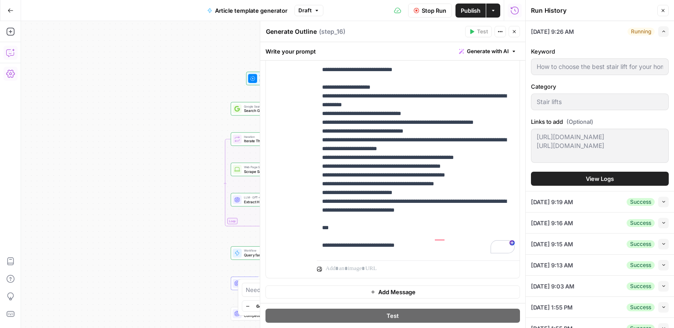
click at [603, 183] on span "View Logs" at bounding box center [600, 178] width 28 height 9
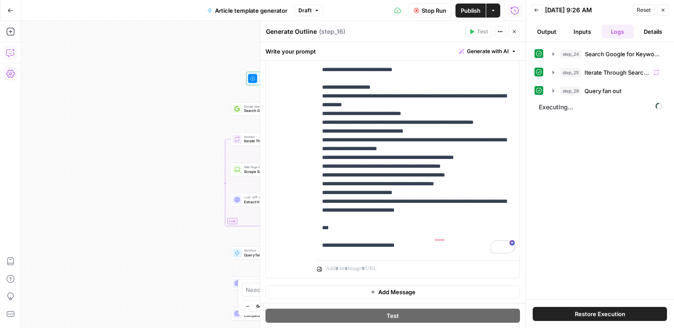
click at [601, 93] on span "Query fan out" at bounding box center [603, 90] width 37 height 9
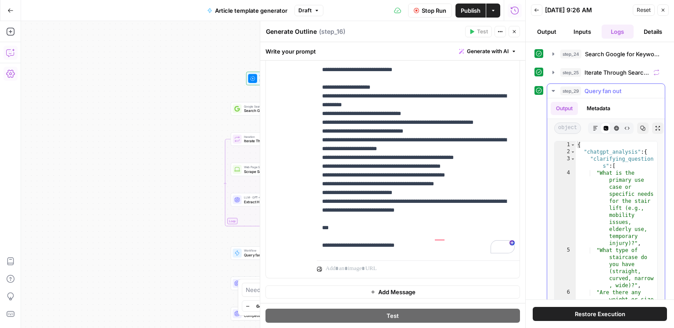
click at [601, 93] on span "Query fan out" at bounding box center [603, 90] width 37 height 9
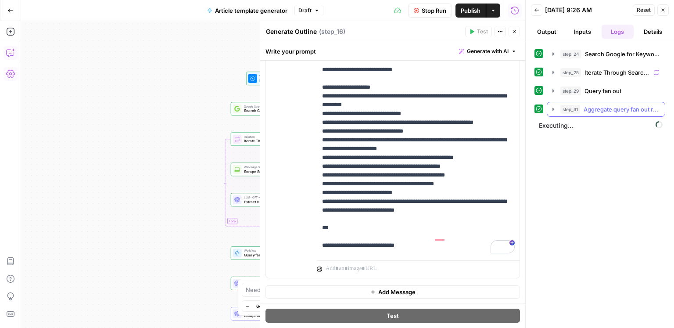
click at [601, 105] on span "Aggregate query fan out results" at bounding box center [622, 109] width 76 height 9
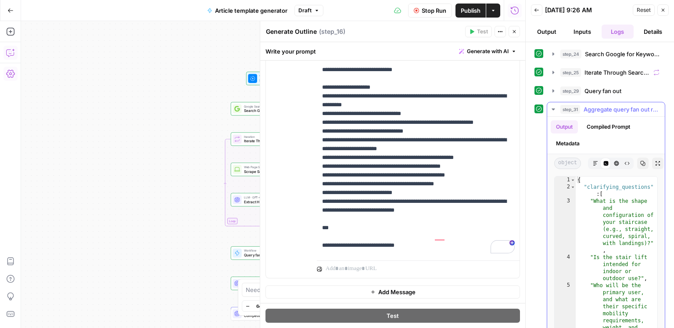
click at [578, 145] on button "Metadata" at bounding box center [568, 143] width 34 height 13
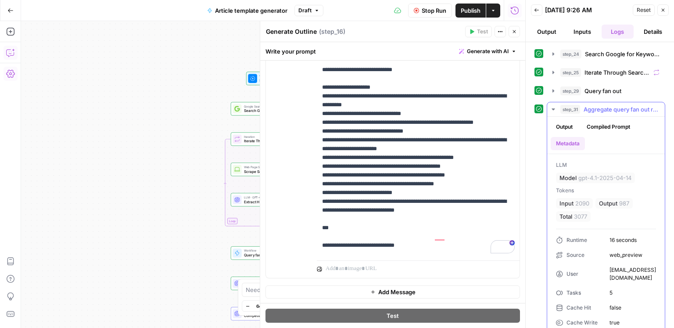
click at [577, 111] on span "step_31" at bounding box center [571, 109] width 20 height 9
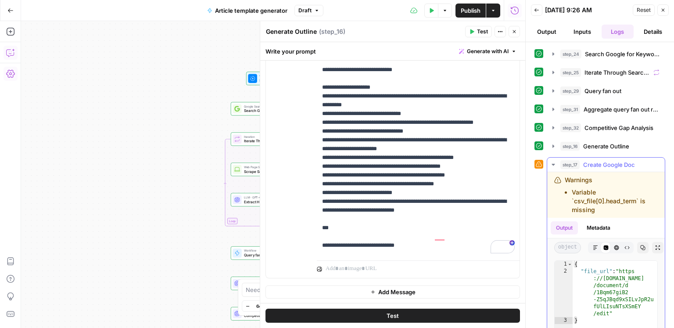
click at [595, 248] on icon "button" at bounding box center [595, 247] width 5 height 5
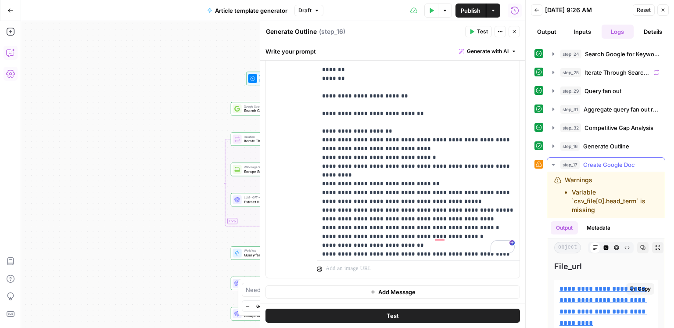
click at [597, 287] on link "**********" at bounding box center [604, 305] width 88 height 41
click at [594, 227] on button "Metadata" at bounding box center [599, 227] width 34 height 13
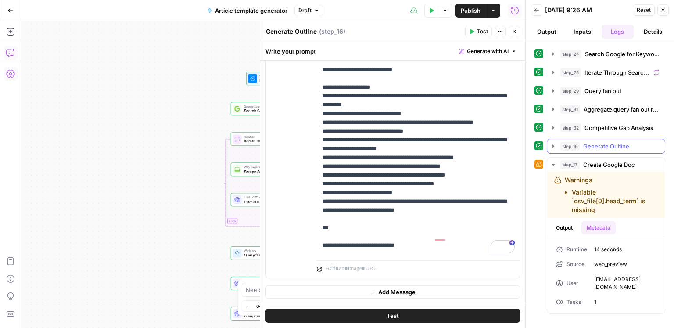
click at [604, 147] on span "Generate Outline" at bounding box center [606, 146] width 46 height 9
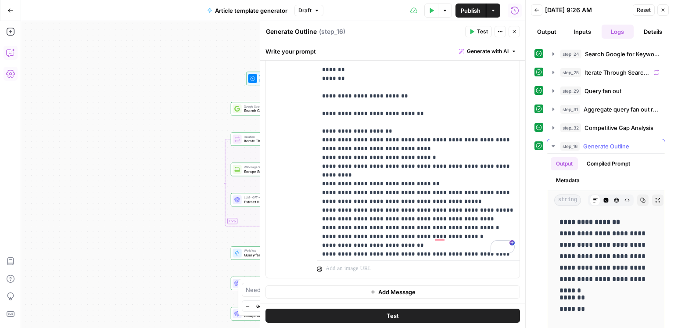
click at [579, 177] on button "Metadata" at bounding box center [568, 180] width 34 height 13
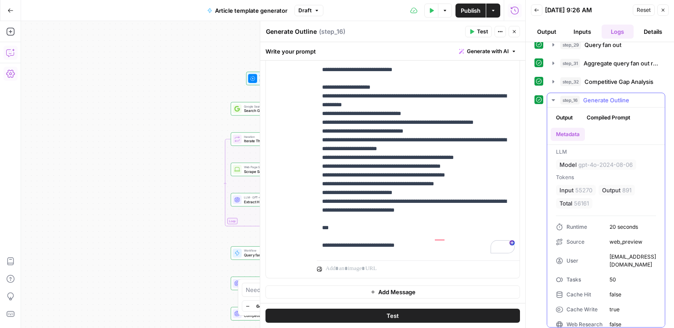
scroll to position [54, 0]
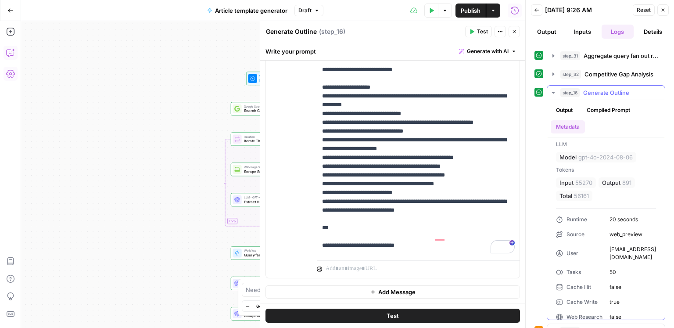
click at [600, 92] on span "Generate Outline" at bounding box center [606, 92] width 46 height 9
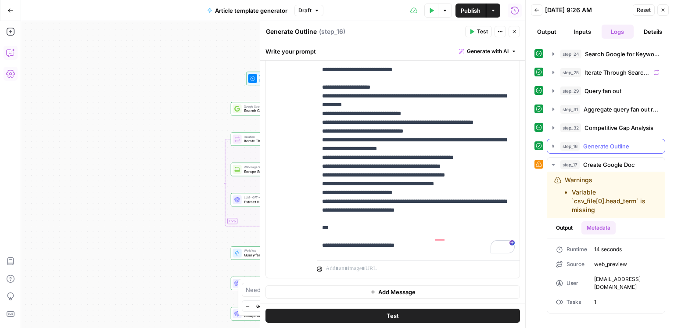
scroll to position [0, 0]
click at [640, 37] on button "Details" at bounding box center [653, 32] width 32 height 14
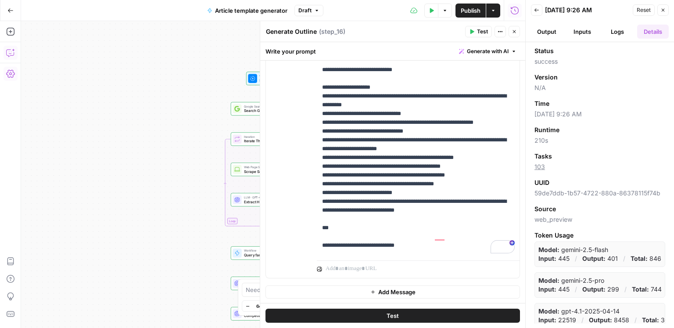
click at [555, 35] on button "Output" at bounding box center [547, 32] width 32 height 14
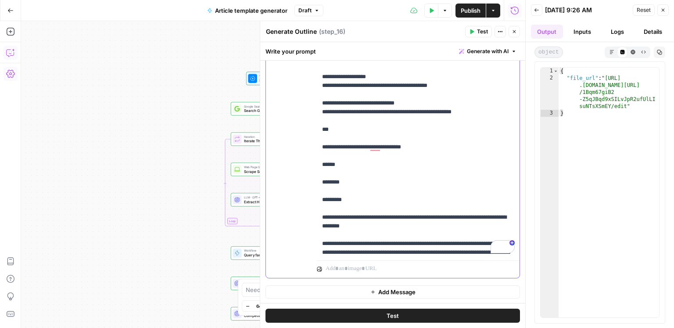
scroll to position [650, 0]
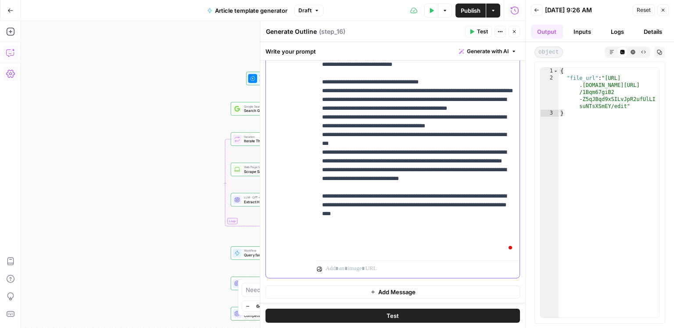
scroll to position [1174, 0]
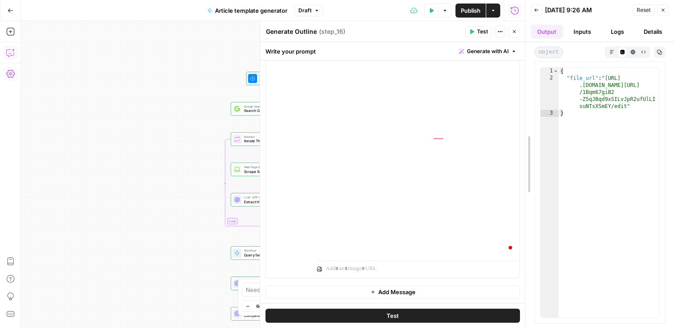
drag, startPoint x: 526, startPoint y: 136, endPoint x: 553, endPoint y: 136, distance: 26.8
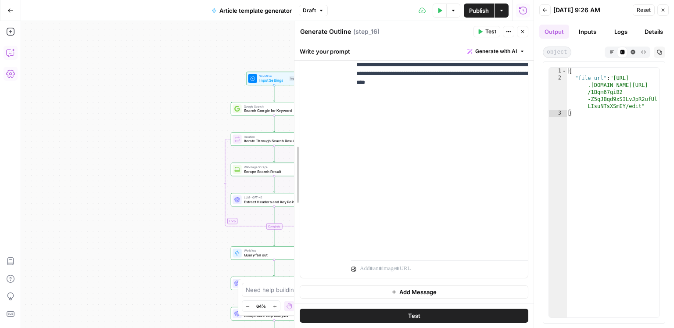
drag, startPoint x: 272, startPoint y: 158, endPoint x: 387, endPoint y: 158, distance: 115.0
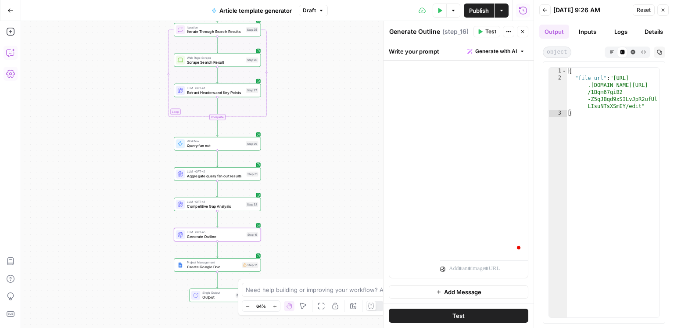
drag, startPoint x: 162, startPoint y: 146, endPoint x: 187, endPoint y: 85, distance: 65.6
click at [110, 49] on div "Workflow Input Settings Inputs Google Search Search Google for Keyword Step 24 …" at bounding box center [277, 174] width 513 height 307
drag, startPoint x: 343, startPoint y: 143, endPoint x: 342, endPoint y: 148, distance: 5.9
click at [342, 148] on div "Workflow Input Settings Inputs Google Search Search Google for Keyword Step 24 …" at bounding box center [277, 174] width 513 height 307
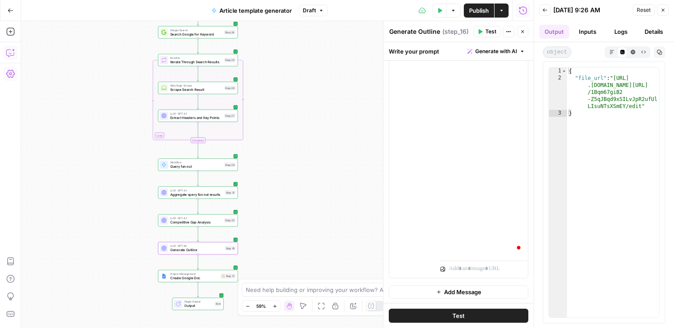
drag, startPoint x: 338, startPoint y: 160, endPoint x: 311, endPoint y: 170, distance: 29.0
click at [311, 170] on div "Workflow Input Settings Inputs Google Search Search Google for Keyword Step 24 …" at bounding box center [277, 174] width 513 height 307
click at [207, 194] on span "Aggregate query fan out results" at bounding box center [196, 194] width 53 height 5
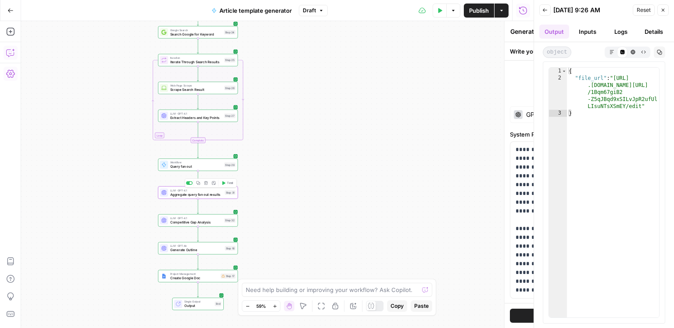
type textarea "Aggregate query fan out results"
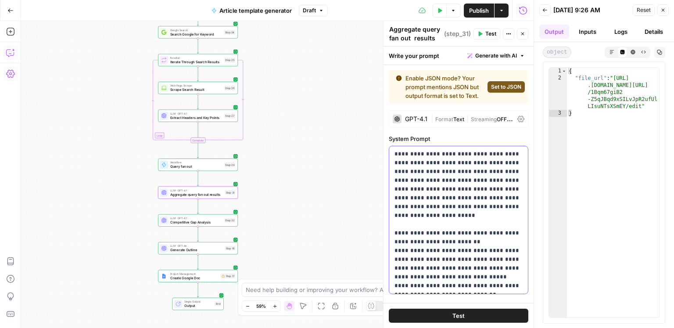
click at [460, 220] on p "**********" at bounding box center [459, 220] width 129 height 140
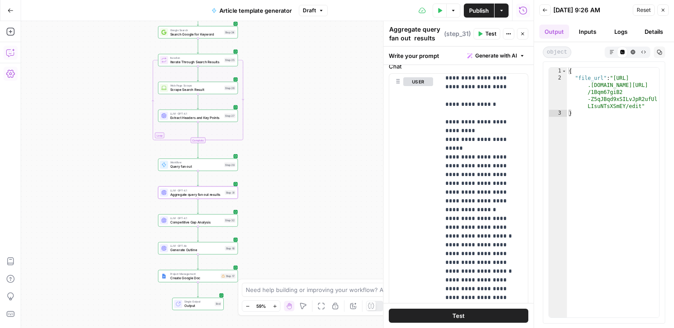
scroll to position [202, 0]
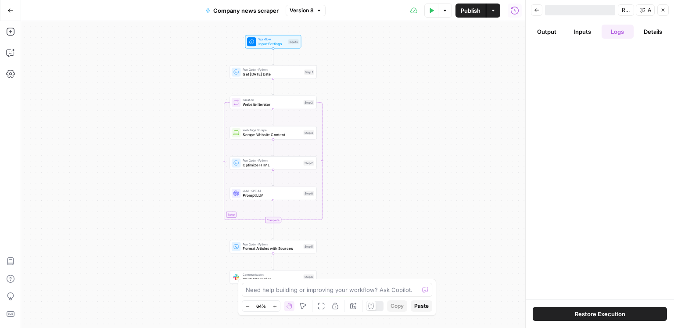
click at [11, 11] on icon "button" at bounding box center [10, 10] width 6 height 6
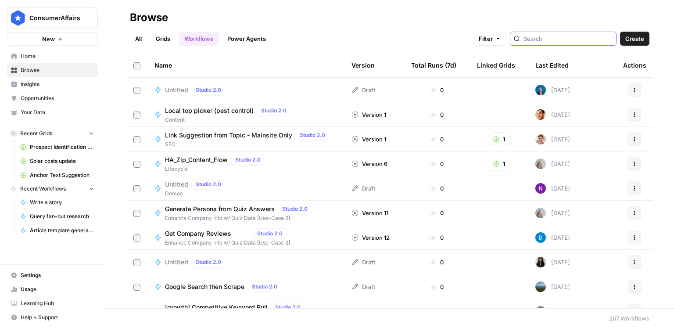
click at [575, 38] on input "search" at bounding box center [568, 38] width 89 height 9
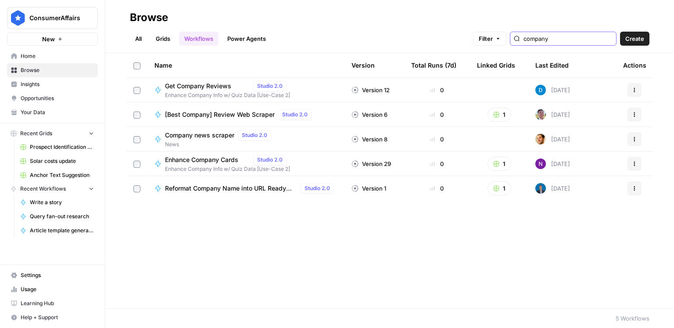
type input "company"
click at [208, 140] on span "News" at bounding box center [220, 144] width 110 height 8
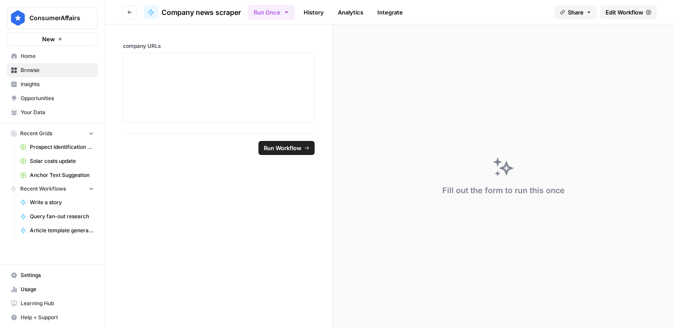
click at [273, 16] on button "Run Once" at bounding box center [271, 12] width 47 height 15
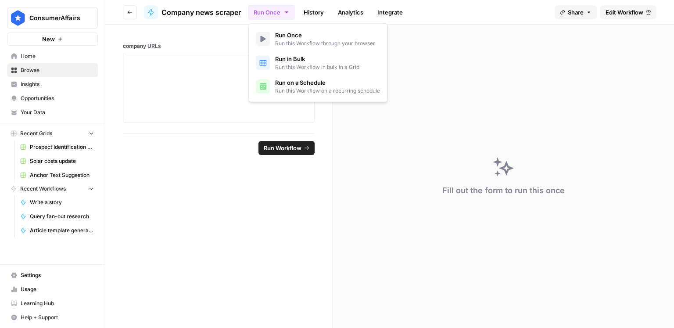
click at [289, 82] on span "Run on a Schedule" at bounding box center [327, 82] width 105 height 9
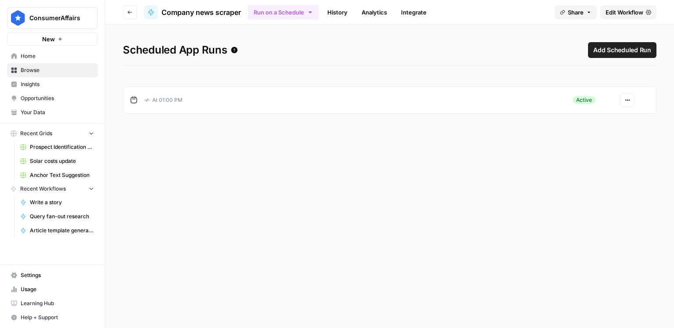
click at [343, 10] on link "History" at bounding box center [337, 12] width 31 height 14
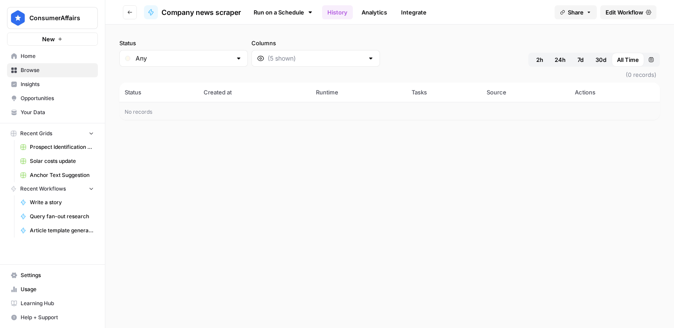
click at [313, 14] on icon at bounding box center [310, 12] width 7 height 7
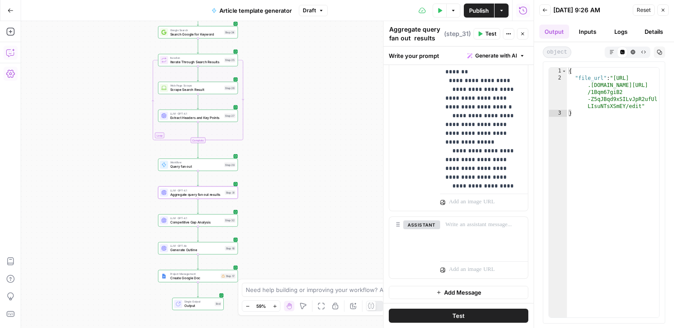
scroll to position [737, 0]
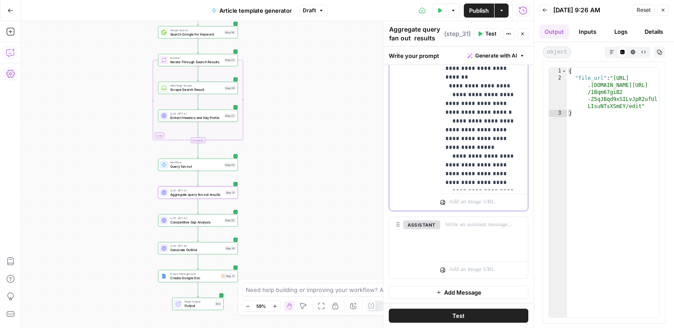
click at [204, 221] on span "Competitive Gap Analysis" at bounding box center [196, 221] width 52 height 5
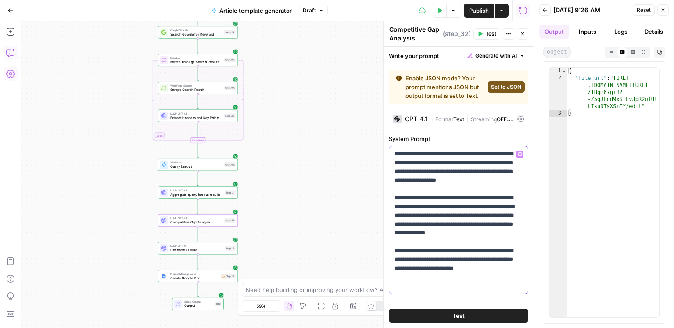
click at [444, 170] on p "**********" at bounding box center [459, 220] width 129 height 140
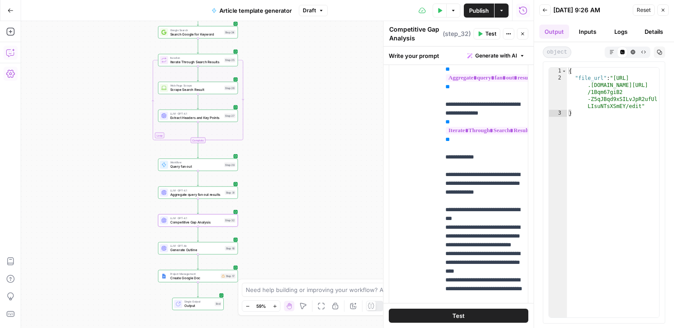
scroll to position [481, 0]
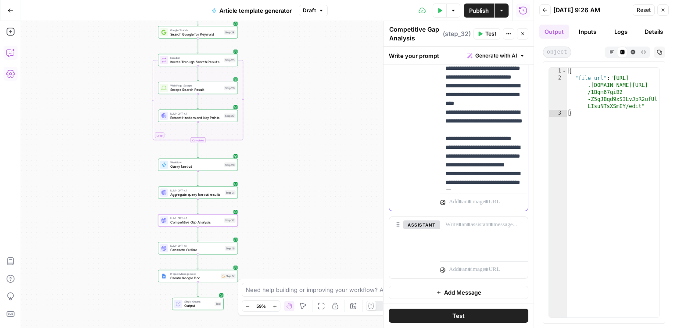
drag, startPoint x: 215, startPoint y: 248, endPoint x: 311, endPoint y: 235, distance: 97.0
click at [215, 248] on span "Generate Outline" at bounding box center [196, 250] width 53 height 5
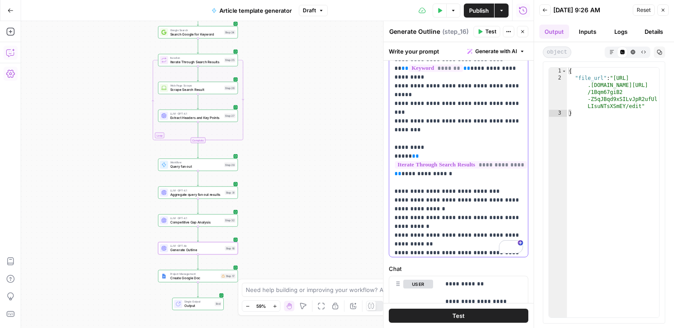
scroll to position [0, 0]
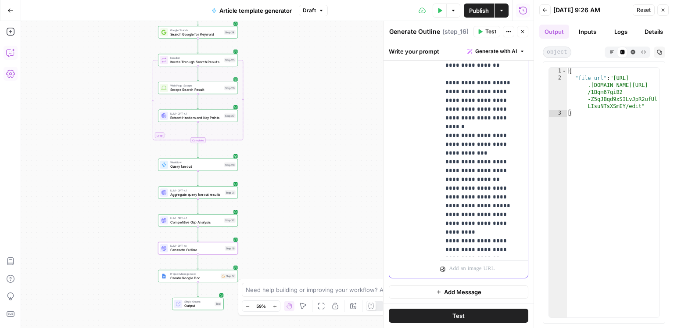
click at [209, 221] on span "Competitive Gap Analysis" at bounding box center [196, 223] width 52 height 5
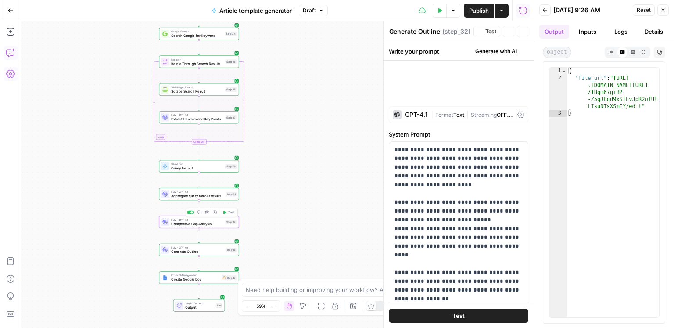
type textarea "Competitive Gap Analysis"
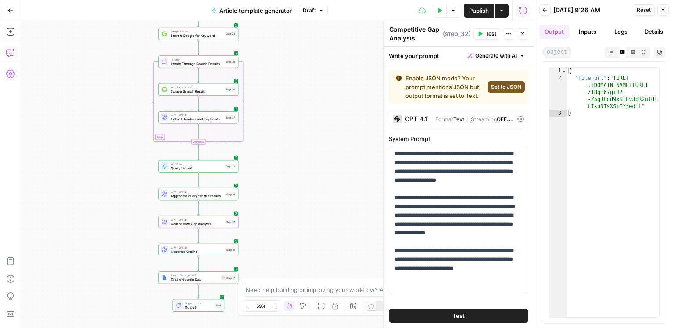
click at [664, 12] on icon "button" at bounding box center [663, 9] width 5 height 5
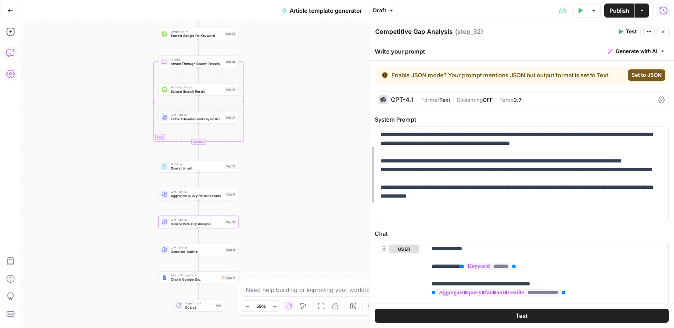
drag, startPoint x: 525, startPoint y: 156, endPoint x: 363, endPoint y: 163, distance: 162.6
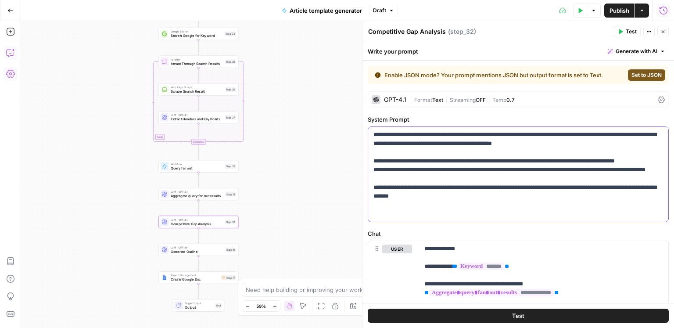
click at [457, 187] on p "**********" at bounding box center [519, 174] width 290 height 88
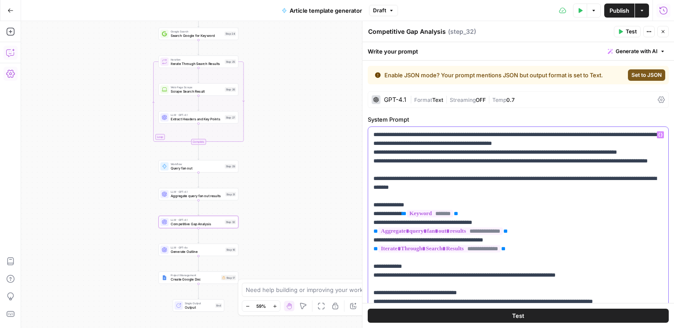
drag, startPoint x: 386, startPoint y: 223, endPoint x: 394, endPoint y: 224, distance: 7.9
click at [394, 224] on div "**********" at bounding box center [518, 306] width 300 height 358
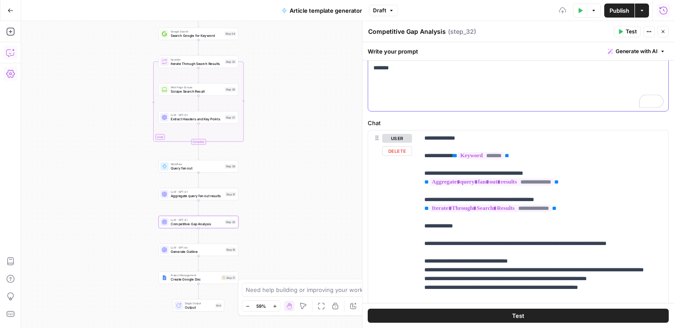
scroll to position [104, 0]
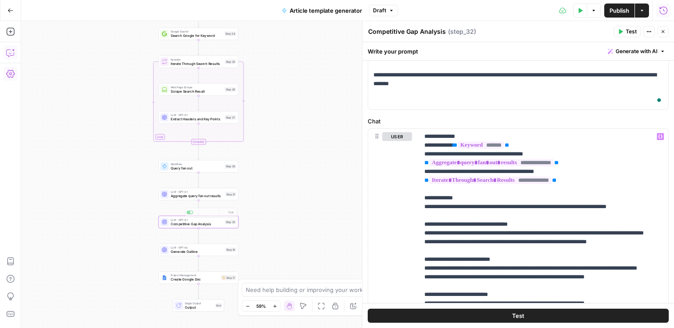
click at [222, 241] on div "Workflow Input Settings Inputs Google Search Search Google for Keyword Step 24 …" at bounding box center [347, 174] width 653 height 307
click at [212, 251] on span "Generate Outline" at bounding box center [197, 251] width 53 height 5
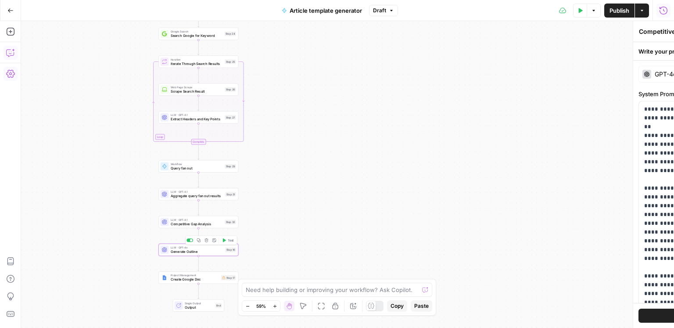
type textarea "Generate Outline"
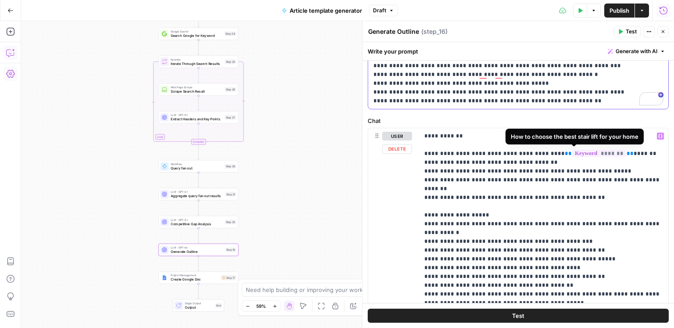
scroll to position [335, 0]
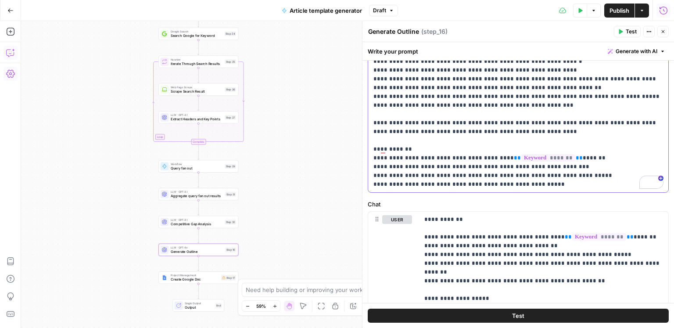
drag, startPoint x: 540, startPoint y: 166, endPoint x: 370, endPoint y: 133, distance: 173.0
click at [370, 133] on div "**********" at bounding box center [518, 14] width 301 height 358
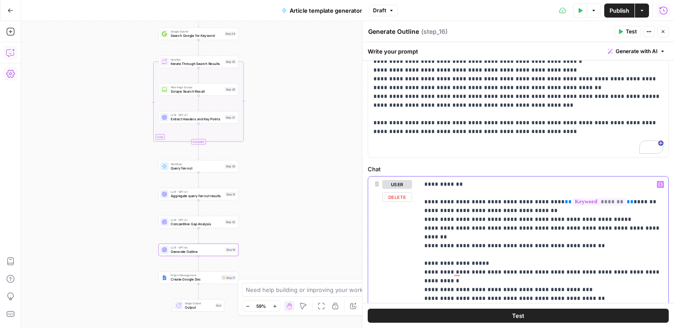
drag, startPoint x: 581, startPoint y: 237, endPoint x: 421, endPoint y: 204, distance: 163.1
drag, startPoint x: 587, startPoint y: 235, endPoint x: 413, endPoint y: 183, distance: 181.1
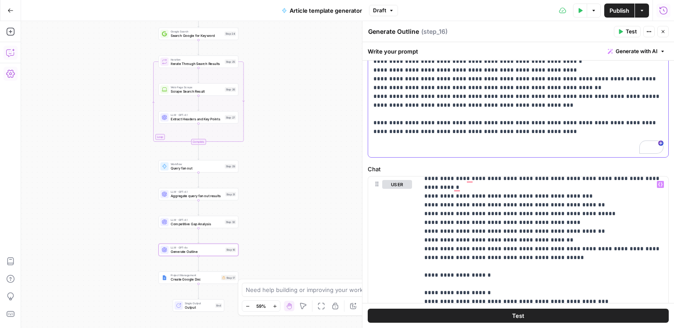
drag, startPoint x: 616, startPoint y: 143, endPoint x: 608, endPoint y: 125, distance: 19.5
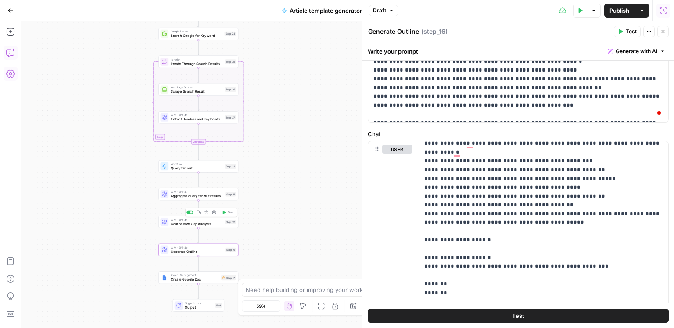
click at [228, 211] on span "Test" at bounding box center [231, 212] width 6 height 5
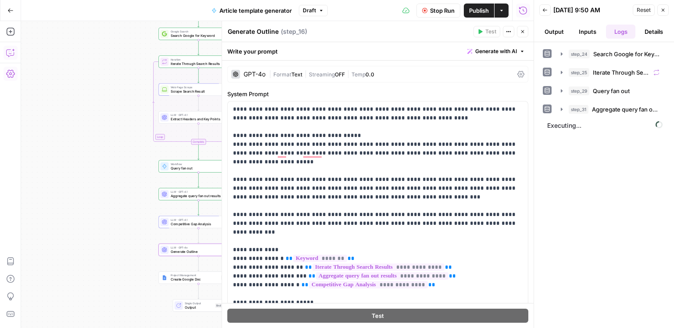
scroll to position [329, 0]
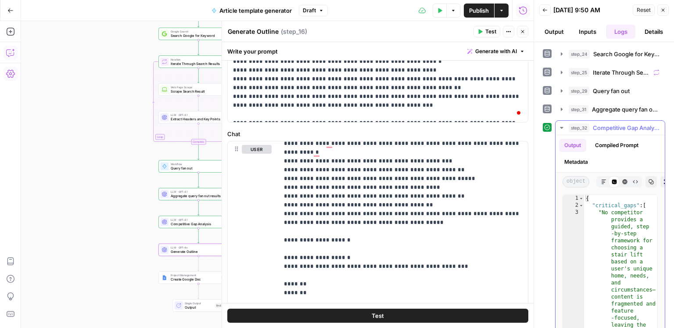
click at [625, 126] on span "Competitive Gap Analysis" at bounding box center [626, 127] width 67 height 9
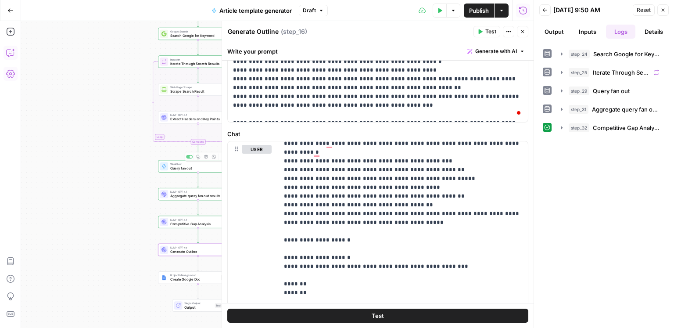
drag, startPoint x: 139, startPoint y: 187, endPoint x: 86, endPoint y: 168, distance: 56.6
click at [86, 168] on div "Workflow Input Settings Inputs Google Search Search Google for Keyword Step 24 …" at bounding box center [277, 174] width 513 height 307
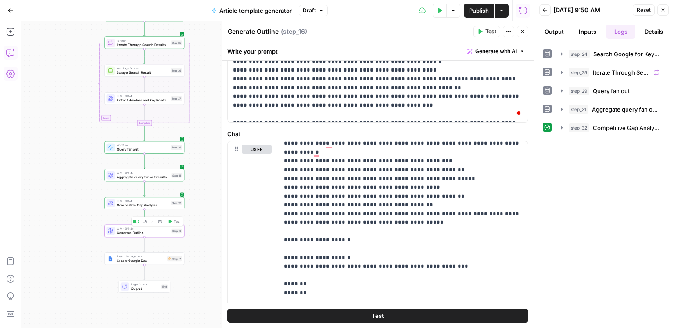
click at [175, 220] on span "Test" at bounding box center [177, 221] width 6 height 5
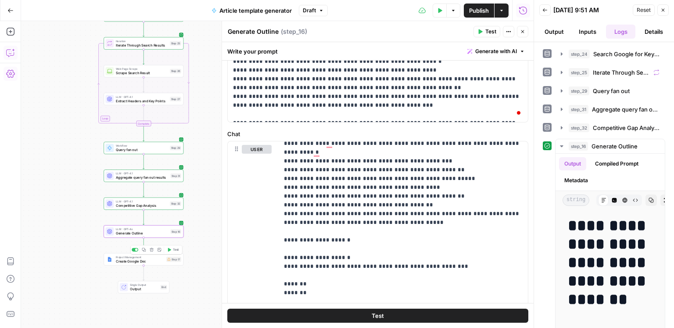
click at [173, 250] on span "Test" at bounding box center [176, 250] width 6 height 5
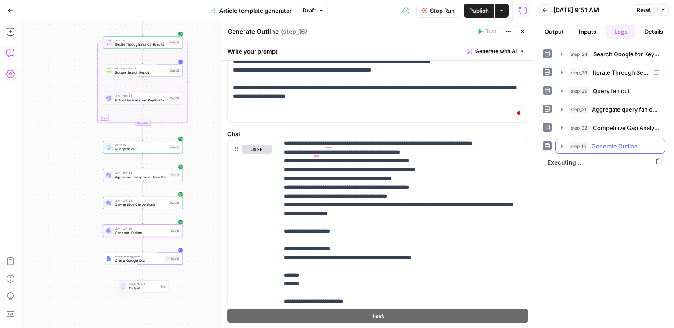
click at [615, 145] on span "Generate Outline" at bounding box center [615, 146] width 46 height 9
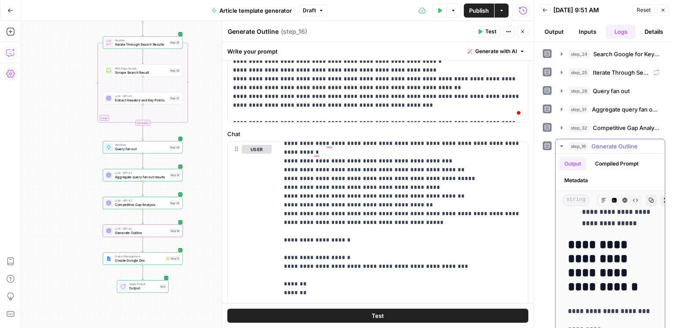
scroll to position [1976, 0]
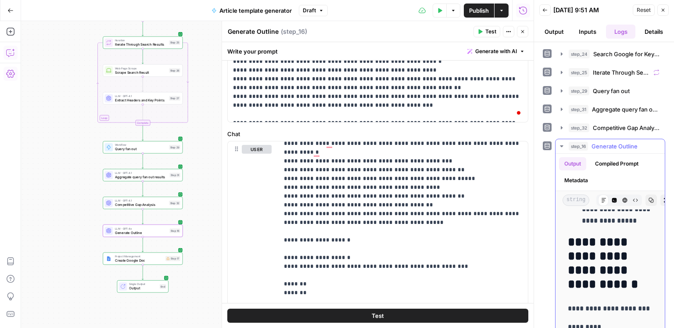
click at [600, 144] on span "Generate Outline" at bounding box center [615, 146] width 46 height 9
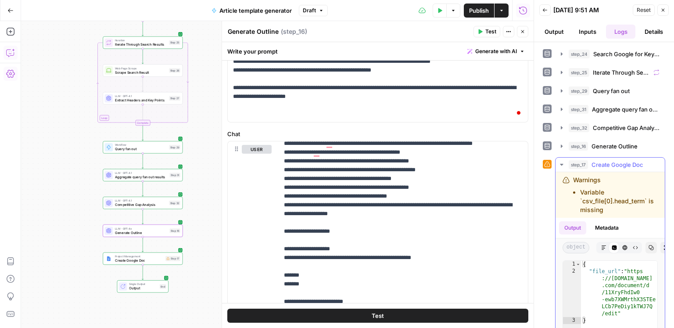
click at [609, 247] on div "Code Editor" at bounding box center [614, 247] width 11 height 11
click at [606, 247] on icon "button" at bounding box center [603, 247] width 5 height 5
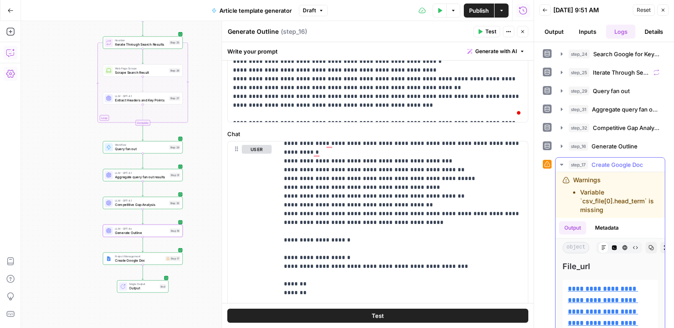
click at [596, 285] on link "**********" at bounding box center [603, 311] width 70 height 52
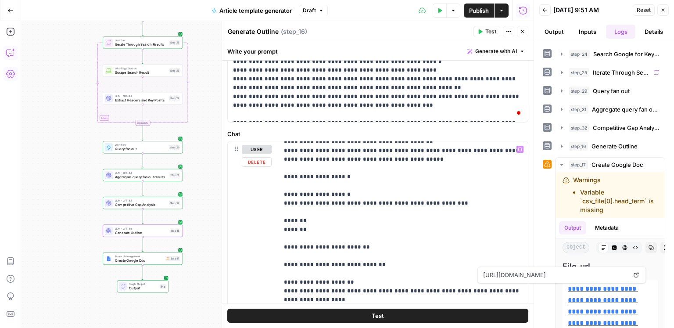
scroll to position [0, 0]
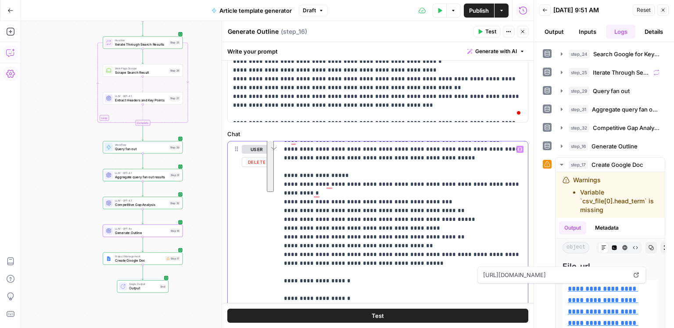
drag, startPoint x: 394, startPoint y: 241, endPoint x: 291, endPoint y: 170, distance: 125.5
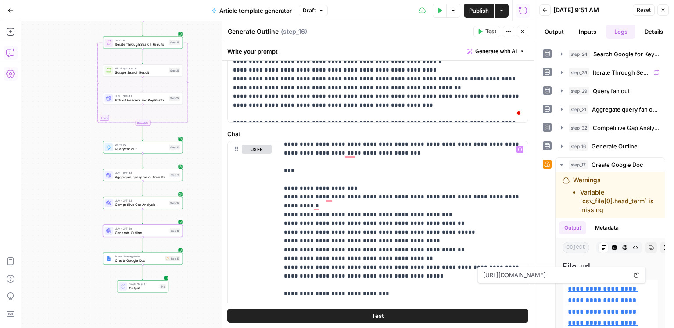
click at [663, 14] on button "Close" at bounding box center [663, 9] width 11 height 11
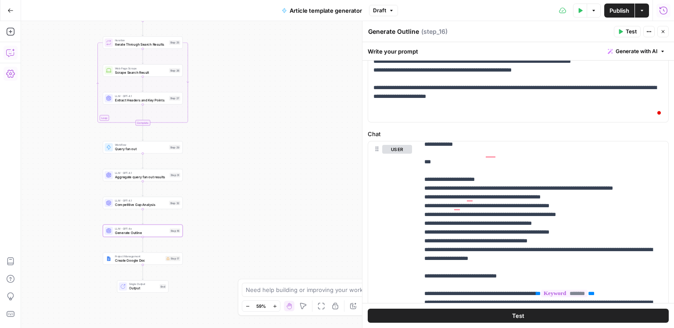
click at [661, 32] on icon "button" at bounding box center [663, 31] width 5 height 5
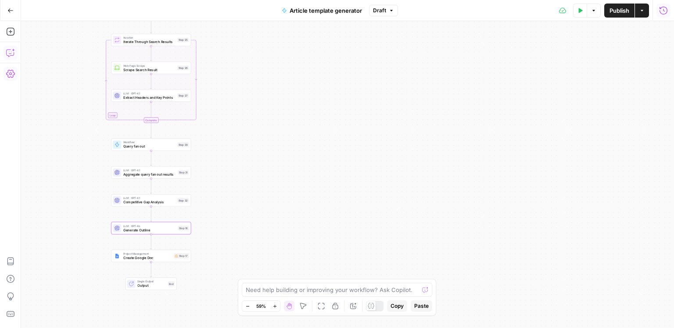
drag, startPoint x: 221, startPoint y: 212, endPoint x: 280, endPoint y: 118, distance: 111.6
click at [345, 133] on div "Workflow Input Settings Inputs Google Search Search Google for Keyword Step 24 …" at bounding box center [347, 174] width 653 height 307
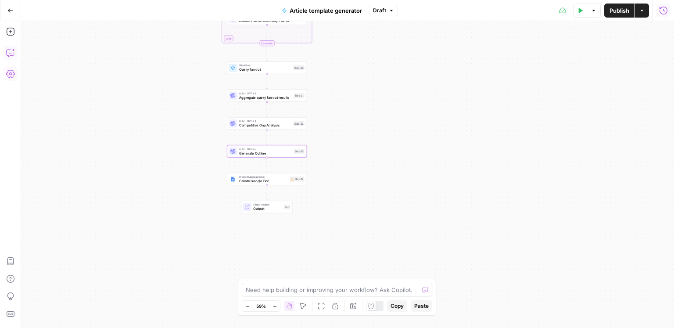
click at [11, 53] on icon "button" at bounding box center [10, 52] width 9 height 9
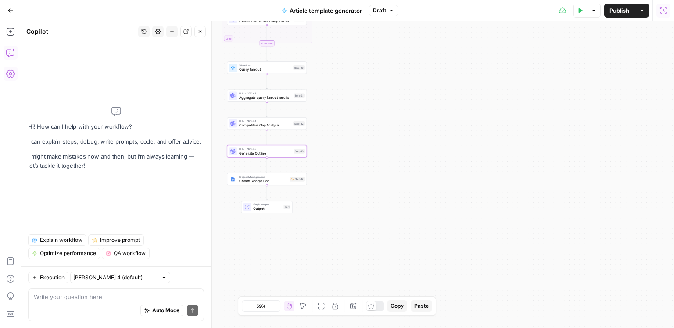
click at [11, 54] on icon "button" at bounding box center [10, 52] width 9 height 9
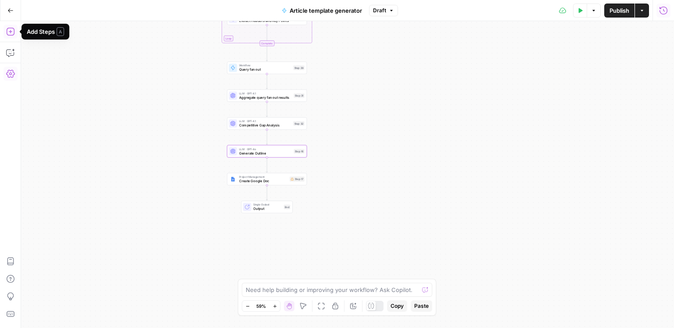
click at [12, 32] on icon "button" at bounding box center [10, 31] width 9 height 9
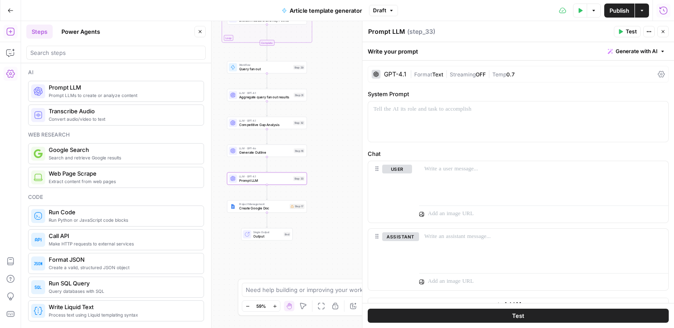
click at [392, 47] on div "Write your prompt Generate with AI" at bounding box center [519, 51] width 312 height 18
click at [383, 30] on textarea "Prompt LLM" at bounding box center [386, 31] width 37 height 9
type textarea "Enrich outline"
click at [425, 119] on div at bounding box center [518, 121] width 300 height 40
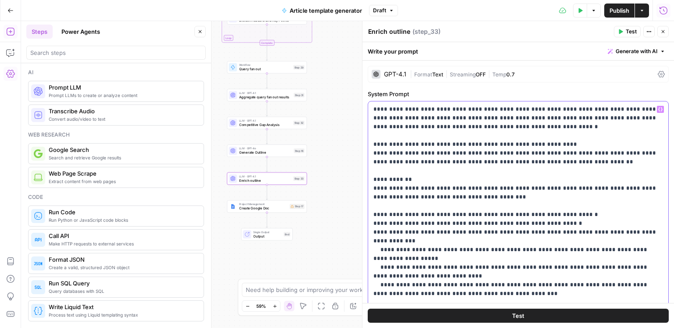
drag, startPoint x: 374, startPoint y: 178, endPoint x: 409, endPoint y: 186, distance: 35.9
click at [408, 186] on p "**********" at bounding box center [519, 228] width 290 height 246
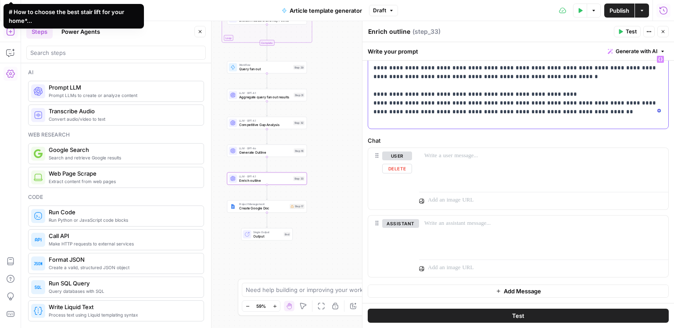
scroll to position [40, 0]
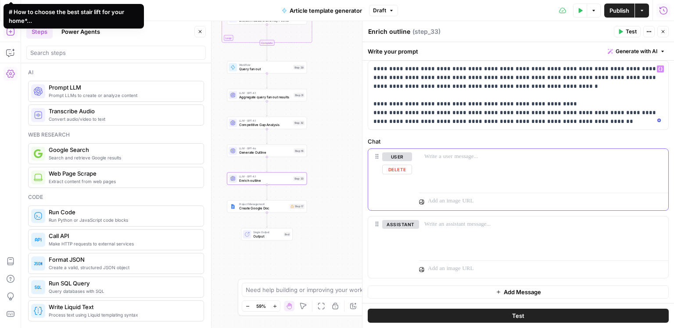
drag, startPoint x: 443, startPoint y: 149, endPoint x: 442, endPoint y: 155, distance: 5.8
click at [443, 149] on div at bounding box center [543, 169] width 249 height 40
click at [442, 155] on p at bounding box center [543, 156] width 239 height 9
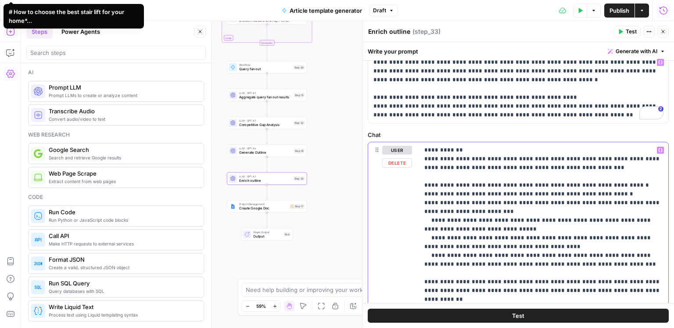
scroll to position [9, 0]
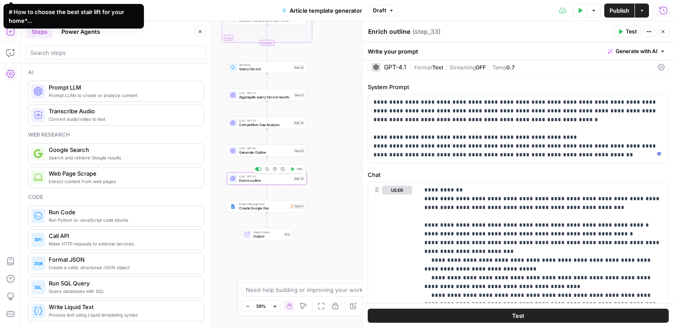
click at [275, 171] on icon "button" at bounding box center [275, 169] width 4 height 4
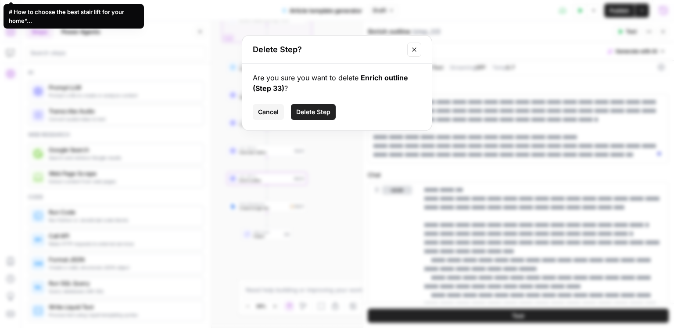
click at [302, 112] on span "Delete Step" at bounding box center [313, 112] width 34 height 9
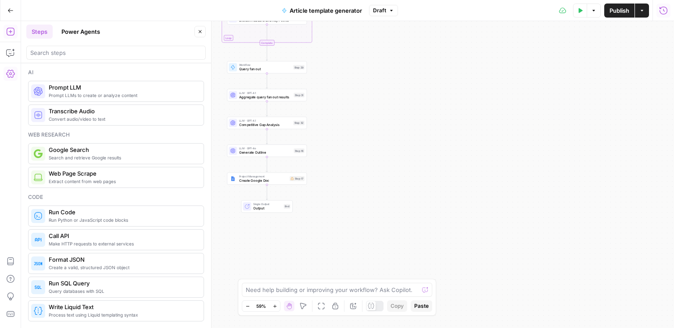
click at [283, 151] on span "Generate Outline" at bounding box center [265, 152] width 53 height 5
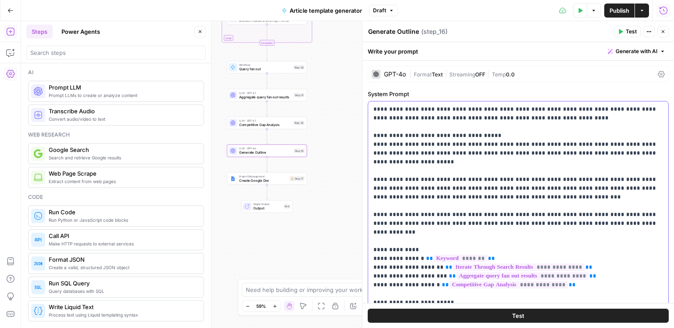
click at [567, 150] on p "**********" at bounding box center [519, 276] width 290 height 342
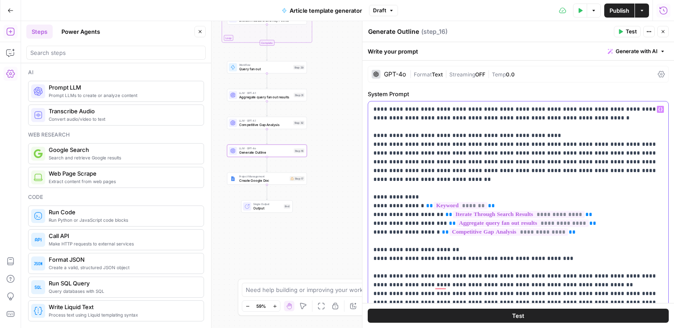
scroll to position [42, 0]
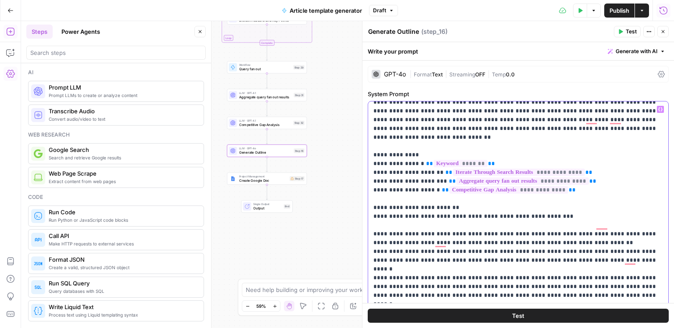
drag, startPoint x: 372, startPoint y: 199, endPoint x: 443, endPoint y: 202, distance: 70.8
click at [443, 202] on div "**********" at bounding box center [518, 280] width 301 height 358
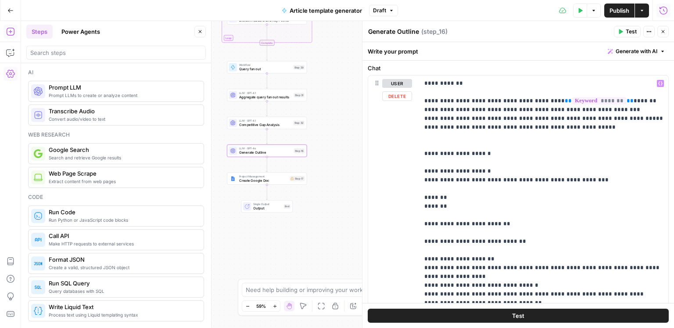
scroll to position [160, 0]
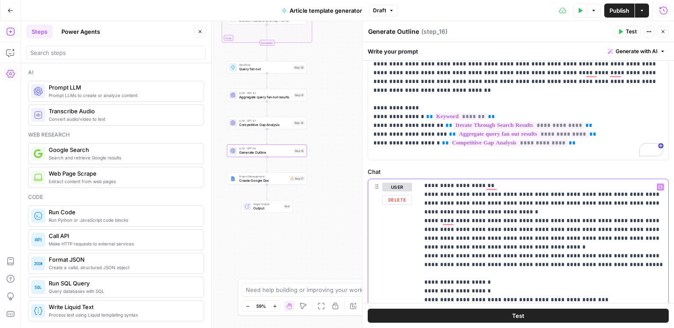
scroll to position [95, 0]
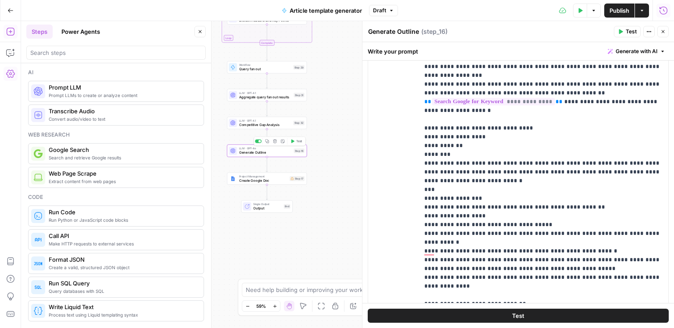
click at [296, 142] on span "Test" at bounding box center [299, 141] width 6 height 5
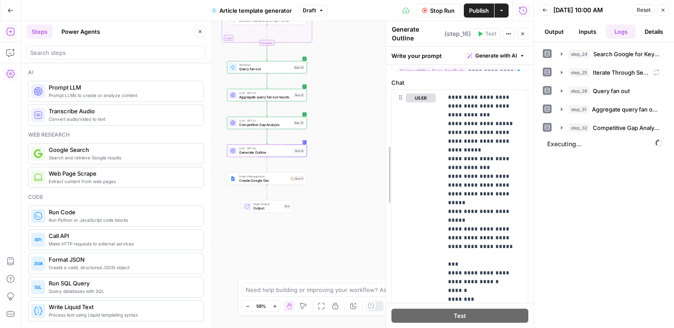
scroll to position [402, 0]
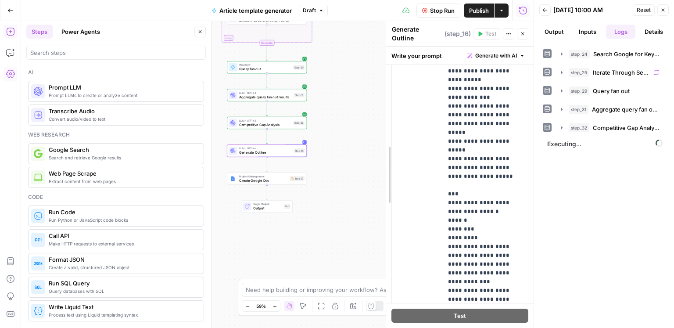
drag, startPoint x: 224, startPoint y: 155, endPoint x: 388, endPoint y: 152, distance: 164.6
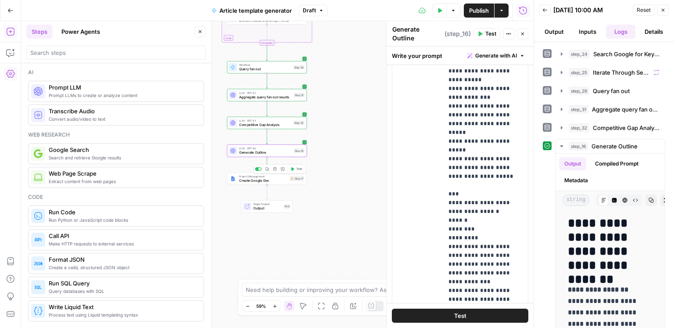
drag, startPoint x: 297, startPoint y: 170, endPoint x: 483, endPoint y: 160, distance: 186.4
click at [297, 170] on span "Test" at bounding box center [299, 169] width 6 height 5
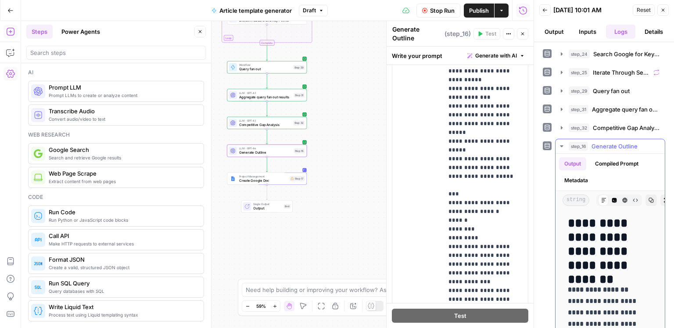
click at [568, 184] on button "Metadata" at bounding box center [576, 180] width 34 height 13
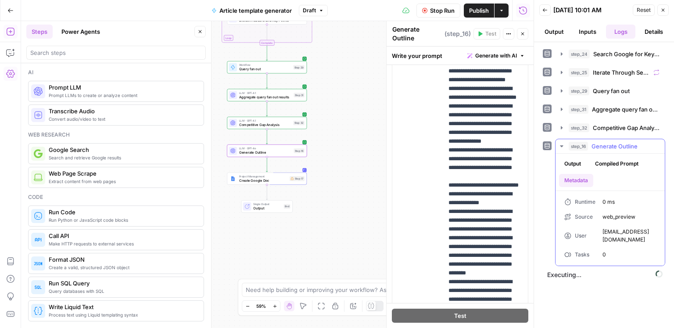
click at [590, 146] on div "step_16 Generate Outline 0 ms" at bounding box center [614, 146] width 91 height 9
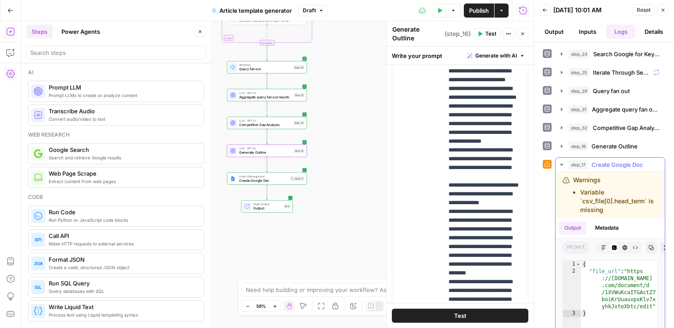
click at [601, 247] on icon "button" at bounding box center [603, 247] width 5 height 5
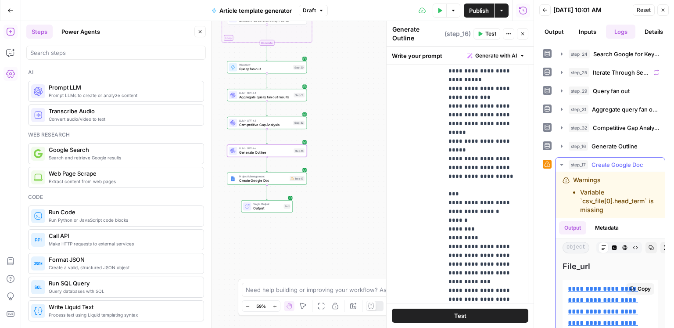
click at [608, 285] on link "**********" at bounding box center [603, 311] width 70 height 52
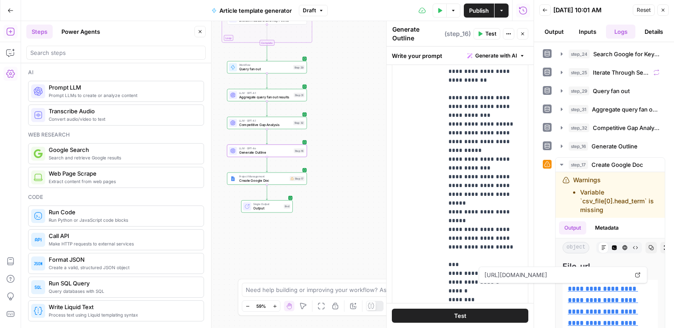
scroll to position [1286, 0]
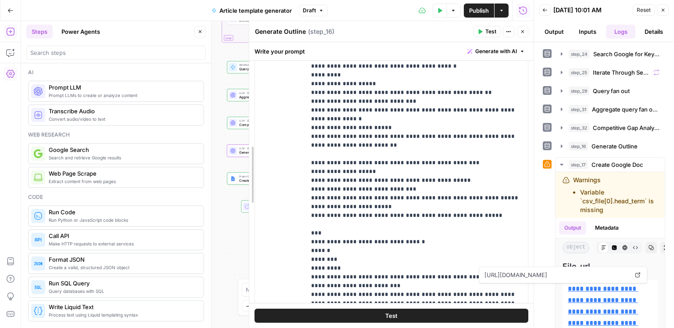
drag, startPoint x: 387, startPoint y: 127, endPoint x: 250, endPoint y: 122, distance: 137.5
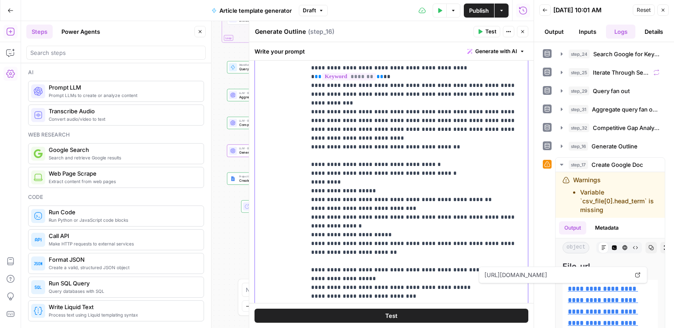
drag, startPoint x: 354, startPoint y: 169, endPoint x: 342, endPoint y: 164, distance: 12.4
click at [354, 169] on p "**********" at bounding box center [417, 174] width 212 height 1010
click at [311, 147] on p "**********" at bounding box center [417, 174] width 212 height 1010
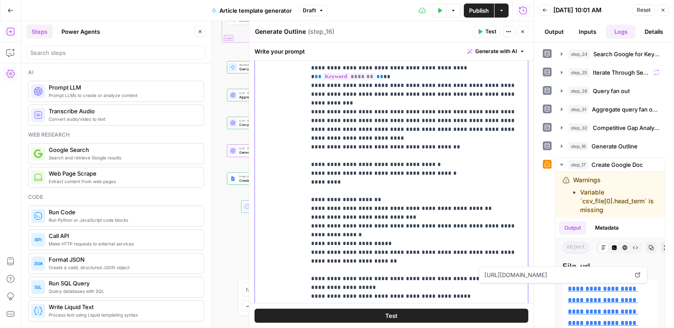
click at [369, 152] on p "**********" at bounding box center [417, 178] width 212 height 1018
click at [375, 153] on p "**********" at bounding box center [417, 178] width 212 height 1018
click at [309, 173] on div "**********" at bounding box center [417, 203] width 223 height 358
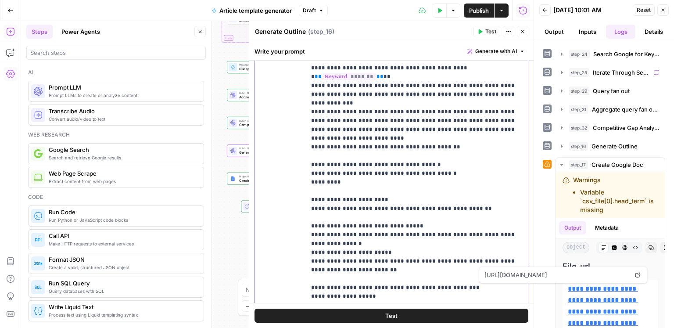
click at [415, 180] on p "**********" at bounding box center [417, 182] width 212 height 1027
click at [312, 199] on p "**********" at bounding box center [417, 182] width 212 height 1027
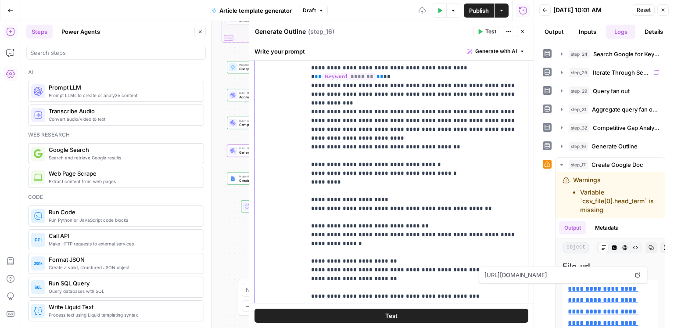
click at [410, 206] on p "**********" at bounding box center [417, 187] width 212 height 1036
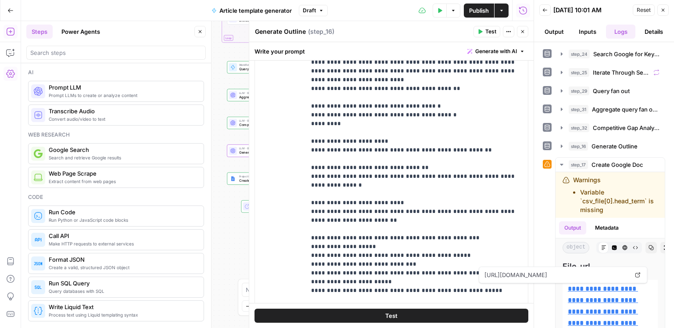
click at [304, 201] on div "**********" at bounding box center [391, 213] width 273 height 378
click at [307, 196] on div "**********" at bounding box center [417, 203] width 223 height 358
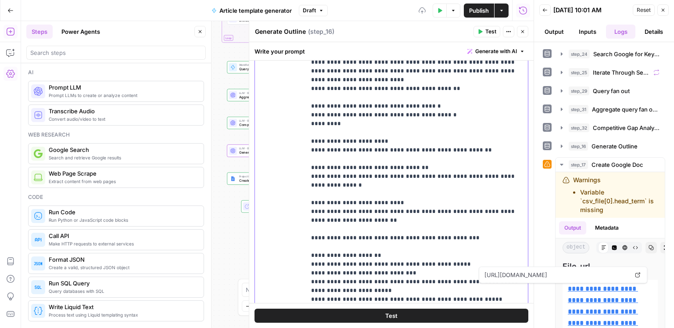
click at [394, 203] on p "**********" at bounding box center [417, 132] width 212 height 1045
click at [312, 219] on p "**********" at bounding box center [417, 132] width 212 height 1045
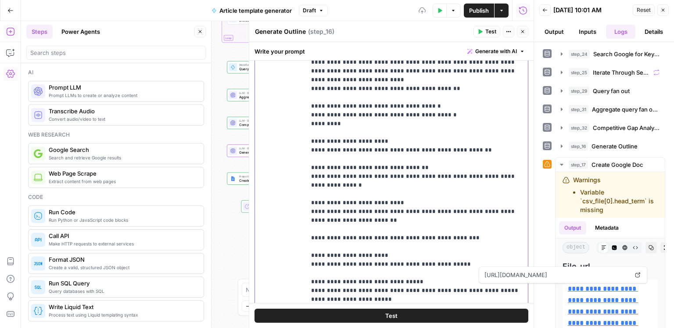
click at [411, 226] on p "**********" at bounding box center [417, 136] width 212 height 1053
click at [309, 248] on div "**********" at bounding box center [417, 203] width 223 height 358
click at [402, 252] on p "**********" at bounding box center [417, 141] width 212 height 1062
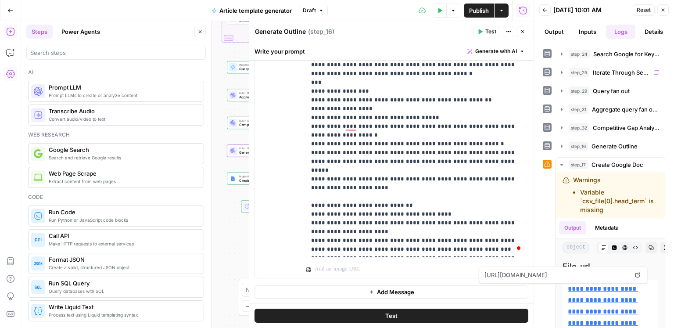
drag, startPoint x: 489, startPoint y: 32, endPoint x: 448, endPoint y: 99, distance: 78.2
click at [448, 99] on div "**********" at bounding box center [391, 174] width 285 height 307
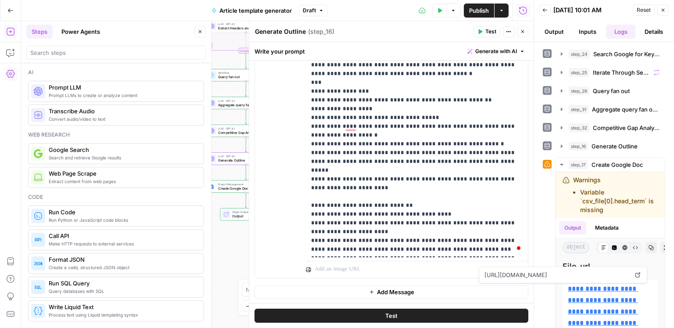
drag, startPoint x: 224, startPoint y: 215, endPoint x: 237, endPoint y: 183, distance: 34.9
click at [204, 223] on body "ConsumerAffairs New Home Browse Insights Opportunities Your Data Recent Grids P…" at bounding box center [337, 164] width 674 height 328
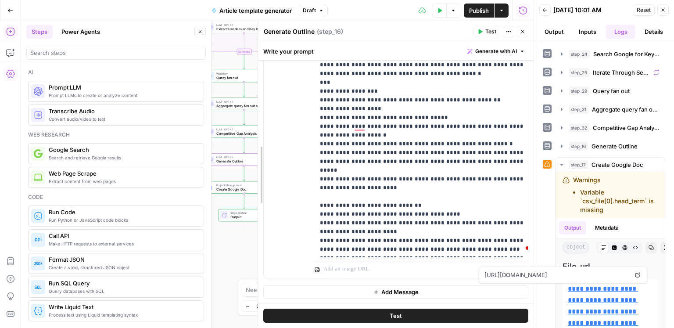
scroll to position [1054, 0]
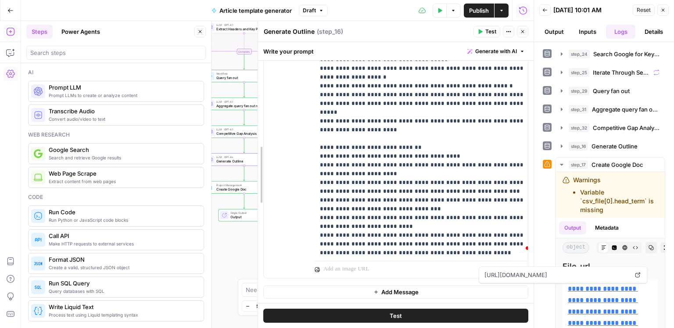
drag, startPoint x: 250, startPoint y: 136, endPoint x: 344, endPoint y: 136, distance: 93.9
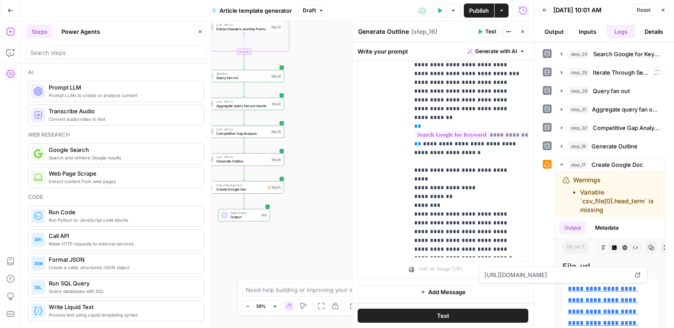
scroll to position [500, 0]
click at [273, 151] on button "Test" at bounding box center [274, 150] width 16 height 7
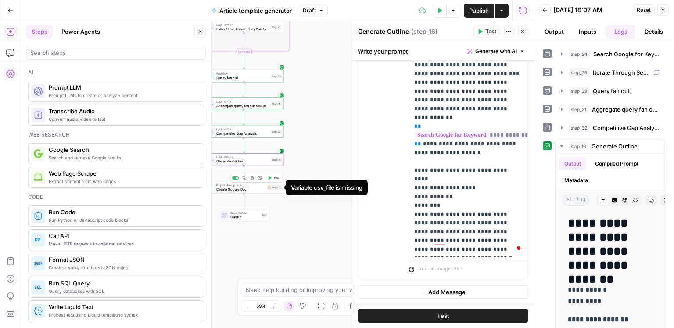
click at [275, 179] on span "Test" at bounding box center [276, 178] width 6 height 5
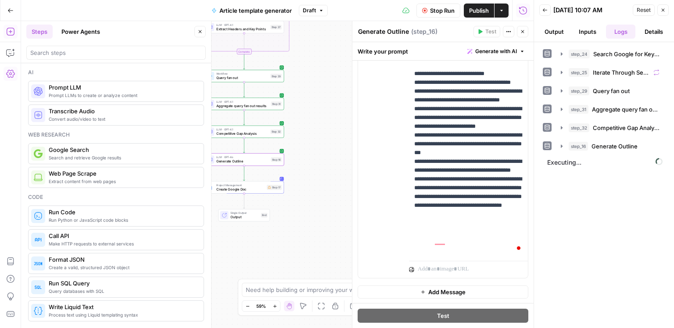
click at [252, 133] on span "Competitive Gap Analysis" at bounding box center [242, 133] width 52 height 5
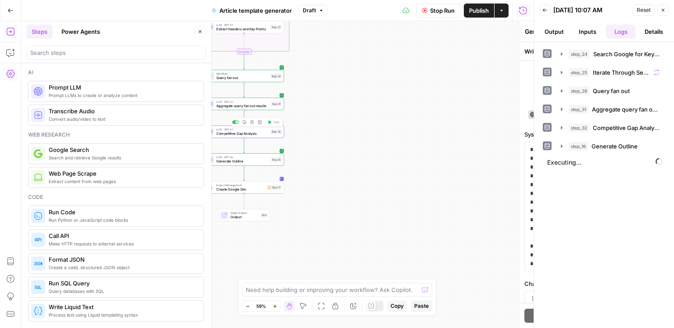
type textarea "Competitive Gap Analysis"
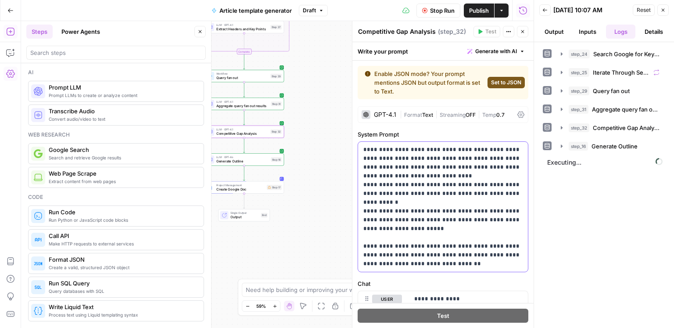
drag, startPoint x: 450, startPoint y: 154, endPoint x: 439, endPoint y: 155, distance: 11.0
click at [450, 154] on p "**********" at bounding box center [443, 206] width 160 height 123
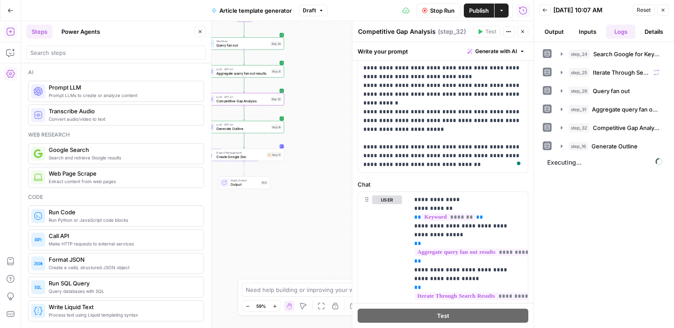
scroll to position [119, 0]
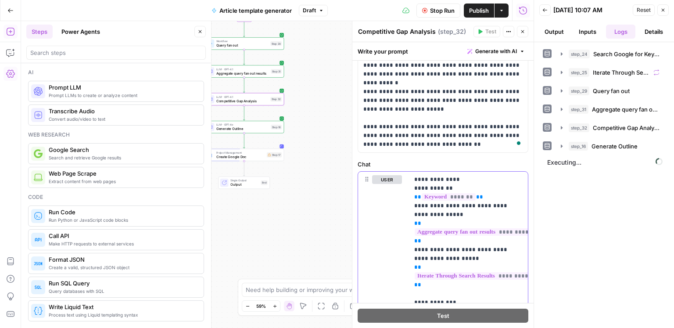
click at [251, 127] on span "Generate Outline" at bounding box center [242, 128] width 53 height 5
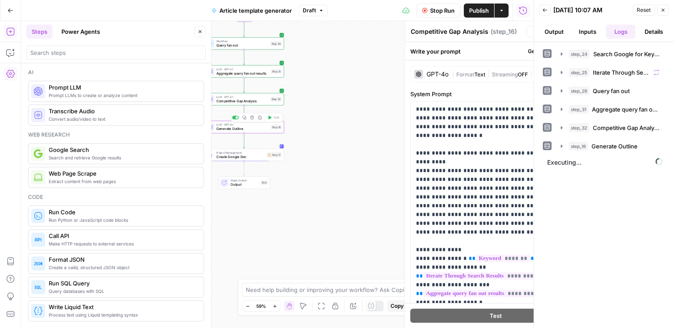
type textarea "Generate Outline"
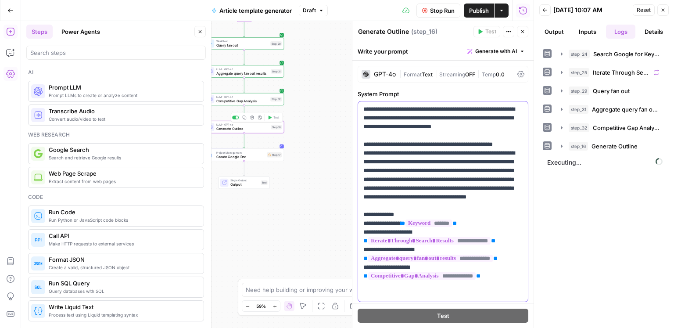
click at [457, 151] on p "**********" at bounding box center [443, 201] width 160 height 193
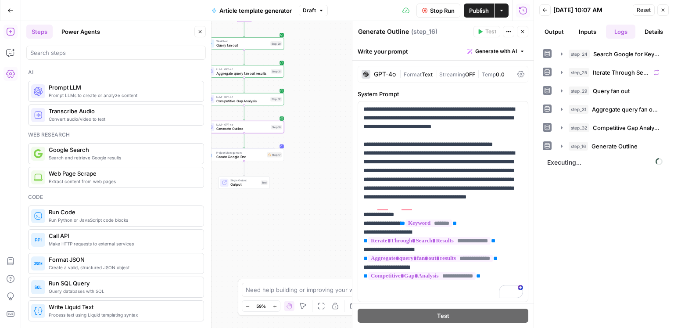
scroll to position [257, 0]
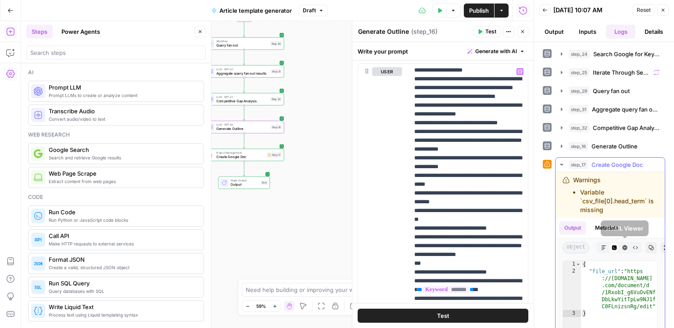
click at [599, 245] on button "Markdown" at bounding box center [603, 247] width 11 height 11
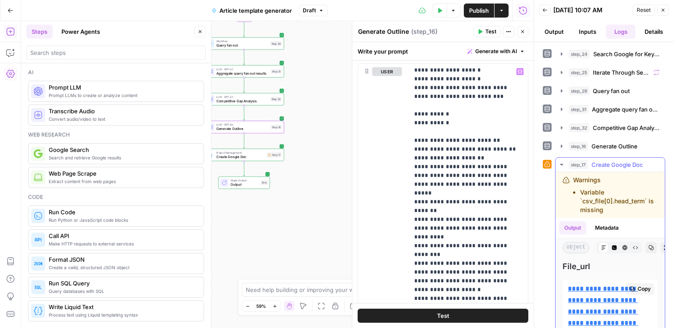
click at [598, 286] on link "**********" at bounding box center [603, 311] width 70 height 52
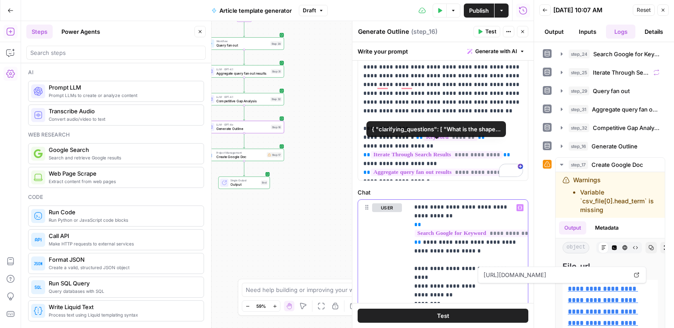
scroll to position [147, 0]
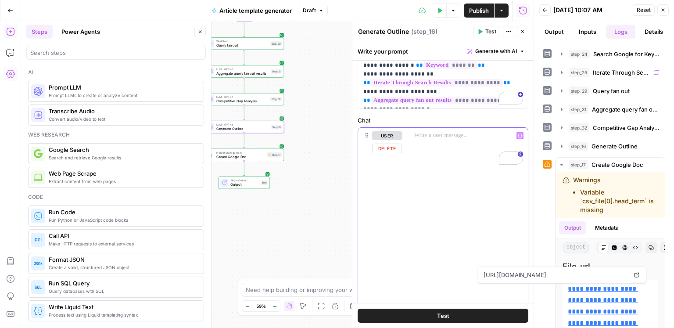
scroll to position [104, 0]
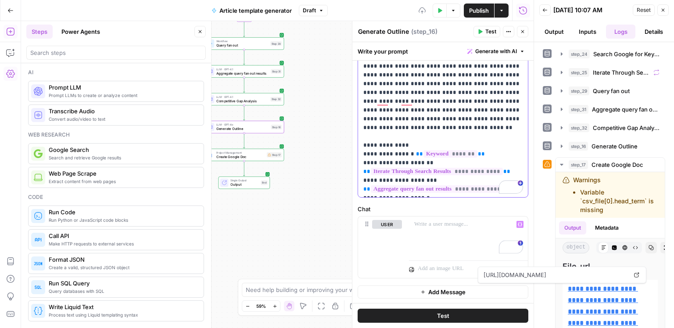
click at [446, 110] on p "**********" at bounding box center [443, 96] width 160 height 193
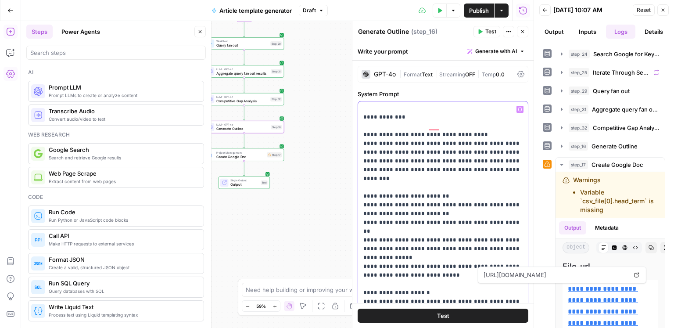
scroll to position [352, 0]
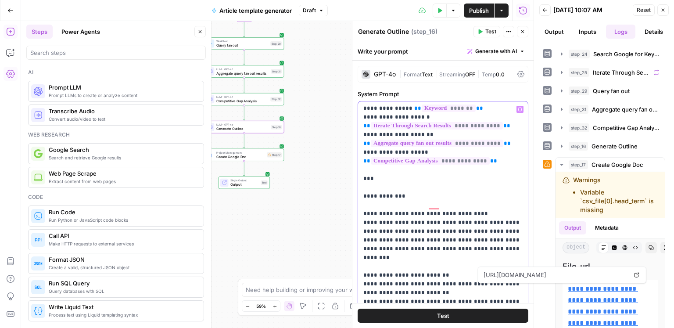
drag, startPoint x: 363, startPoint y: 159, endPoint x: 391, endPoint y: 167, distance: 28.3
drag, startPoint x: 390, startPoint y: 167, endPoint x: 368, endPoint y: 168, distance: 22.4
drag, startPoint x: 362, startPoint y: 169, endPoint x: 395, endPoint y: 173, distance: 33.6
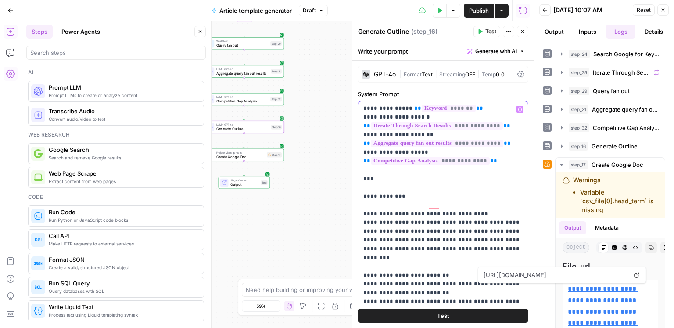
click at [395, 173] on div "**********" at bounding box center [443, 280] width 170 height 358
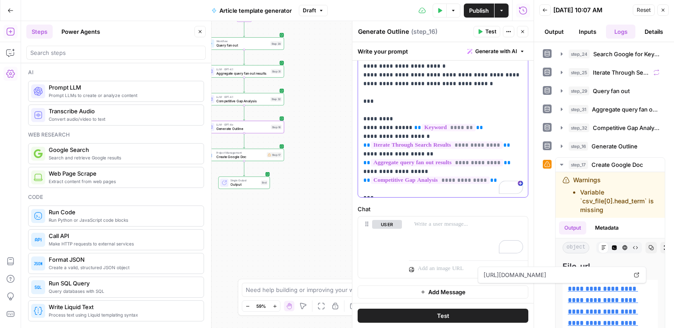
drag, startPoint x: 369, startPoint y: 174, endPoint x: 367, endPoint y: 168, distance: 6.4
click at [367, 168] on p "**********" at bounding box center [443, 49] width 160 height 290
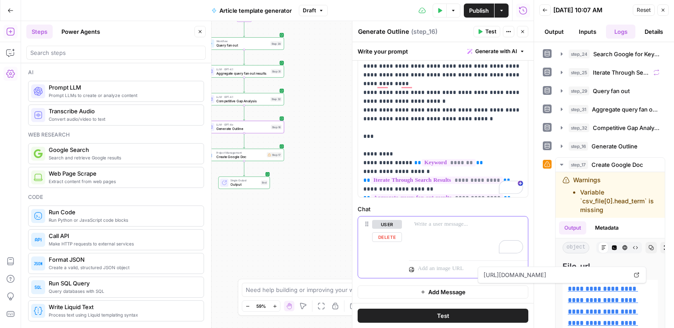
click at [437, 232] on div "To enrich screen reader interactions, please activate Accessibility in Grammarl…" at bounding box center [468, 236] width 119 height 40
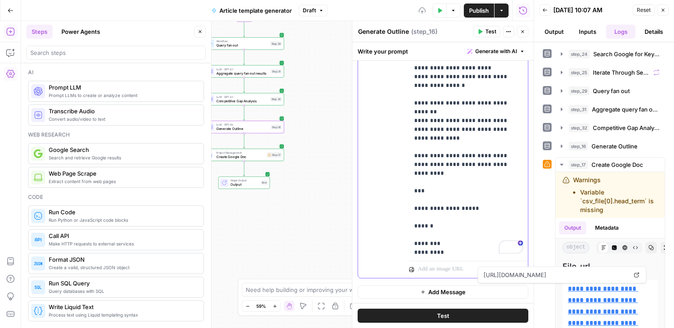
scroll to position [1231, 0]
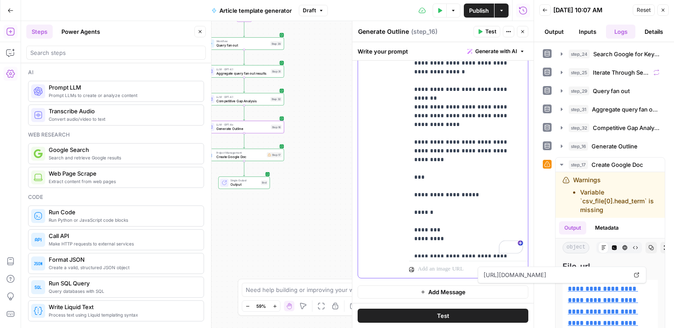
drag, startPoint x: 430, startPoint y: 205, endPoint x: 417, endPoint y: 204, distance: 13.2
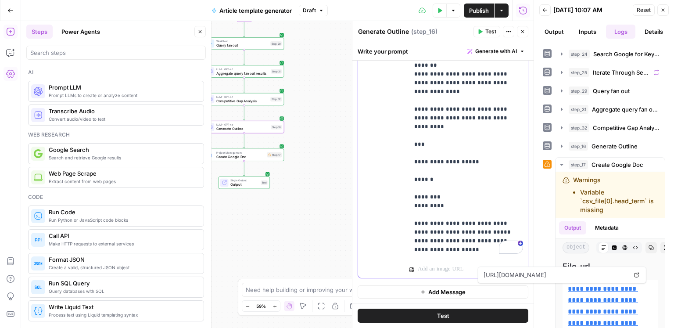
scroll to position [1280, 0]
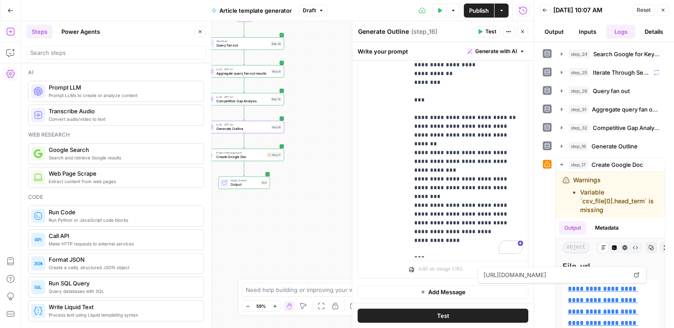
click at [485, 30] on button "Test" at bounding box center [487, 31] width 27 height 11
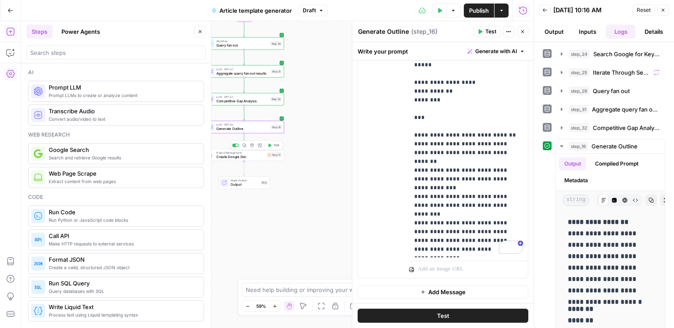
click at [276, 146] on span "Test" at bounding box center [276, 145] width 6 height 5
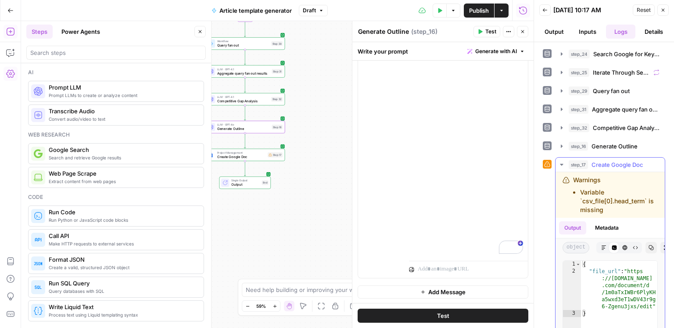
click at [601, 245] on icon "button" at bounding box center [603, 247] width 5 height 5
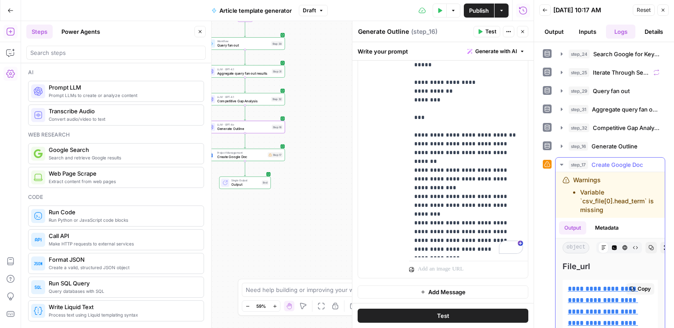
click at [603, 288] on link "**********" at bounding box center [603, 311] width 70 height 52
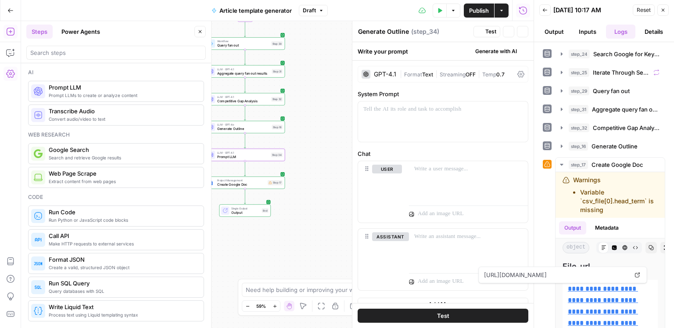
type textarea "Prompt LLM"
click at [253, 132] on div "LLM · GPT-4o Generate Outline Step 16 Copy step Delete step Add Note Test" at bounding box center [245, 127] width 80 height 12
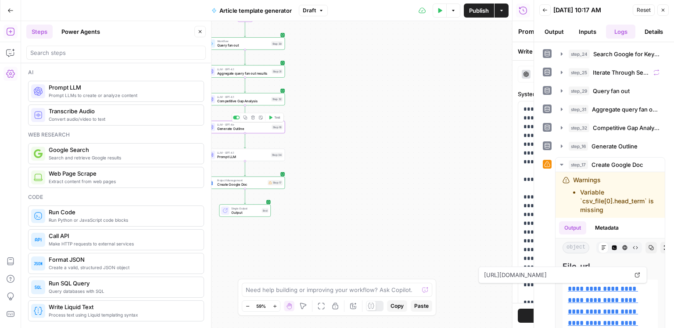
type textarea "Generate Outline"
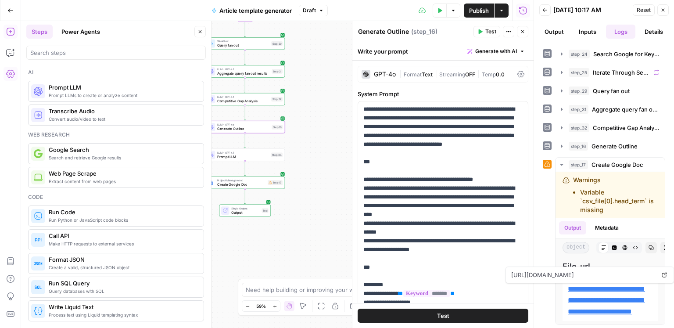
click at [381, 76] on div "GPT-4o" at bounding box center [385, 74] width 22 height 6
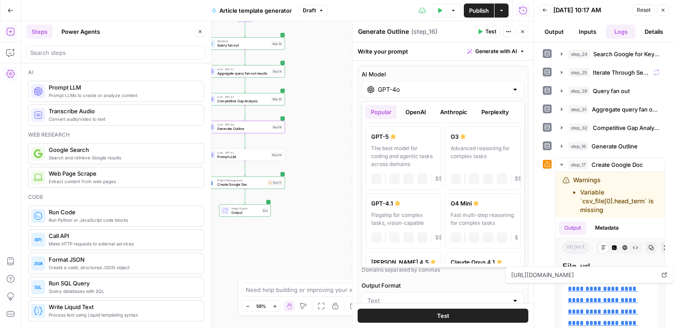
click at [390, 86] on input "GPT-4o" at bounding box center [443, 89] width 130 height 9
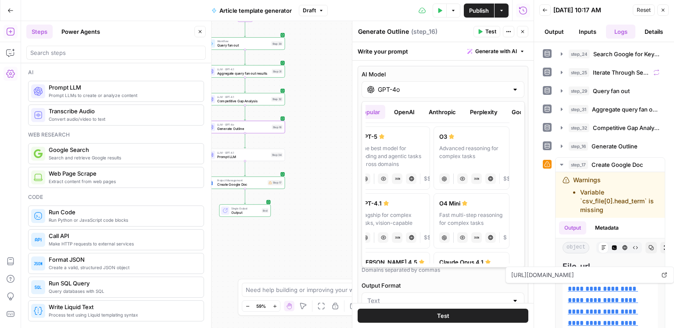
scroll to position [0, 0]
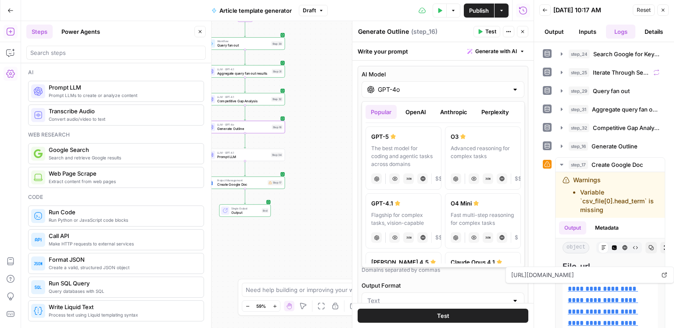
click at [406, 212] on div "Flagship for complex tasks, vision-capable" at bounding box center [403, 219] width 65 height 16
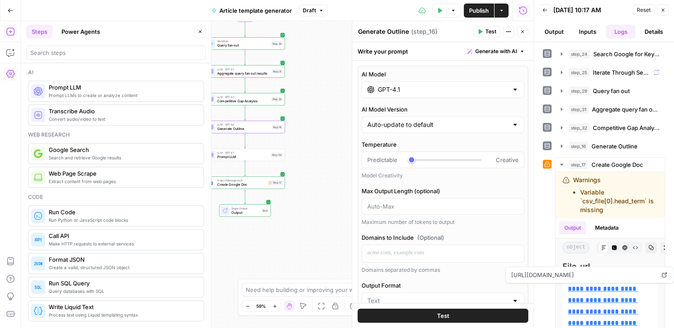
type input "GPT-4.1"
click at [253, 155] on span "Prompt LLM" at bounding box center [243, 156] width 52 height 5
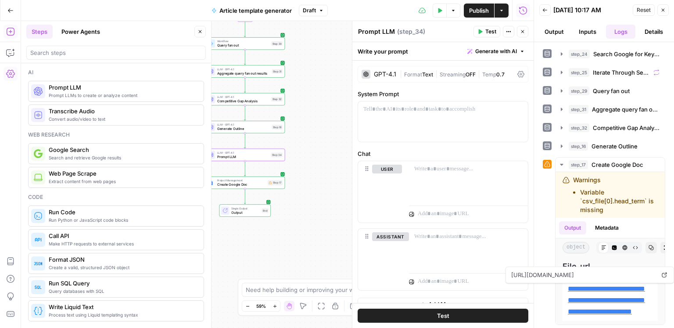
click at [384, 32] on textarea "Prompt LLM" at bounding box center [376, 31] width 37 height 9
click at [383, 32] on textarea "Prompt LLM" at bounding box center [376, 31] width 37 height 9
type textarea "Outline enrichment"
click at [403, 114] on div at bounding box center [443, 121] width 170 height 40
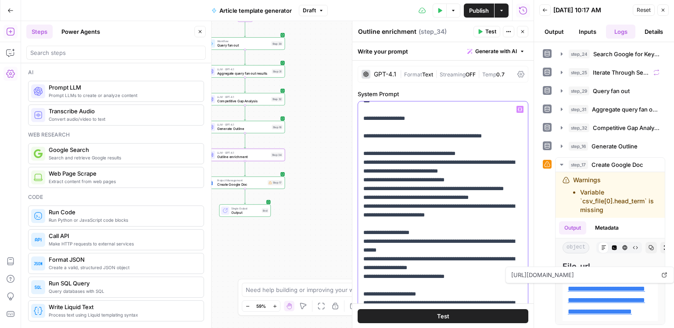
scroll to position [153, 0]
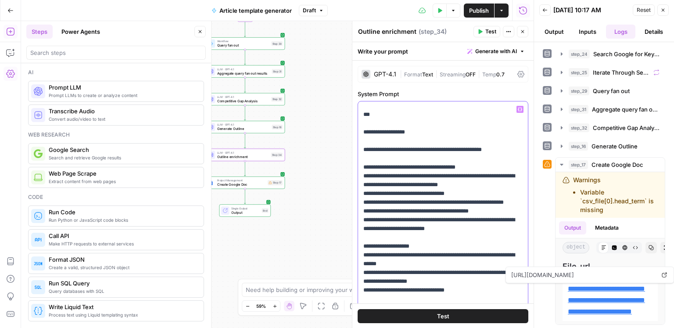
drag, startPoint x: 360, startPoint y: 152, endPoint x: 401, endPoint y: 157, distance: 40.7
click at [401, 157] on div "**********" at bounding box center [443, 280] width 170 height 358
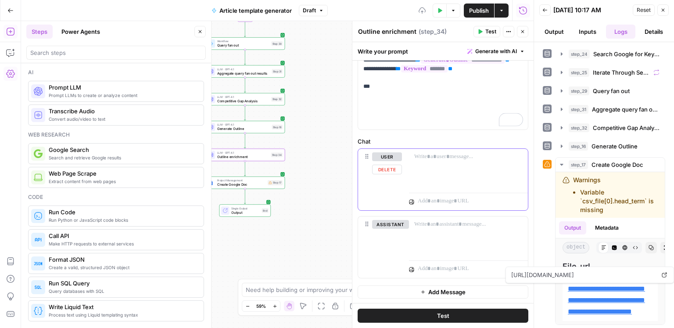
click at [424, 162] on div at bounding box center [468, 169] width 119 height 40
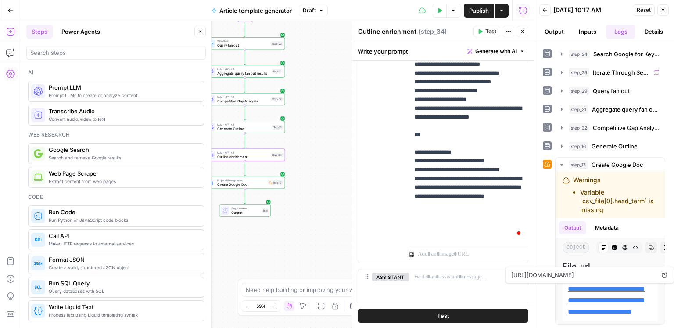
click at [486, 35] on span "Test" at bounding box center [490, 32] width 11 height 8
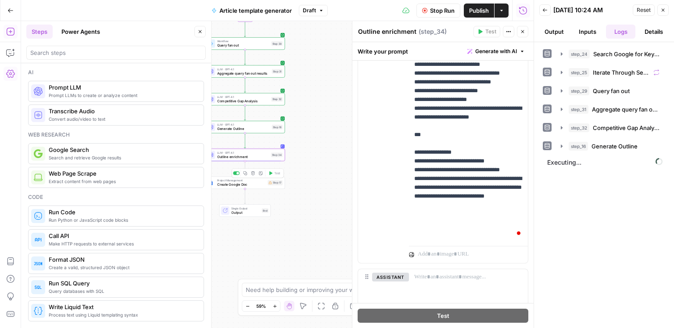
click at [243, 183] on span "Create Google Doc" at bounding box center [241, 184] width 48 height 5
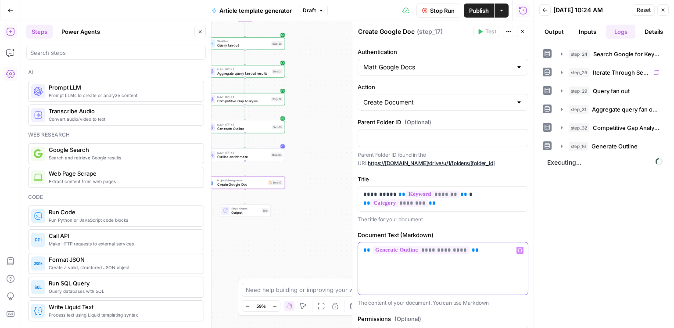
drag, startPoint x: 443, startPoint y: 252, endPoint x: 474, endPoint y: 253, distance: 30.8
click at [443, 252] on span "**********" at bounding box center [421, 249] width 97 height 7
click at [443, 251] on span "**********" at bounding box center [421, 249] width 97 height 7
click at [444, 251] on span "**********" at bounding box center [421, 249] width 97 height 7
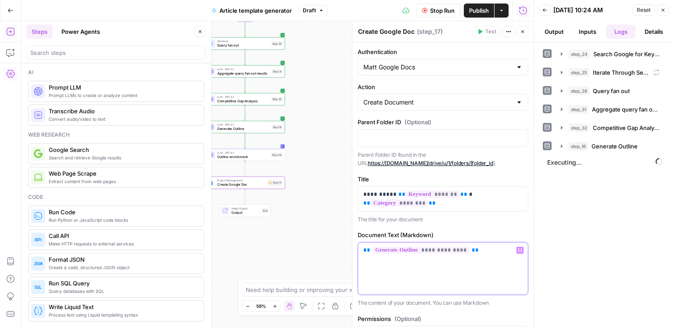
click at [444, 251] on span "**********" at bounding box center [421, 249] width 97 height 7
click at [474, 253] on p "**********" at bounding box center [443, 250] width 160 height 9
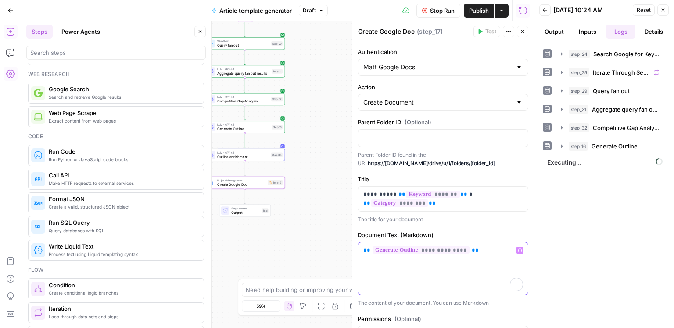
drag, startPoint x: 471, startPoint y: 266, endPoint x: 455, endPoint y: 257, distance: 18.8
click at [471, 266] on div "**********" at bounding box center [443, 268] width 170 height 52
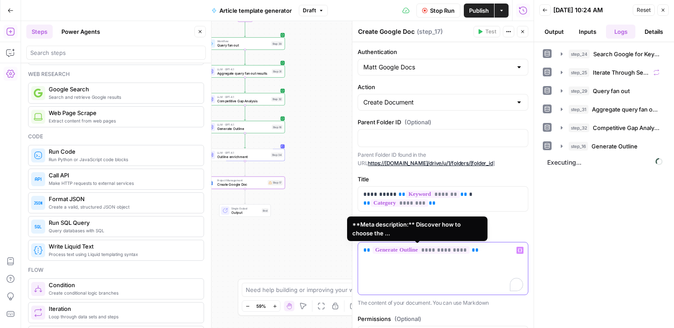
click at [442, 251] on span "**********" at bounding box center [421, 249] width 97 height 7
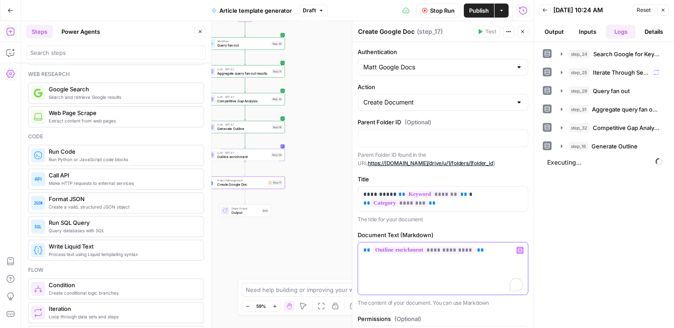
click at [414, 266] on div "**********" at bounding box center [443, 268] width 170 height 52
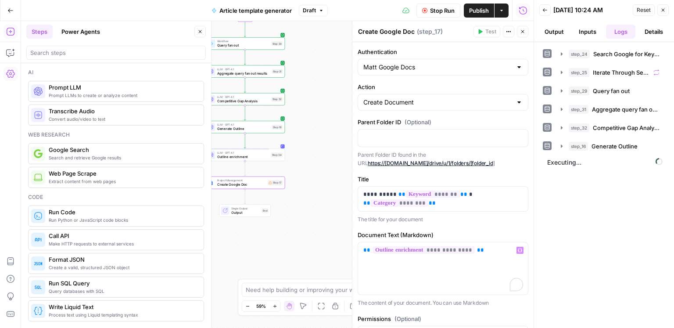
scroll to position [61, 0]
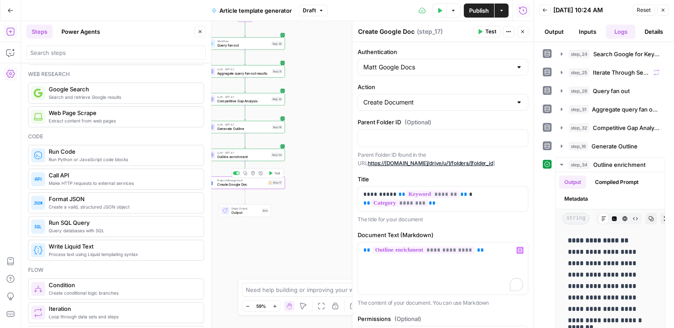
click at [279, 171] on span "Test" at bounding box center [277, 173] width 6 height 5
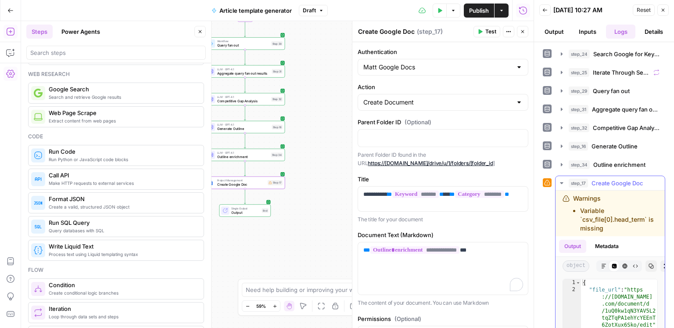
click at [605, 268] on button "Markdown" at bounding box center [603, 265] width 11 height 11
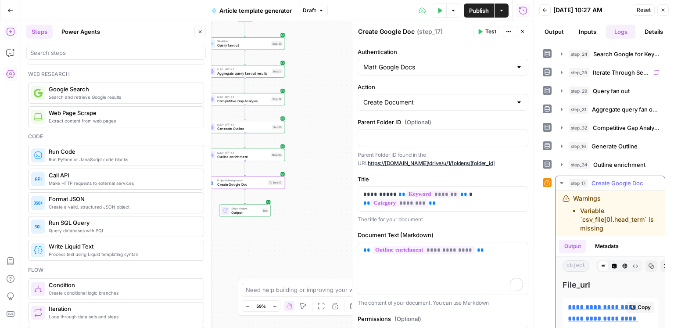
click at [608, 304] on link "**********" at bounding box center [603, 330] width 70 height 52
